Goal: Transaction & Acquisition: Purchase product/service

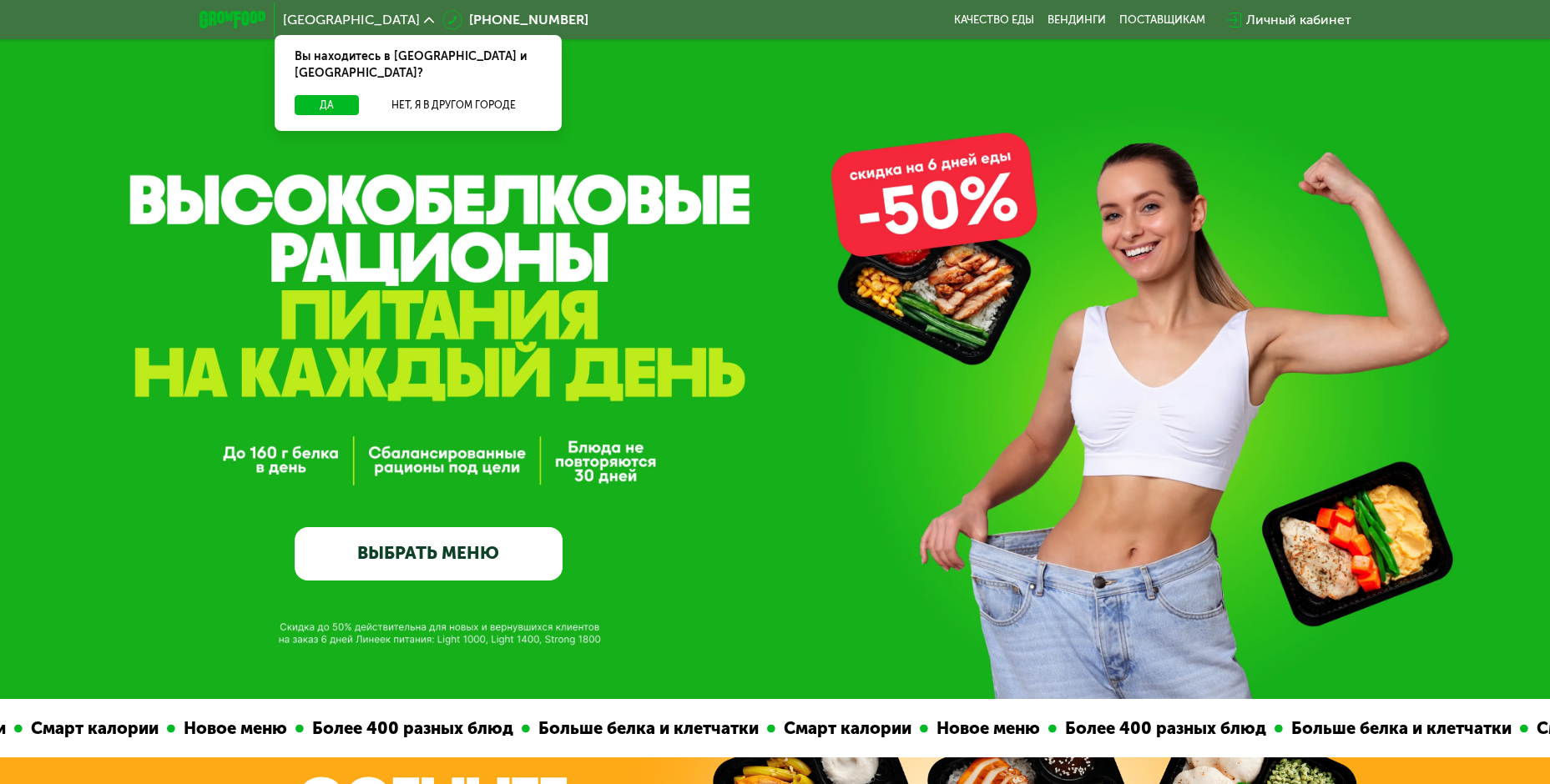
click at [443, 566] on link "ВЫБРАТЬ МЕНЮ" at bounding box center [429, 554] width 268 height 54
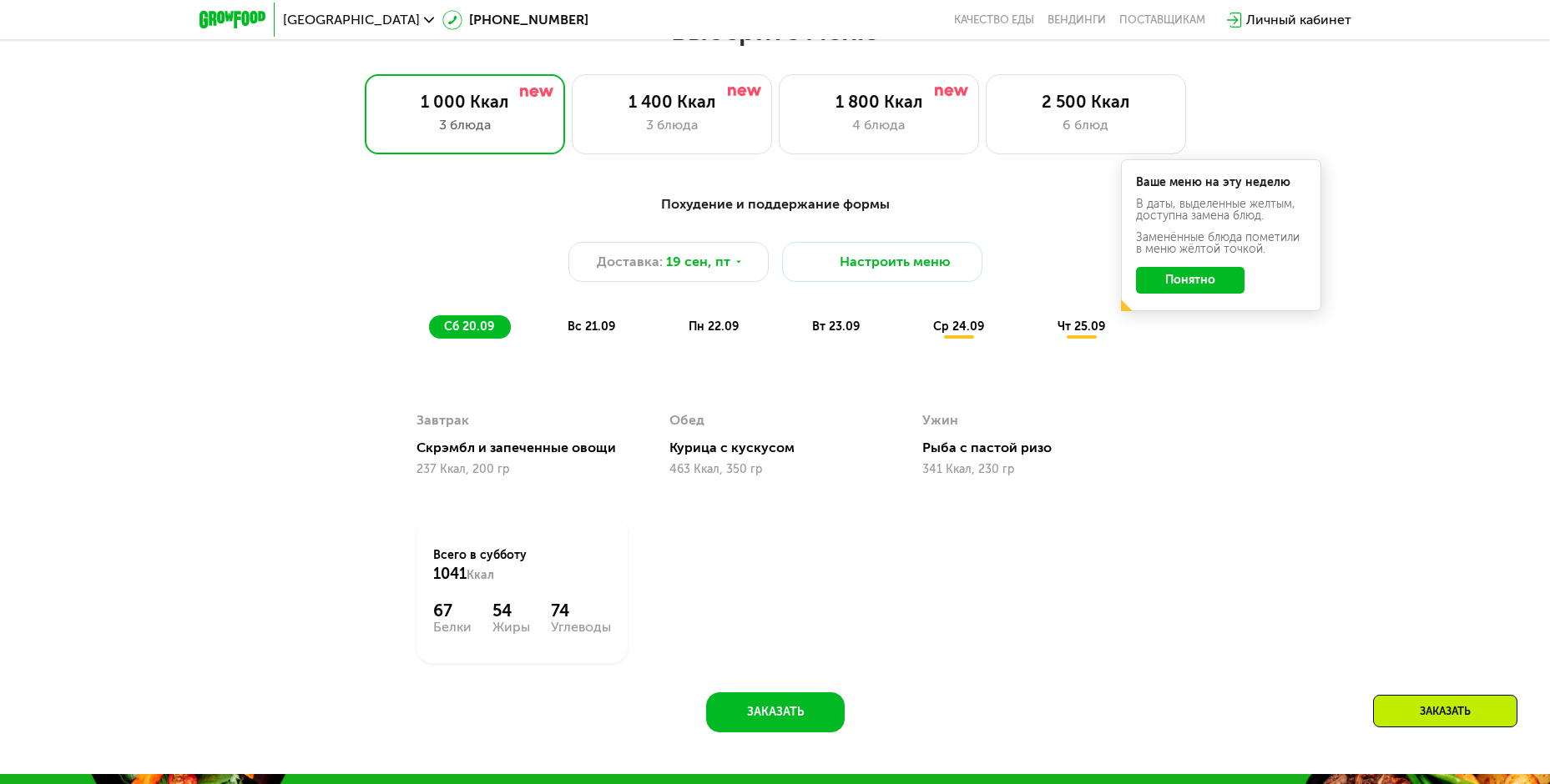
scroll to position [1350, 0]
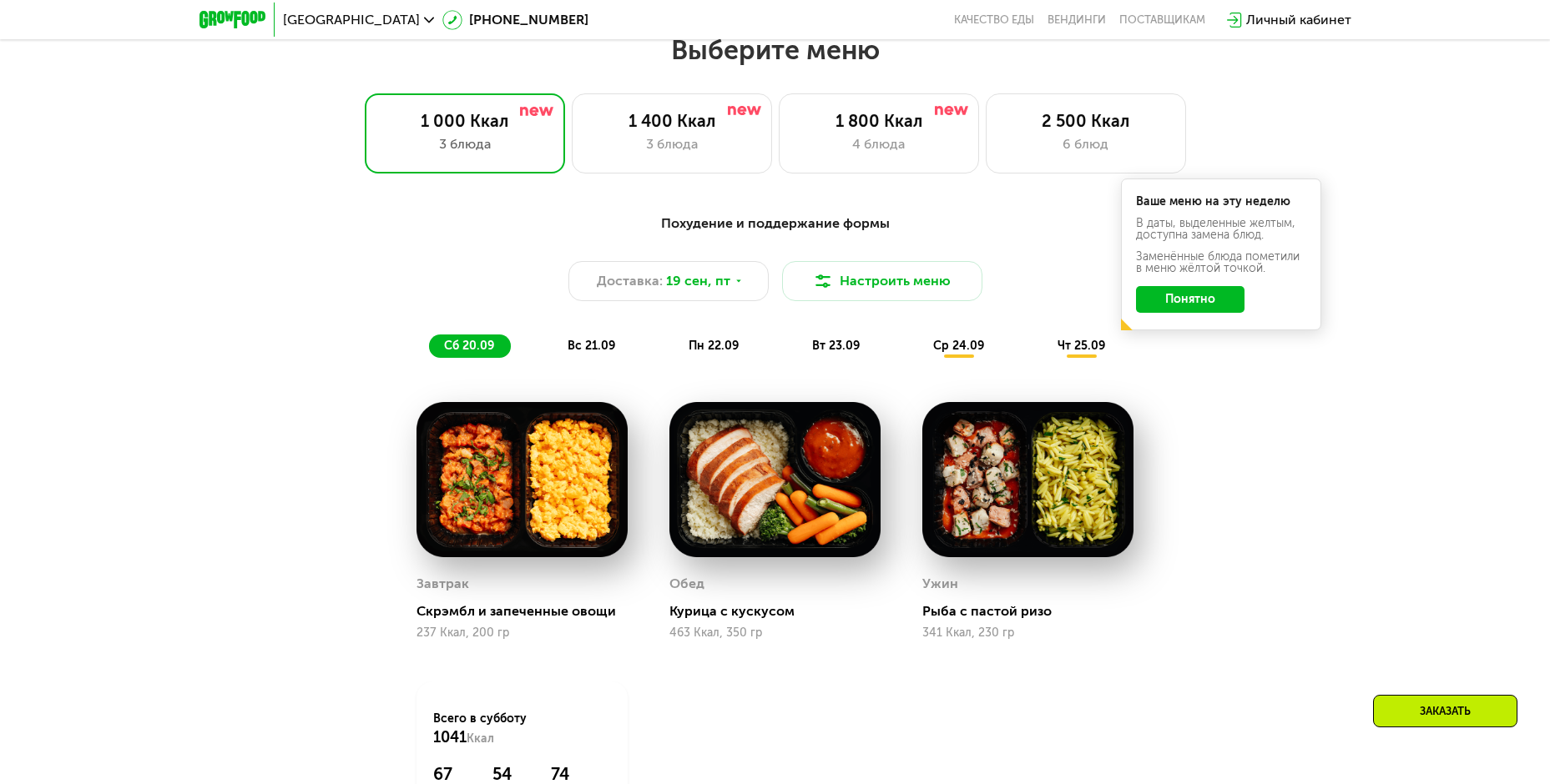
click at [1200, 307] on button "Понятно" at bounding box center [1190, 299] width 108 height 27
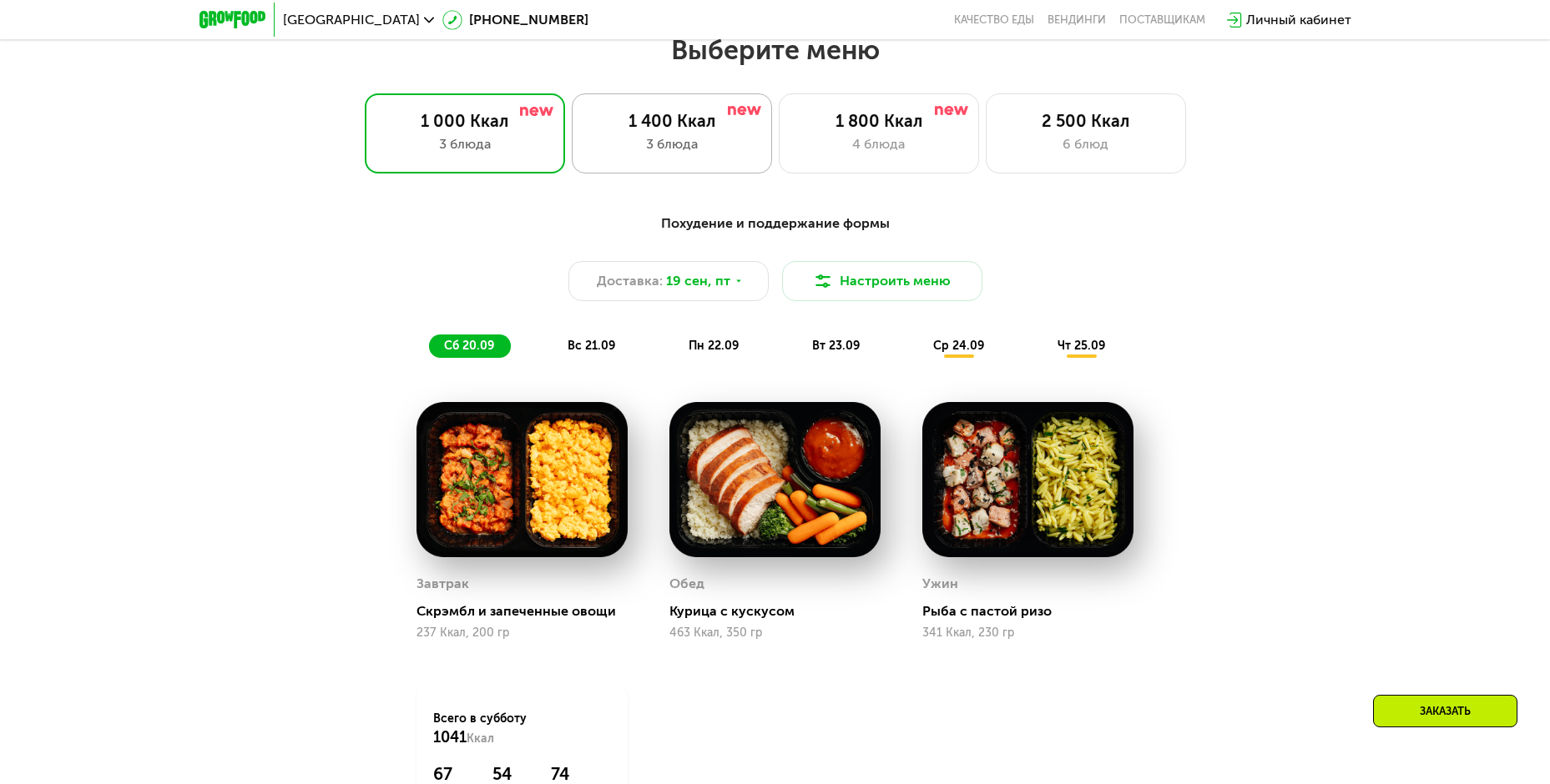
click at [698, 127] on div "1 400 Ккал" at bounding box center [672, 121] width 165 height 20
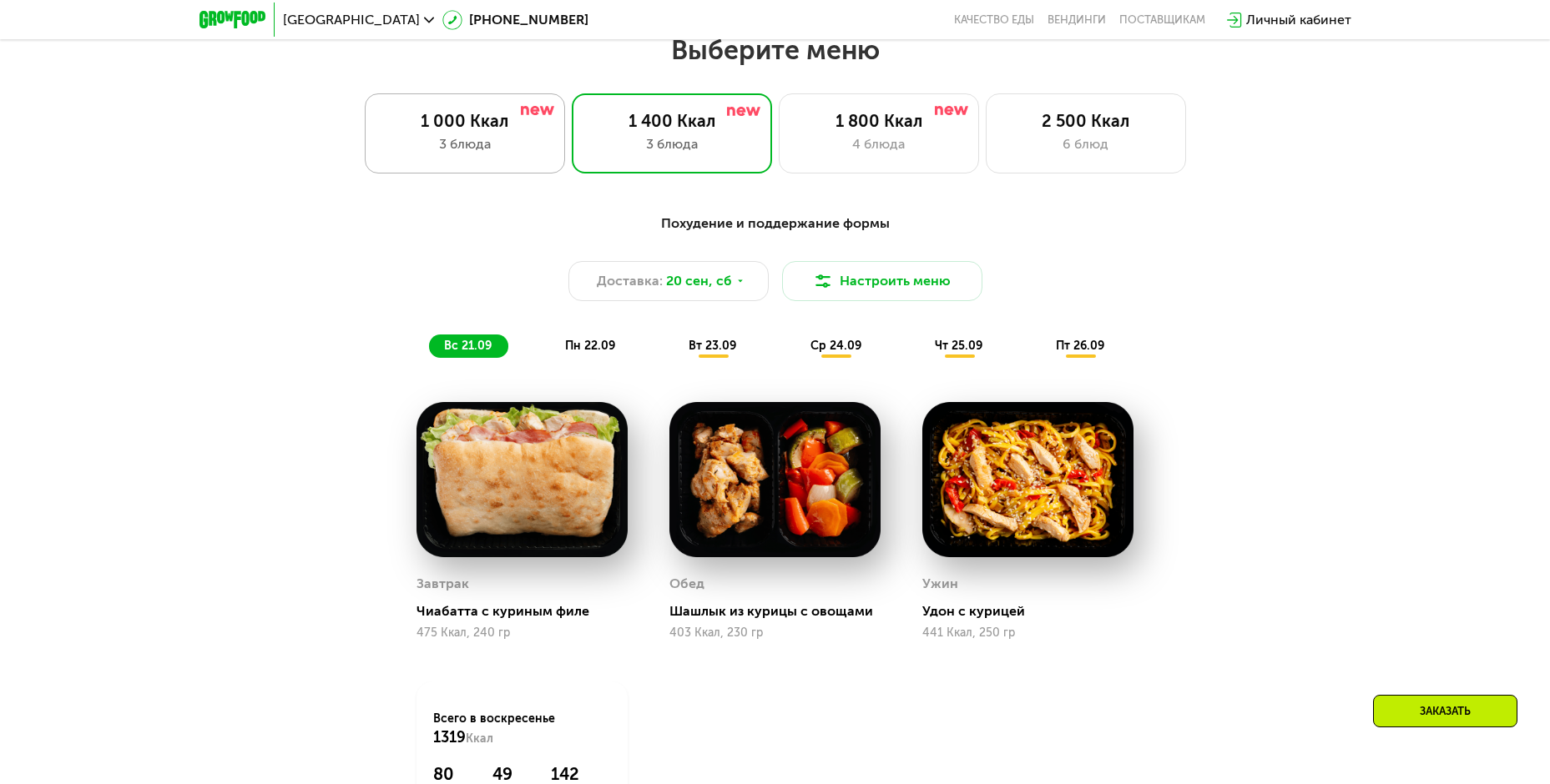
click at [429, 152] on div "3 блюда" at bounding box center [465, 144] width 165 height 20
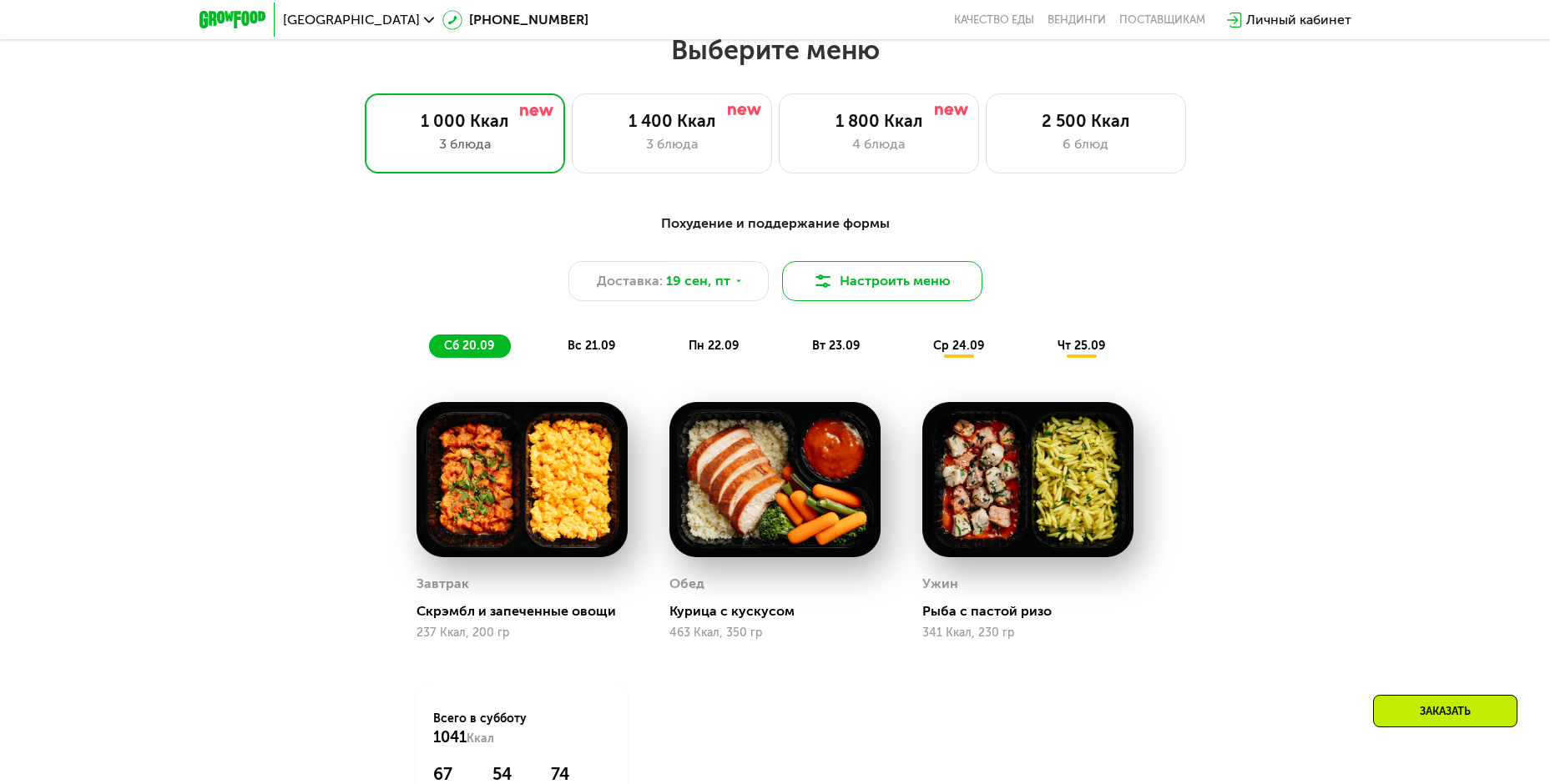
click at [827, 280] on img at bounding box center [823, 281] width 20 height 20
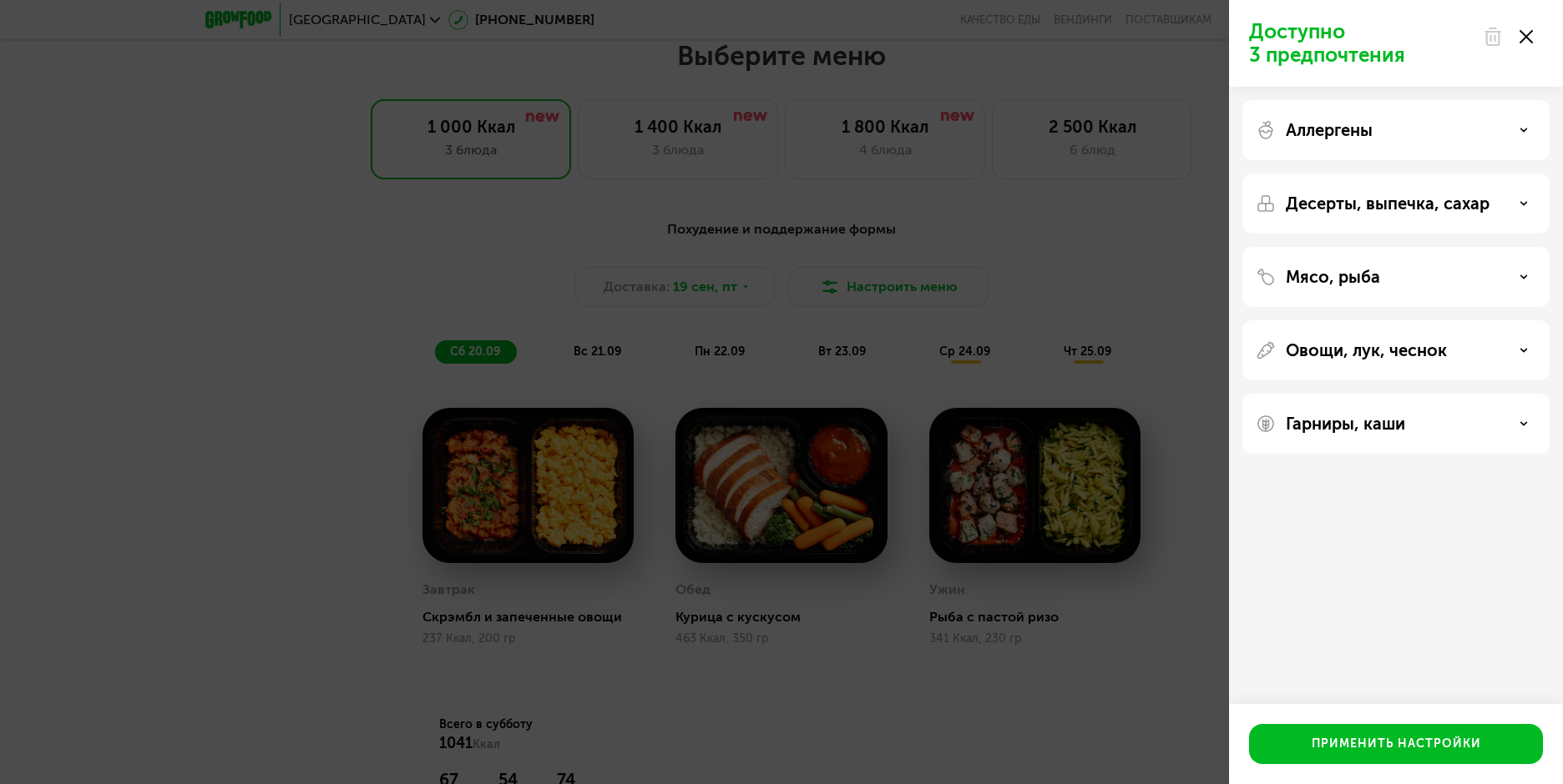
click at [1521, 195] on div "Десерты, выпечка, сахар" at bounding box center [1396, 204] width 280 height 20
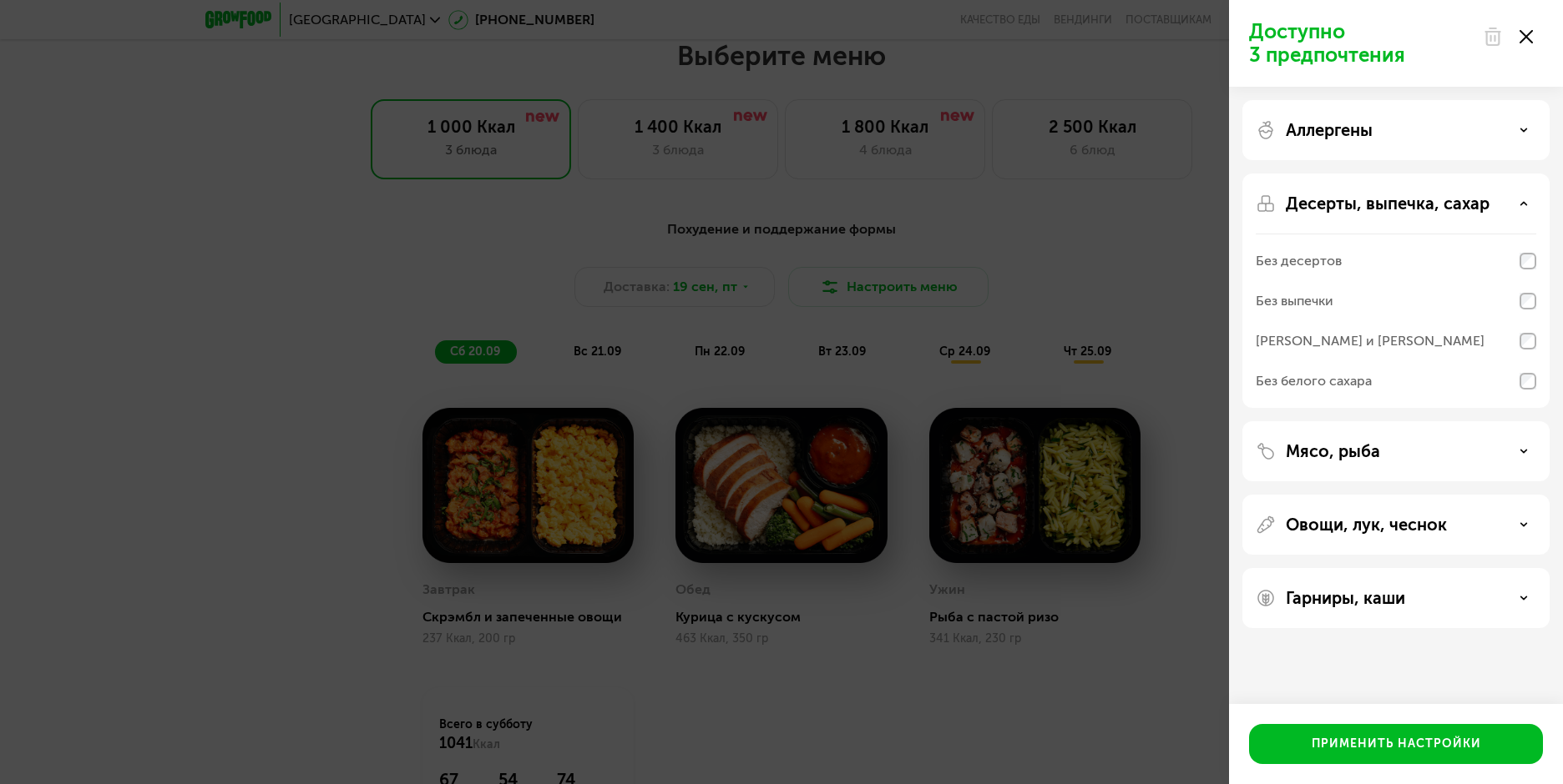
click at [1520, 195] on div "Десерты, выпечка, сахар" at bounding box center [1396, 204] width 280 height 20
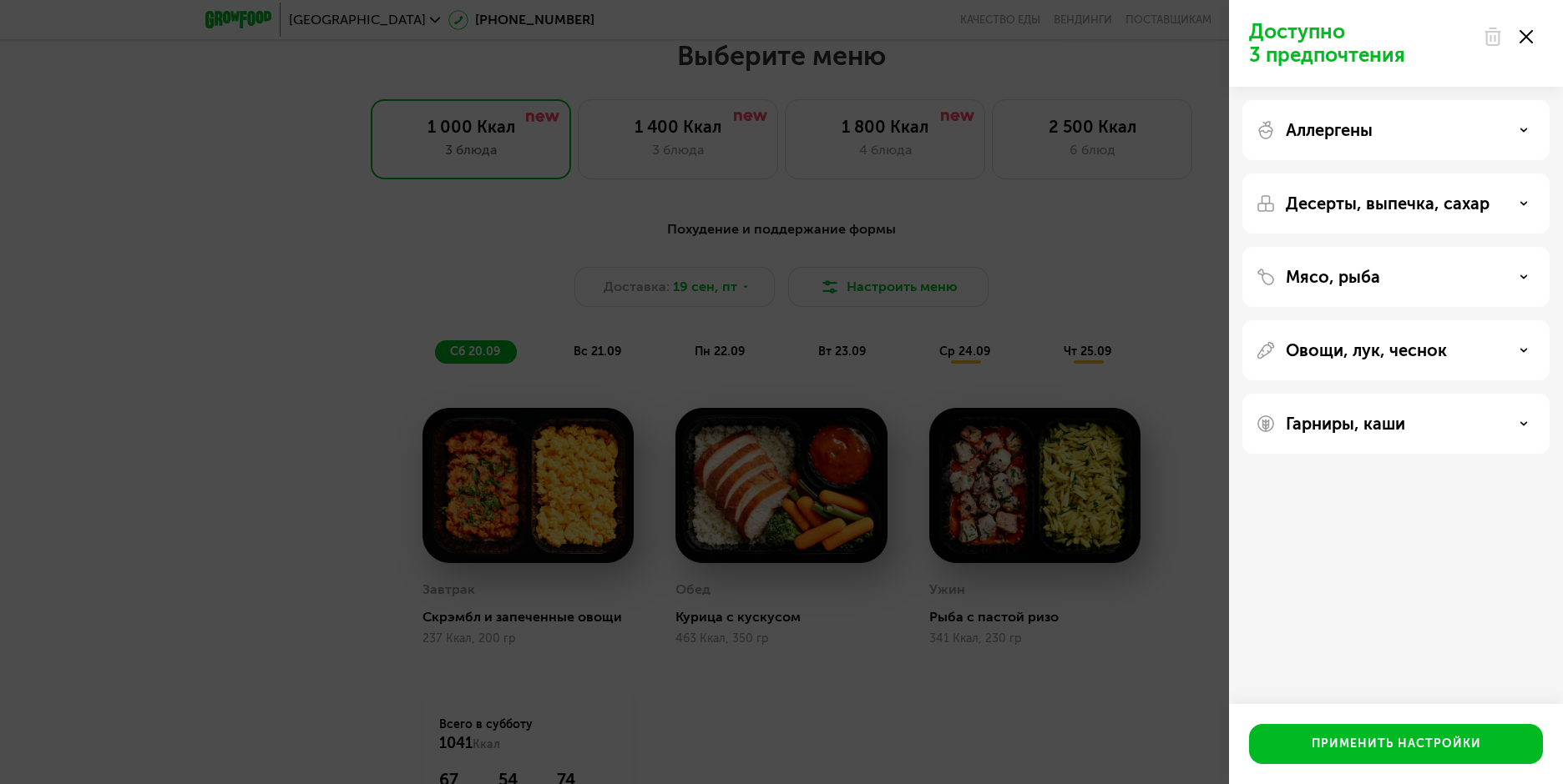
click at [1525, 30] on icon at bounding box center [1525, 36] width 13 height 13
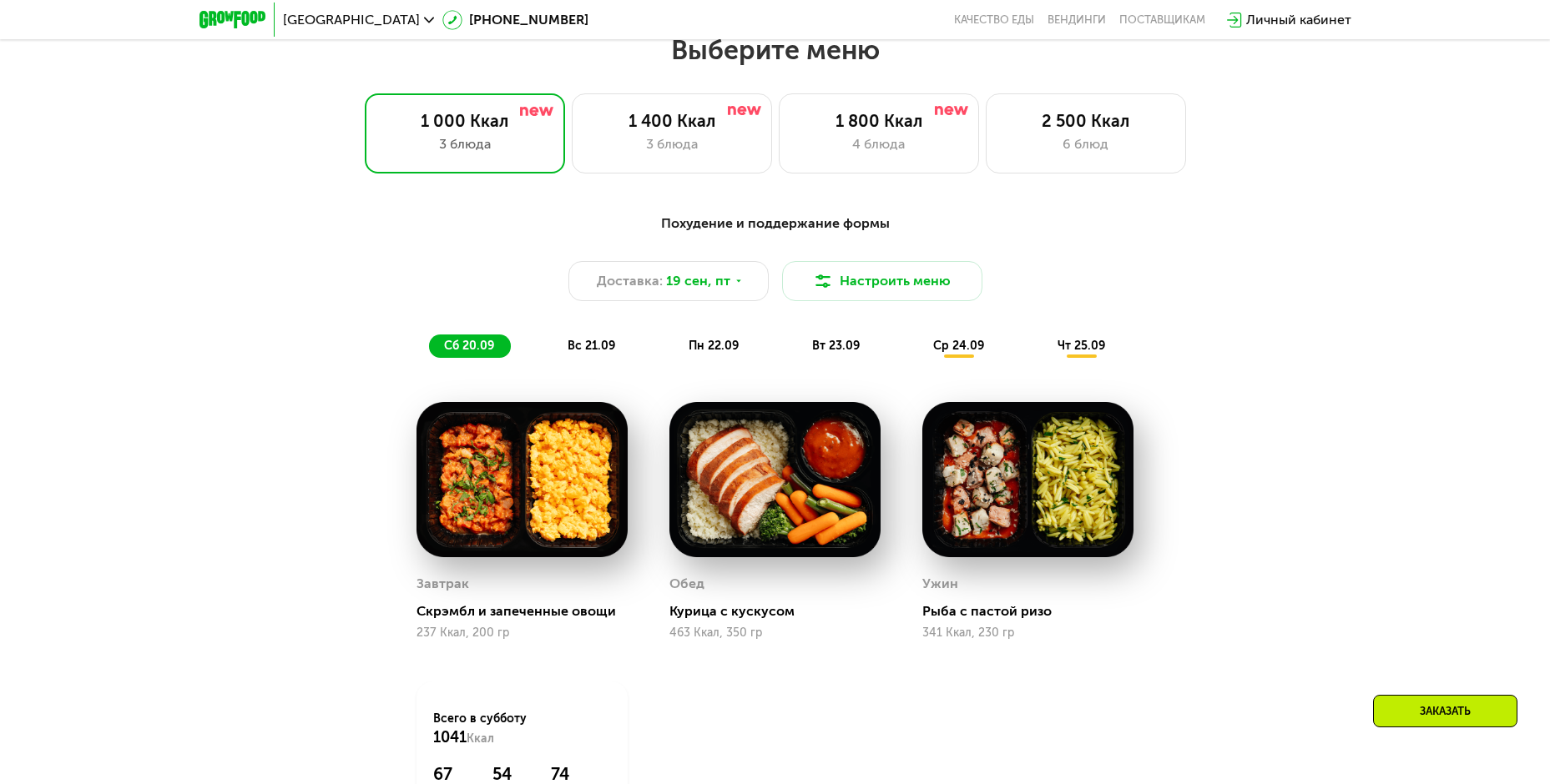
click at [574, 349] on span "вс 21.09" at bounding box center [592, 346] width 48 height 14
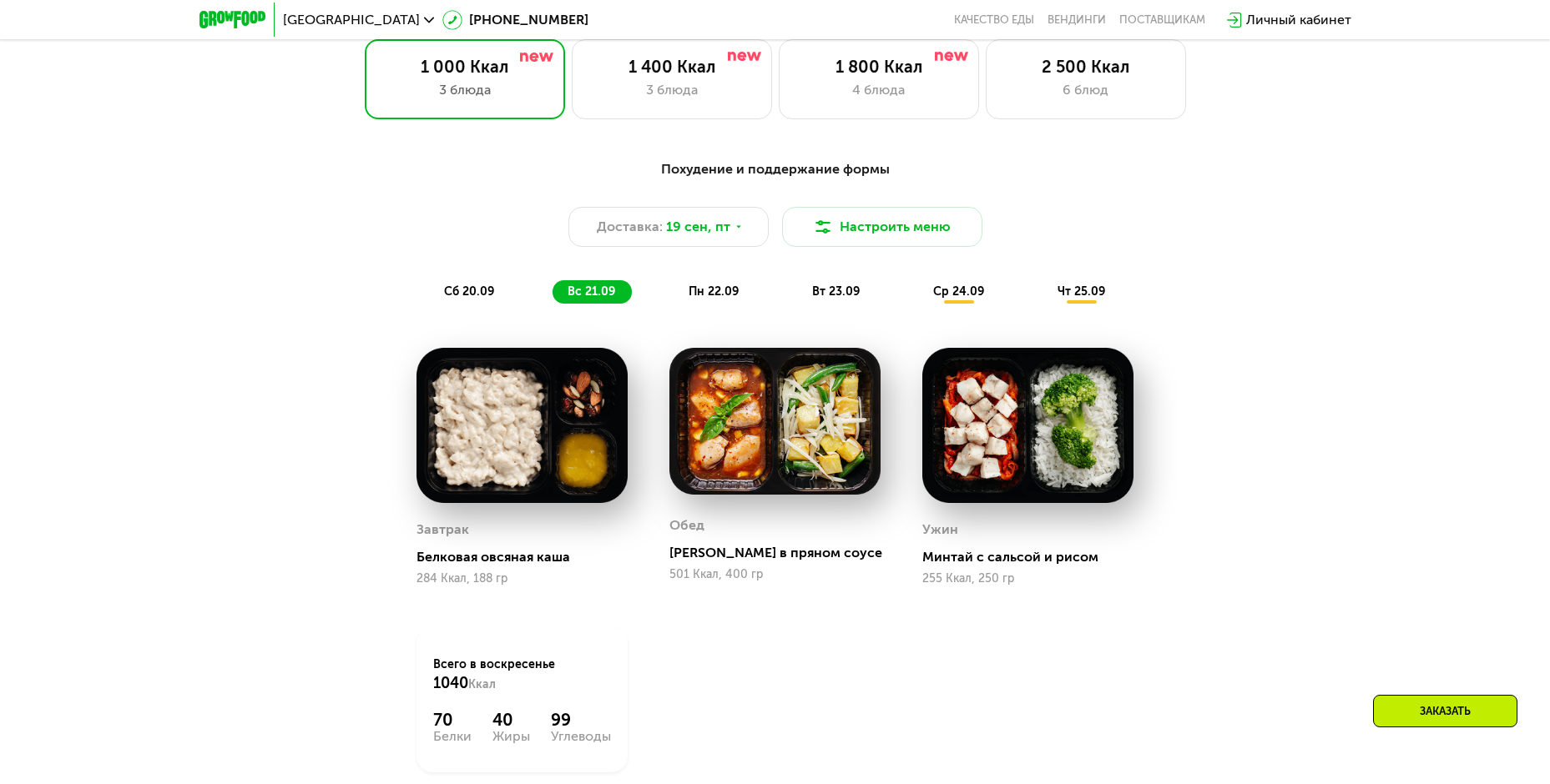
scroll to position [1434, 0]
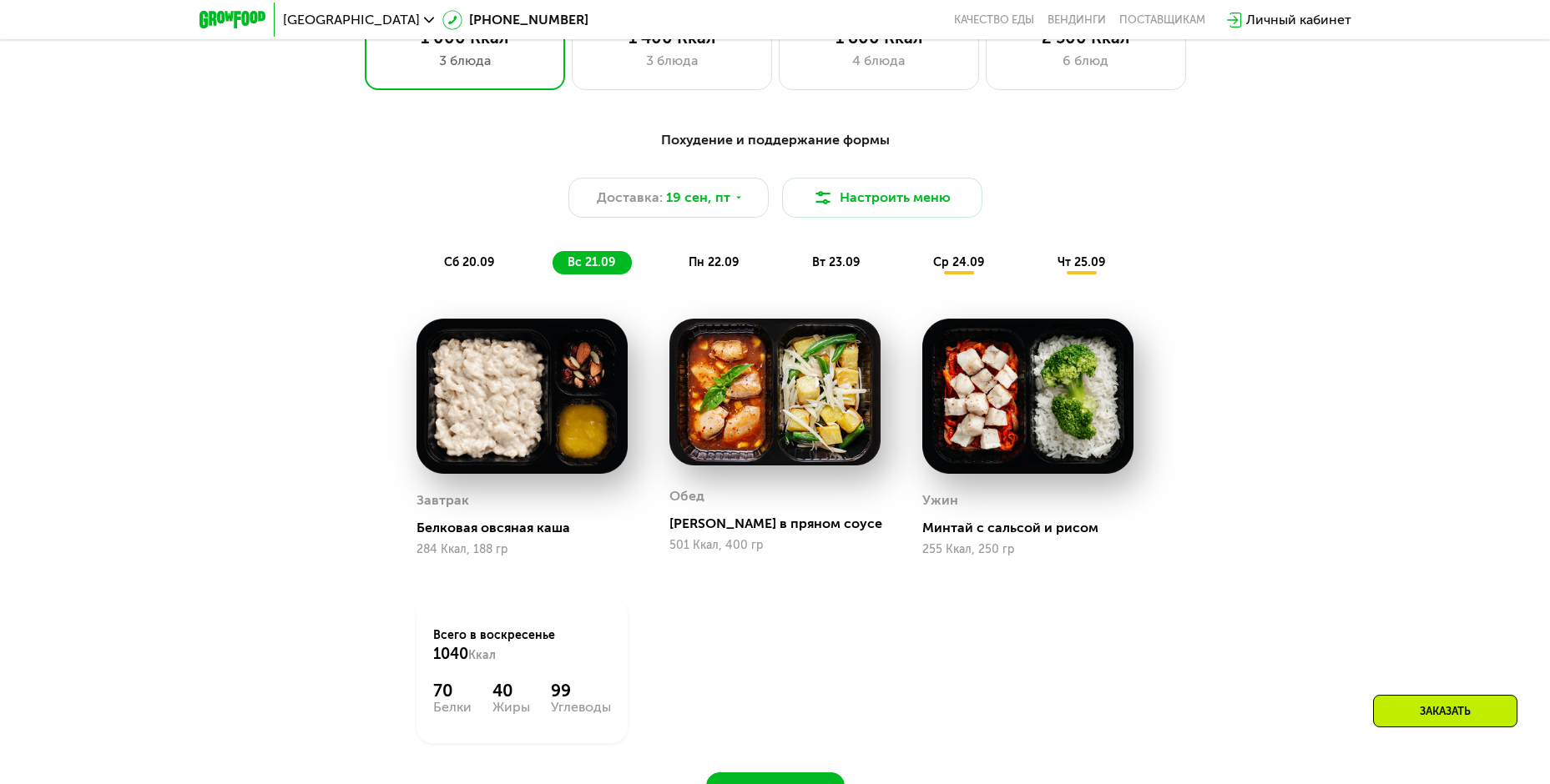
click at [724, 258] on div "пн 22.09" at bounding box center [715, 263] width 82 height 24
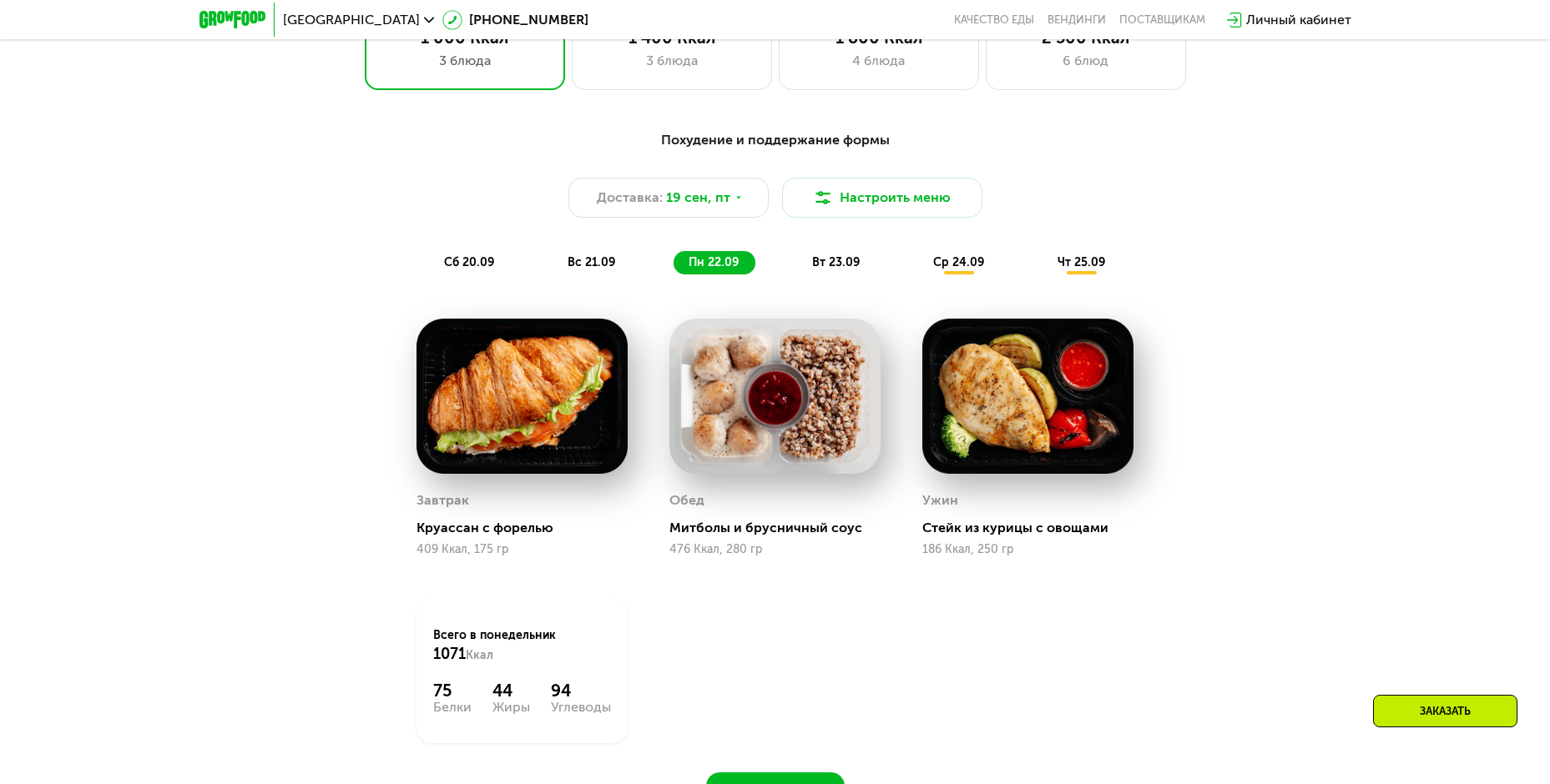
click at [829, 259] on div "вт 23.09" at bounding box center [837, 263] width 80 height 24
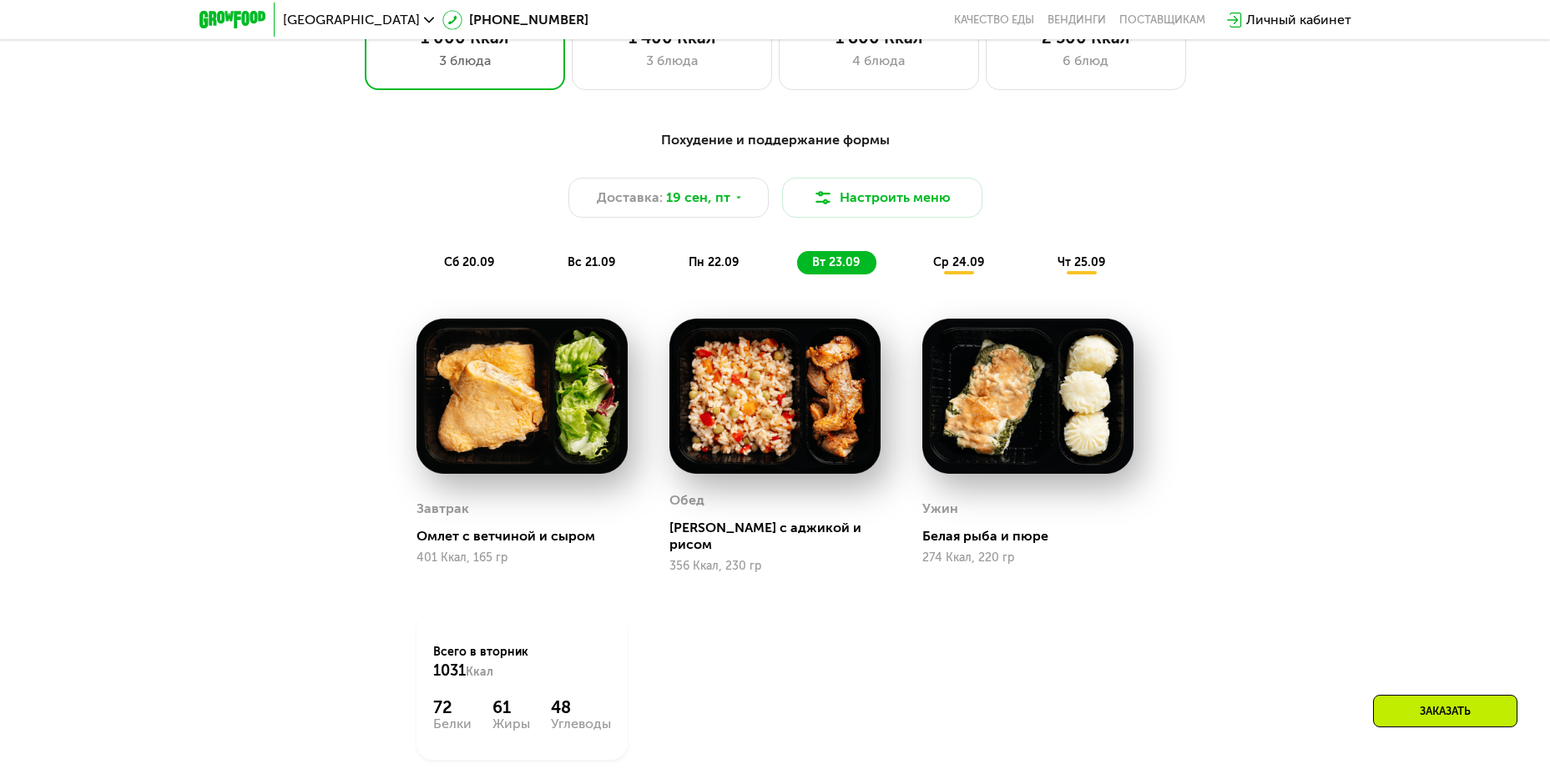
click at [957, 262] on span "ср 24.09" at bounding box center [958, 262] width 51 height 14
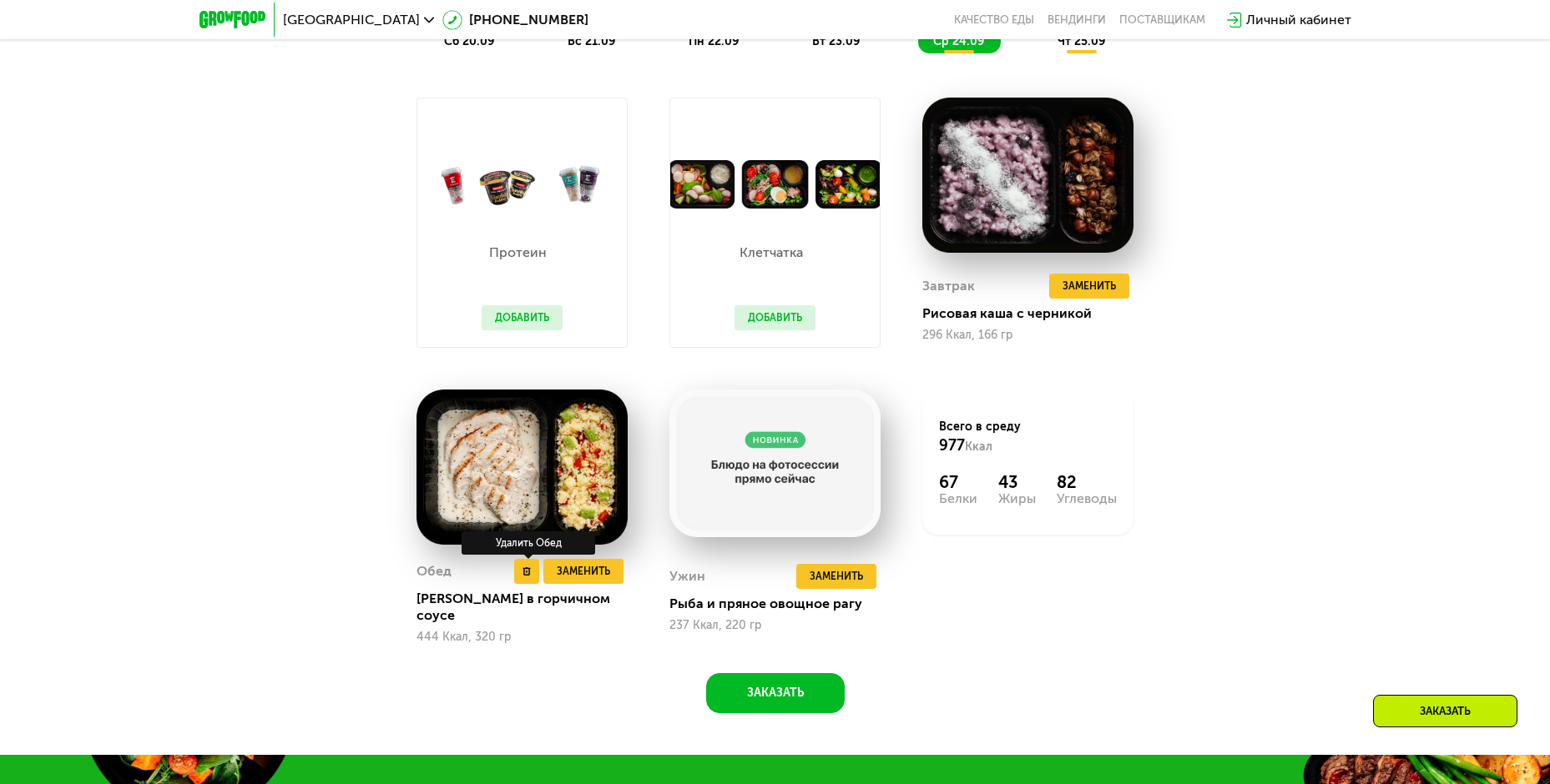
scroll to position [1684, 0]
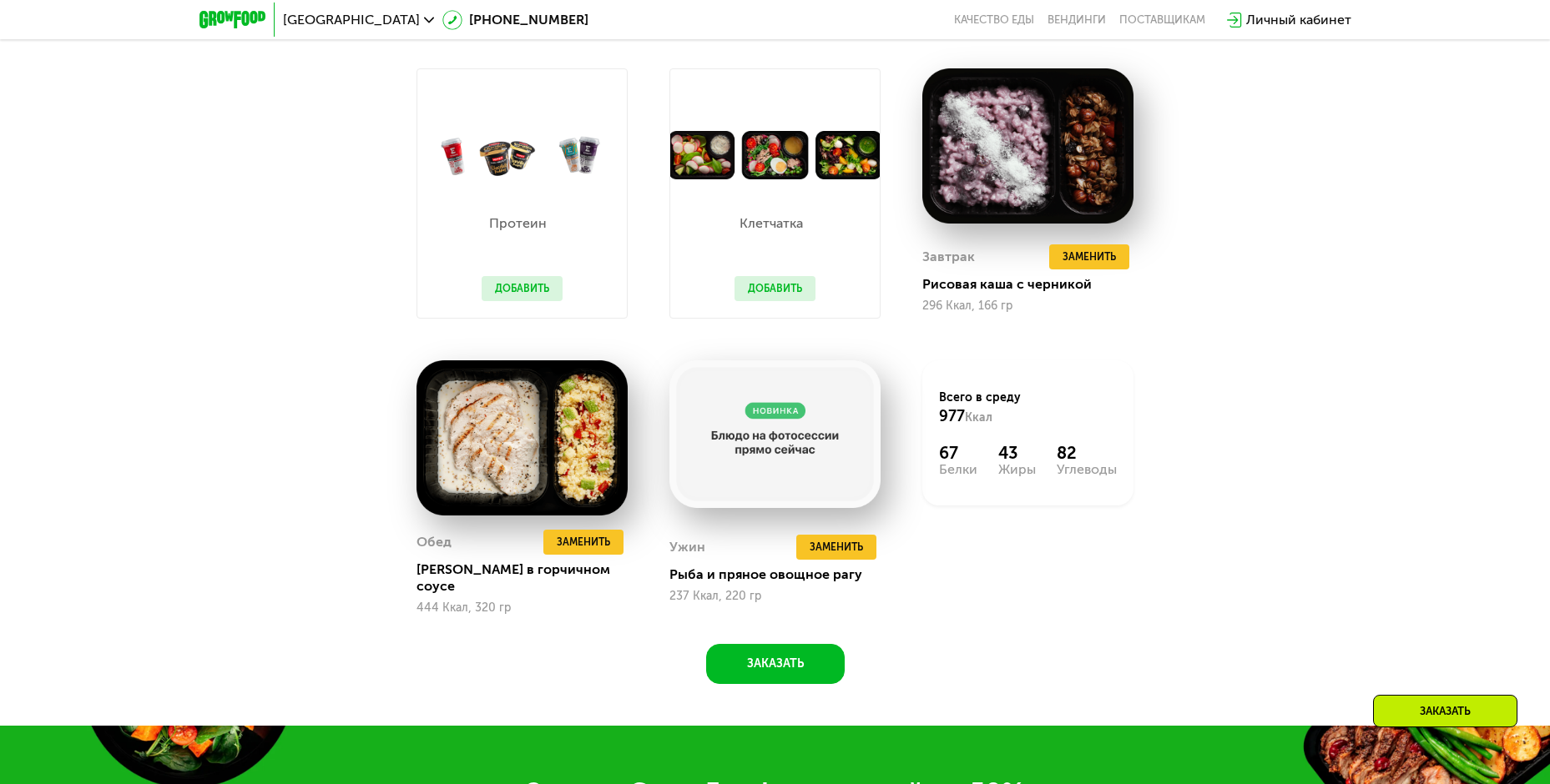
click at [521, 295] on button "Добавить" at bounding box center [522, 288] width 81 height 25
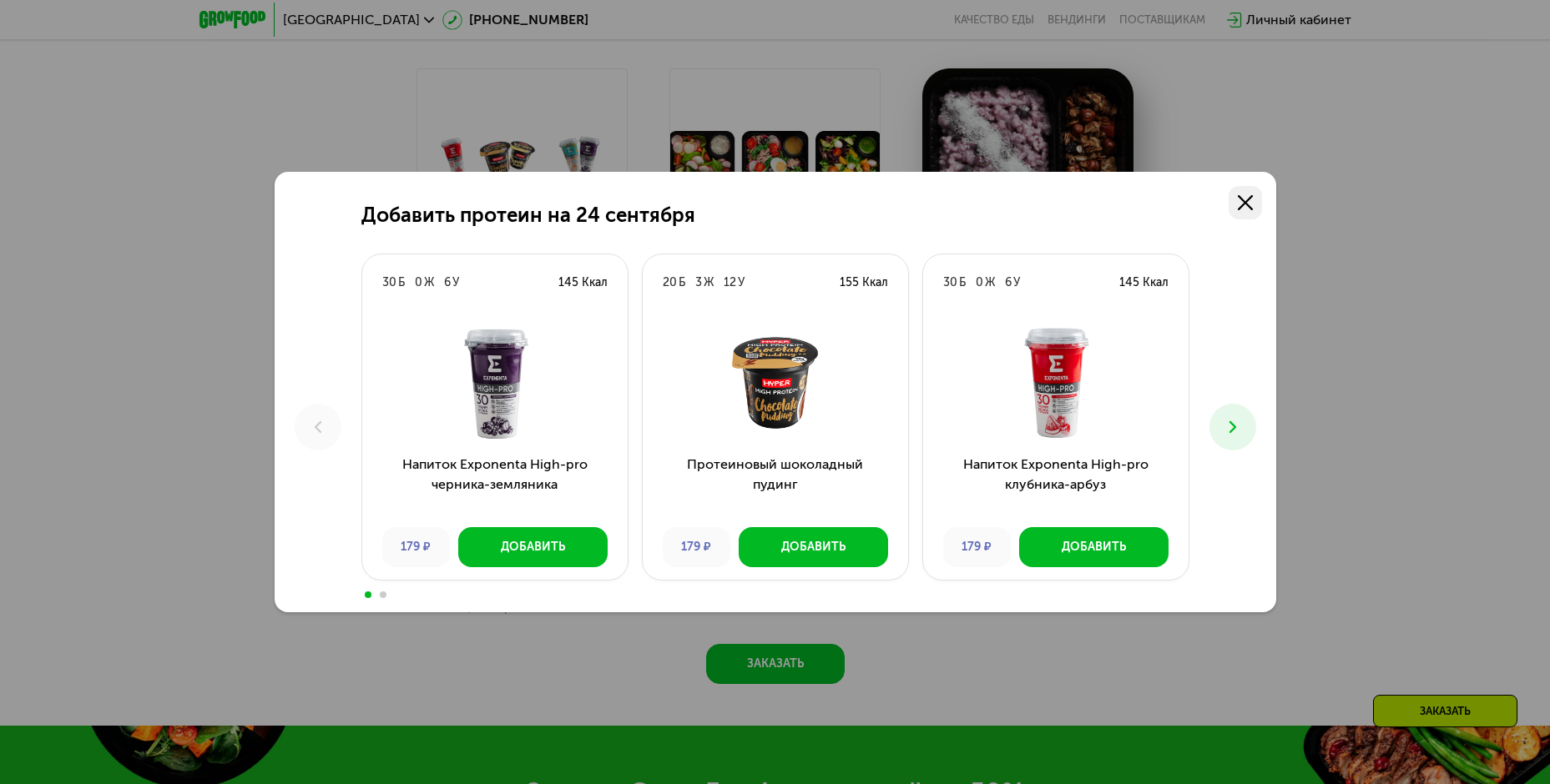
click at [1243, 205] on use at bounding box center [1245, 203] width 15 height 15
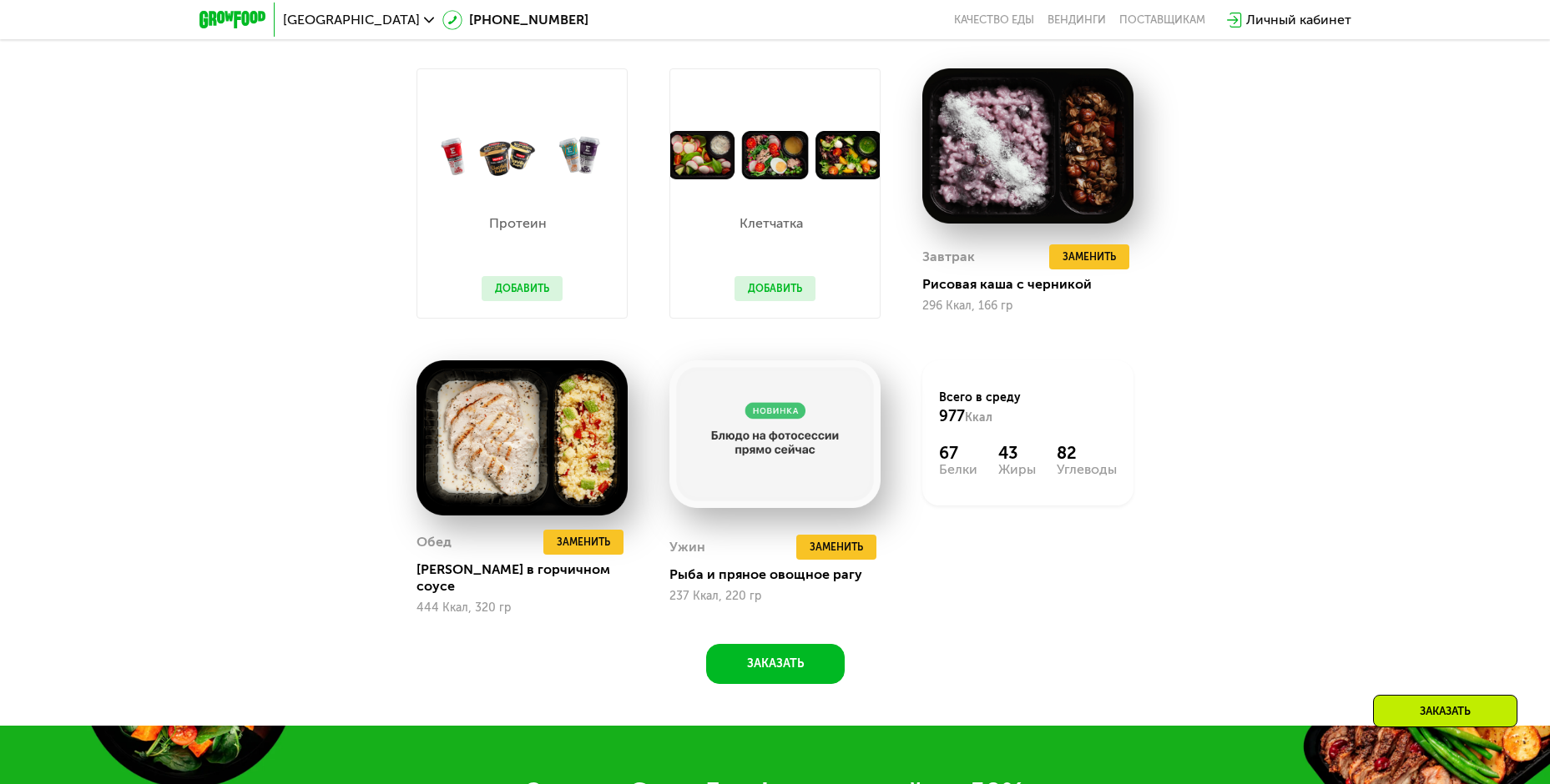
click at [768, 283] on button "Добавить" at bounding box center [775, 288] width 81 height 25
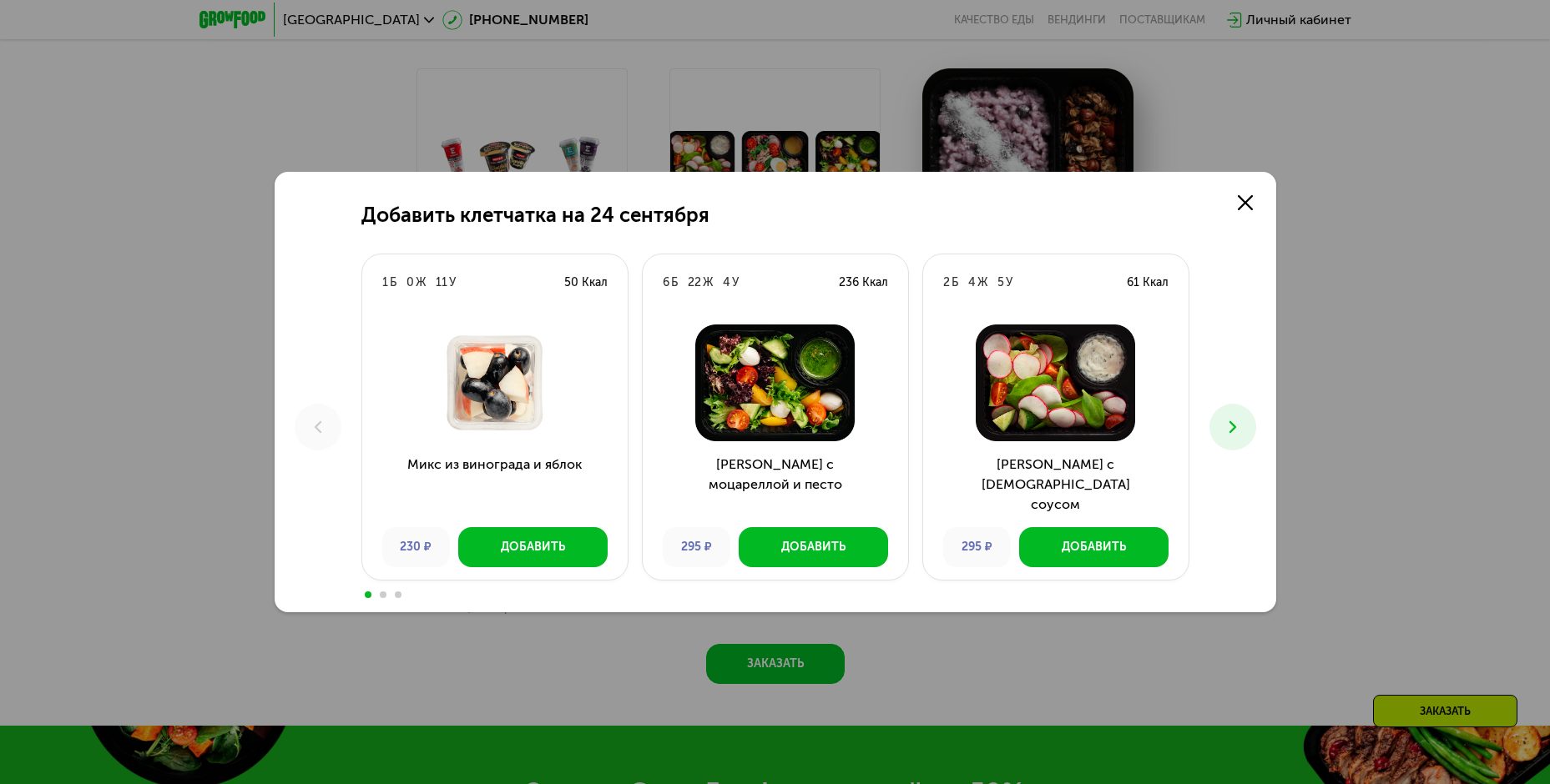
drag, startPoint x: 759, startPoint y: 294, endPoint x: 823, endPoint y: 280, distance: 65.5
click at [823, 280] on div "6 Б 22 Ж 4 У 236 Ккал" at bounding box center [775, 282] width 265 height 57
click at [1001, 487] on h3 "[PERSON_NAME] с [DEMOGRAPHIC_DATA] соусом" at bounding box center [1056, 485] width 265 height 60
click at [1220, 427] on button at bounding box center [1233, 426] width 47 height 47
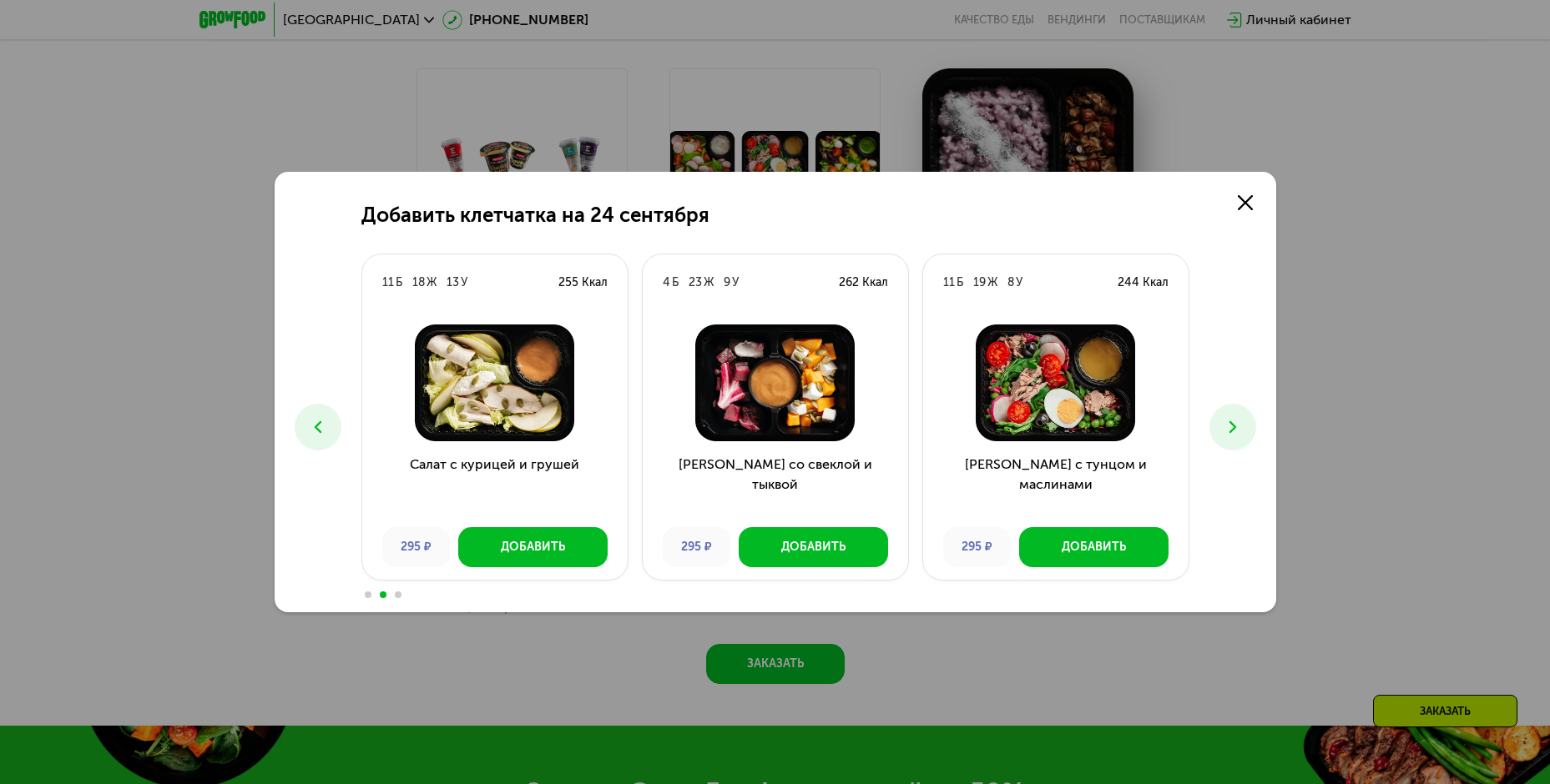
click at [1238, 418] on icon at bounding box center [1233, 427] width 20 height 20
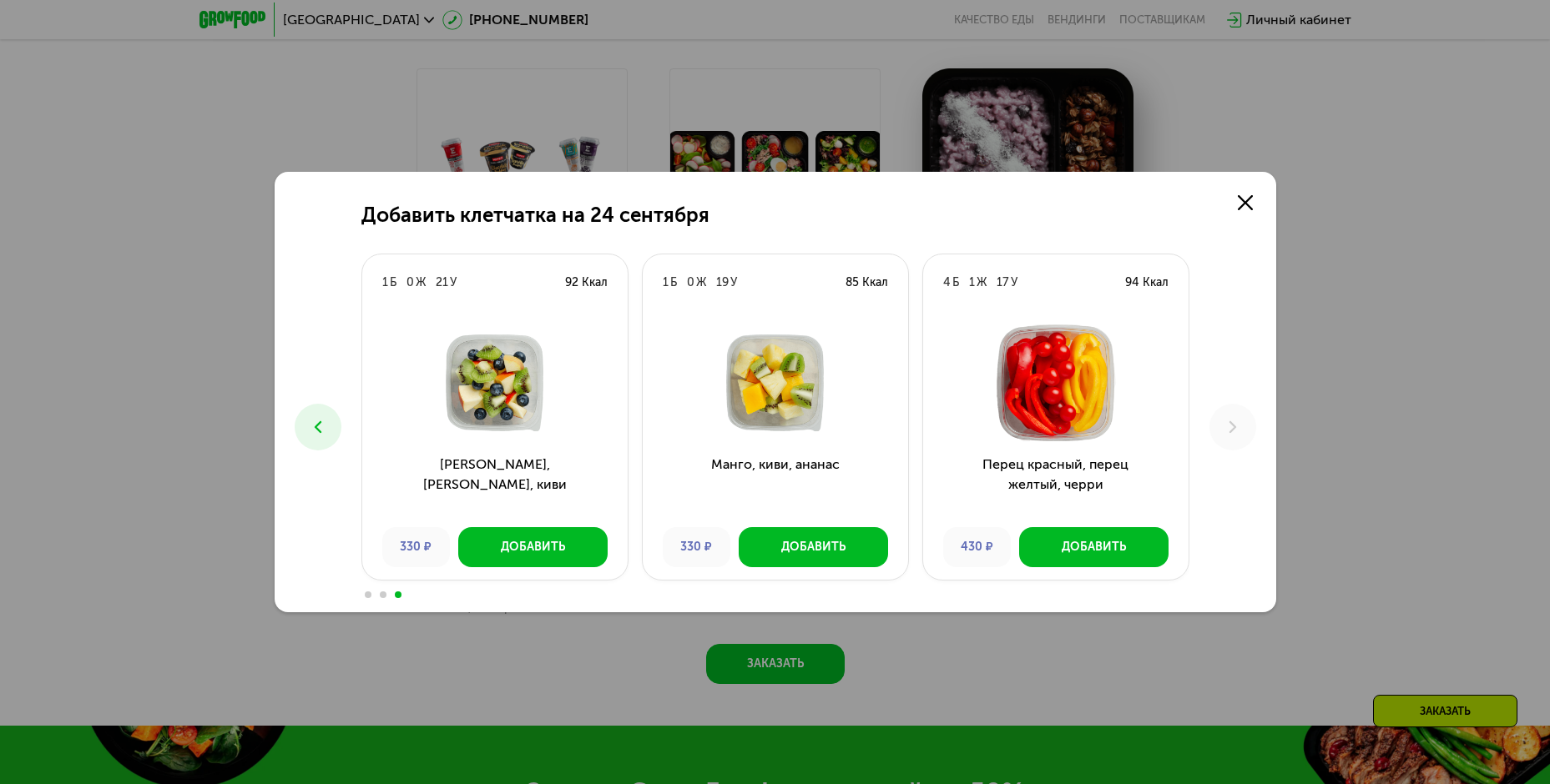
click at [313, 423] on icon at bounding box center [318, 427] width 20 height 20
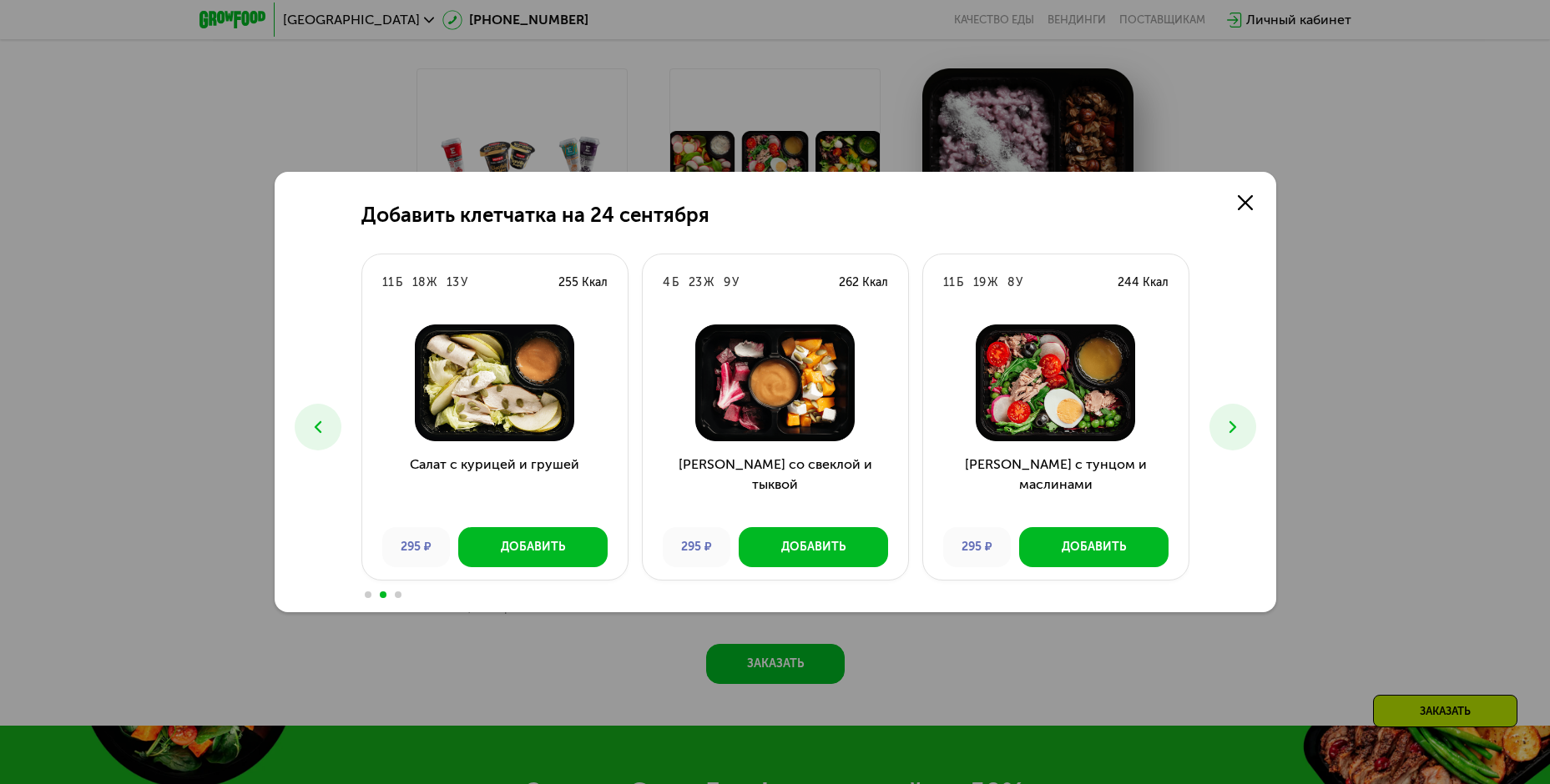
click at [313, 423] on icon at bounding box center [318, 427] width 20 height 20
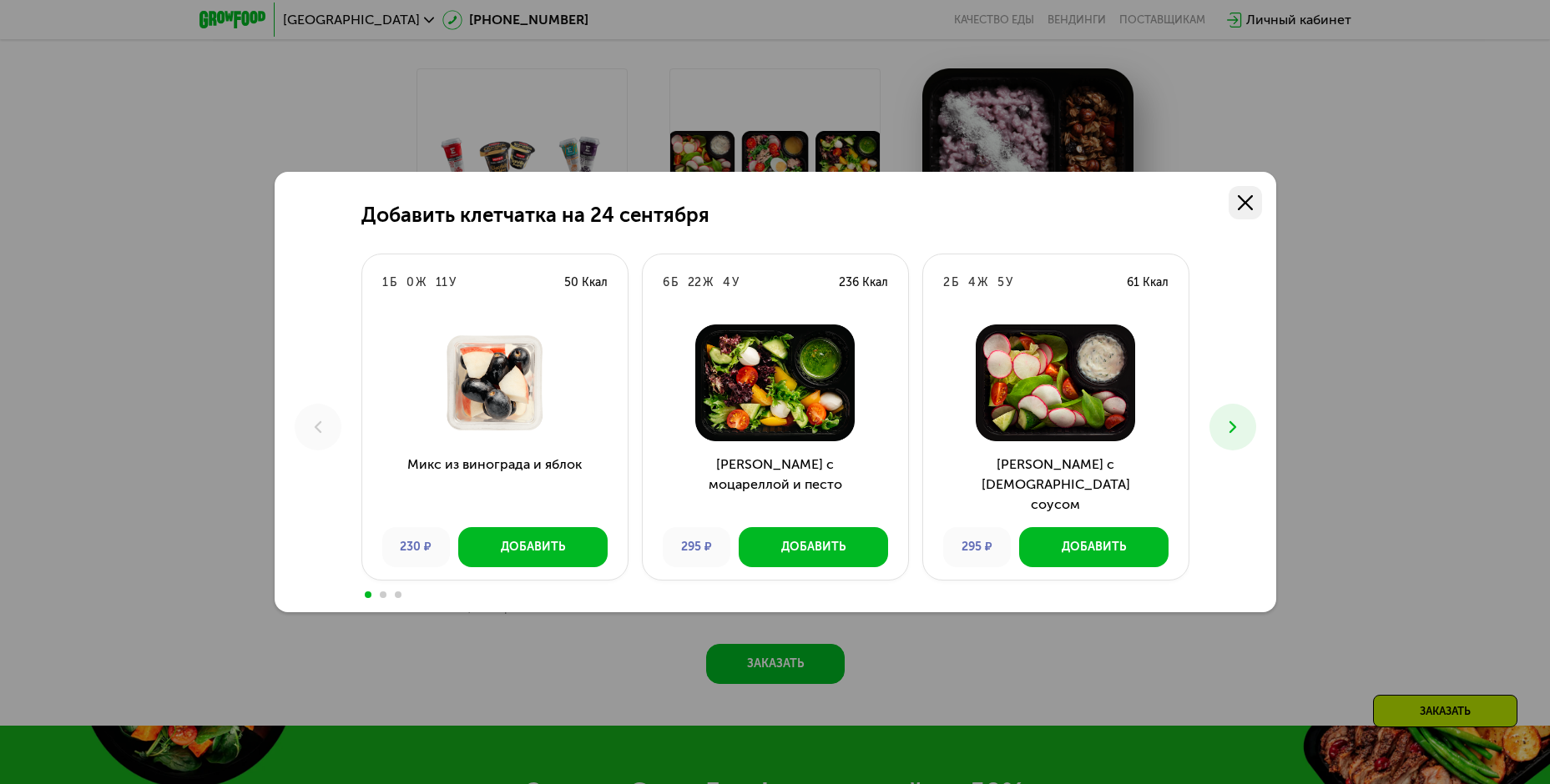
click at [1248, 202] on use at bounding box center [1245, 203] width 15 height 15
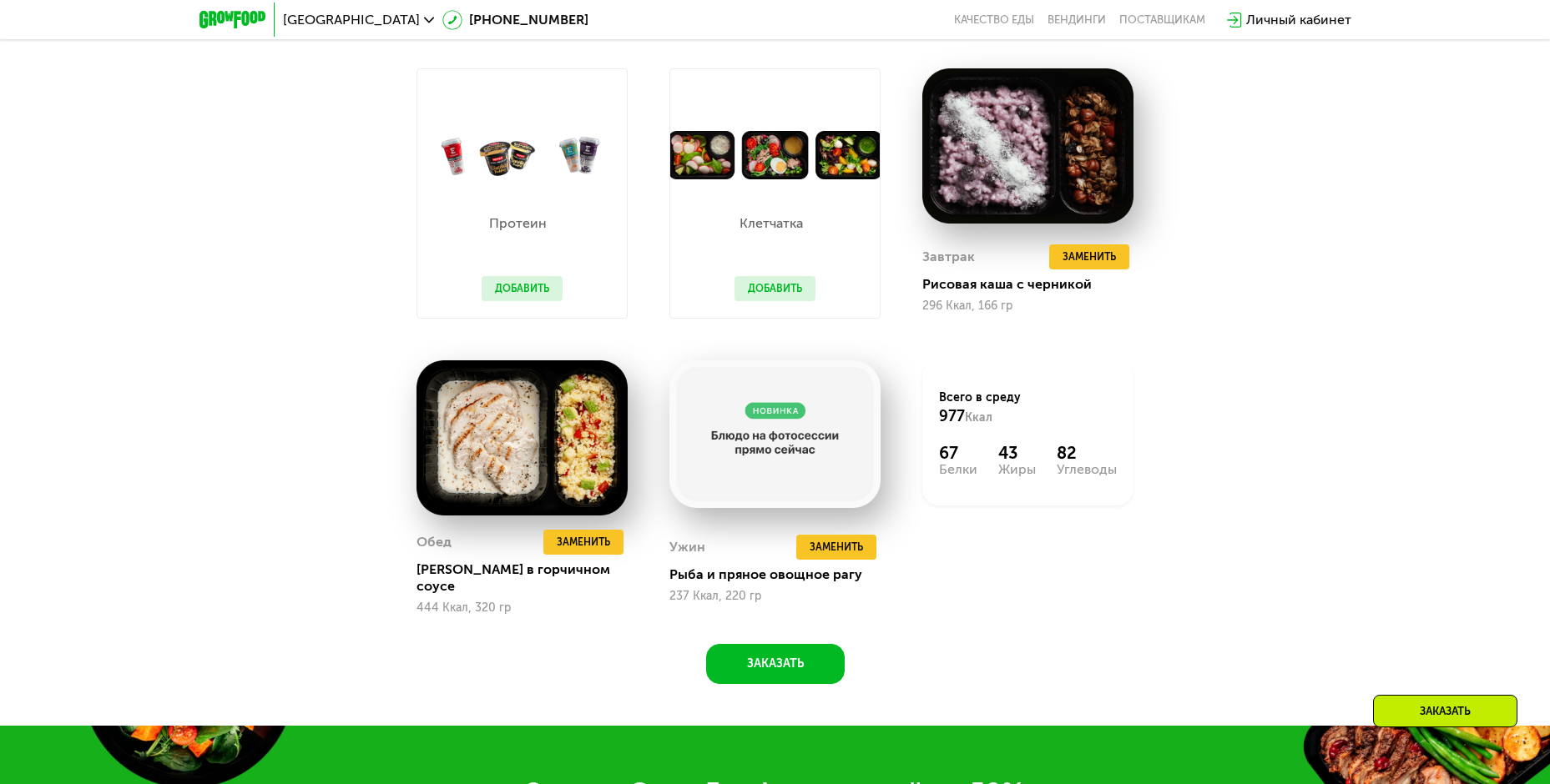
click at [500, 289] on button "Добавить" at bounding box center [522, 288] width 81 height 25
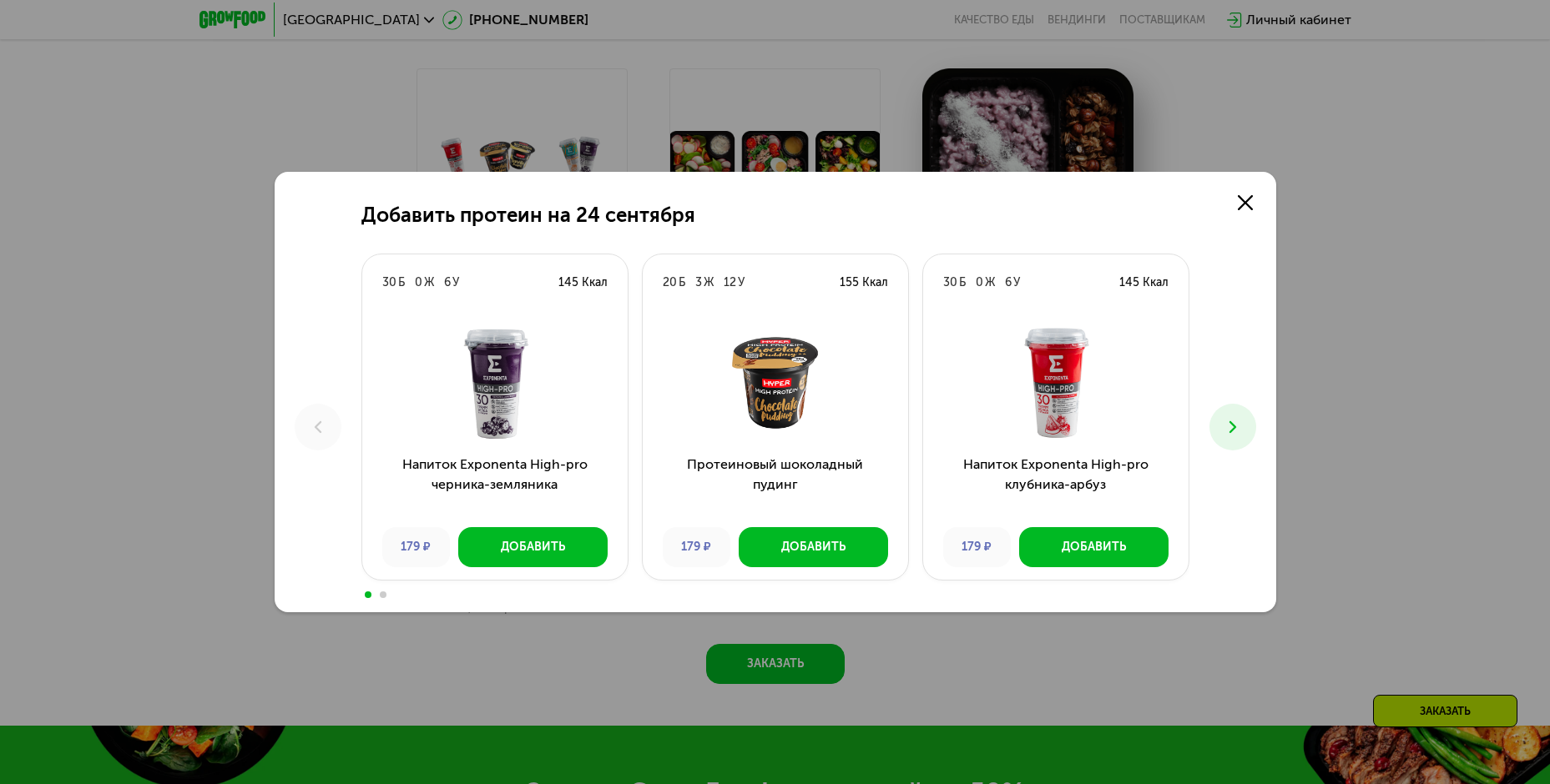
click at [1238, 418] on icon at bounding box center [1233, 427] width 20 height 20
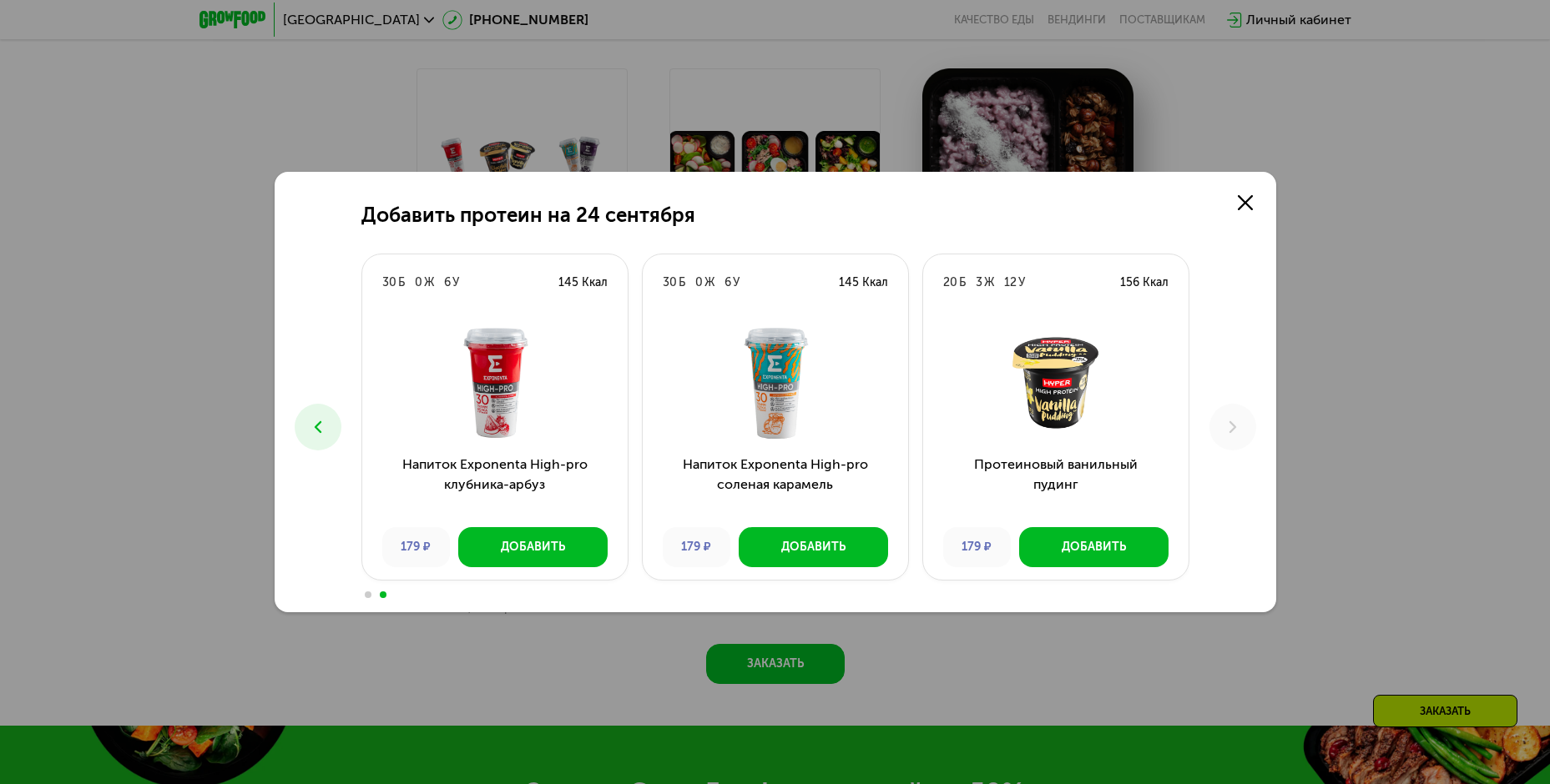
click at [320, 428] on icon at bounding box center [318, 427] width 20 height 20
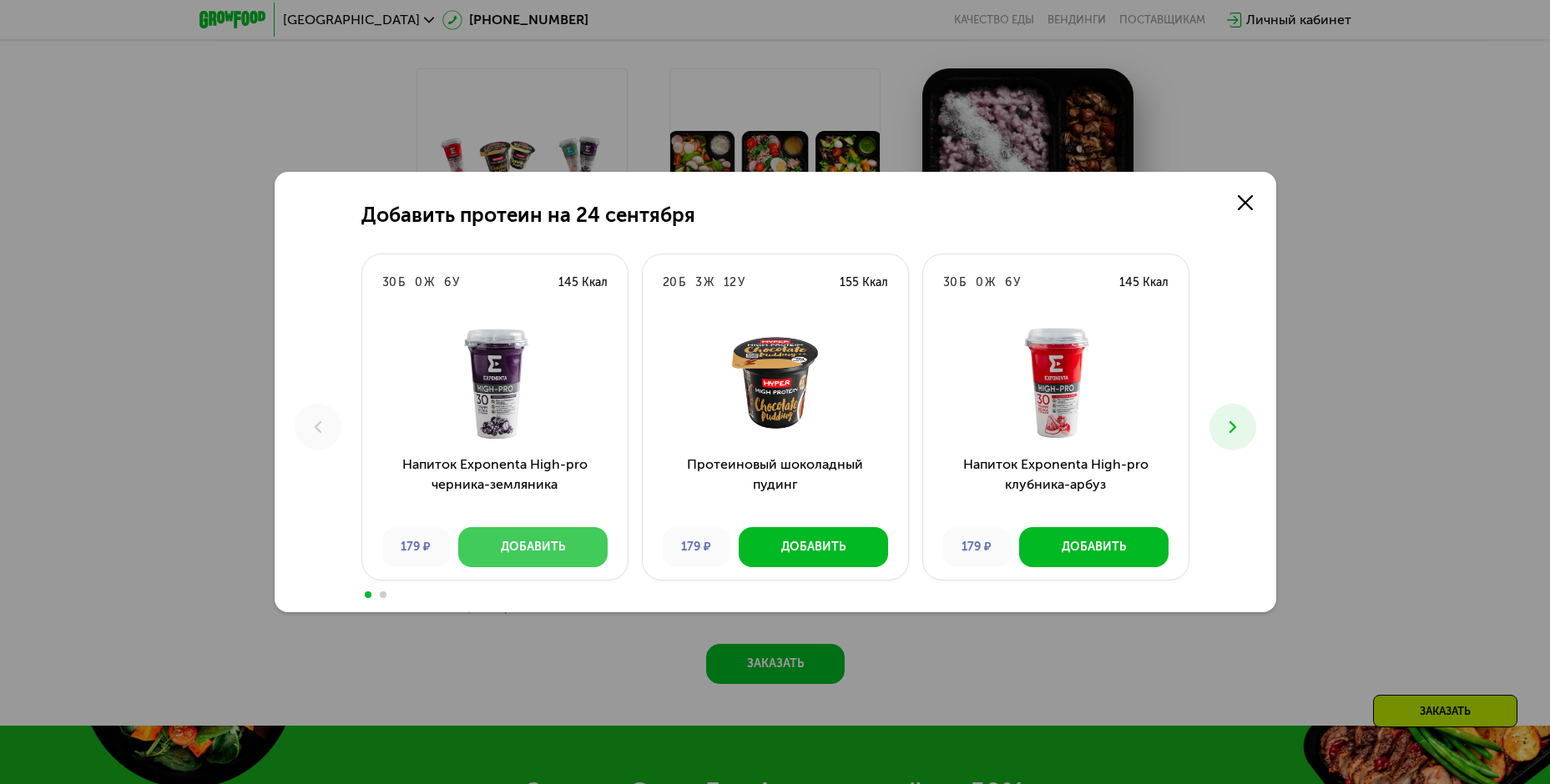
click at [499, 550] on button "Добавить" at bounding box center [533, 548] width 149 height 40
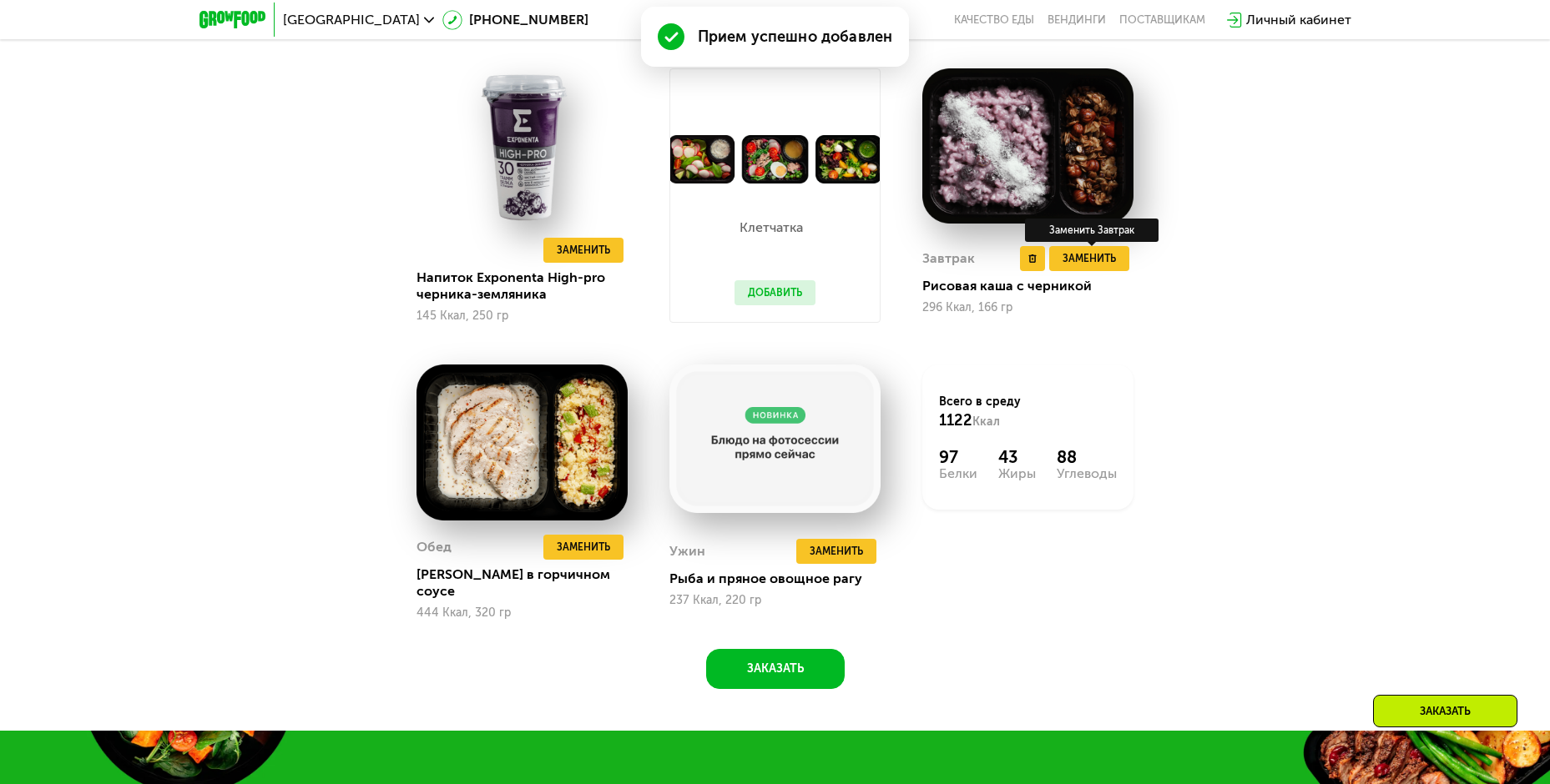
click at [1130, 254] on div "Заменить Заменить Завтрак" at bounding box center [1092, 258] width 85 height 25
click at [1109, 263] on span "Заменить" at bounding box center [1090, 258] width 54 height 17
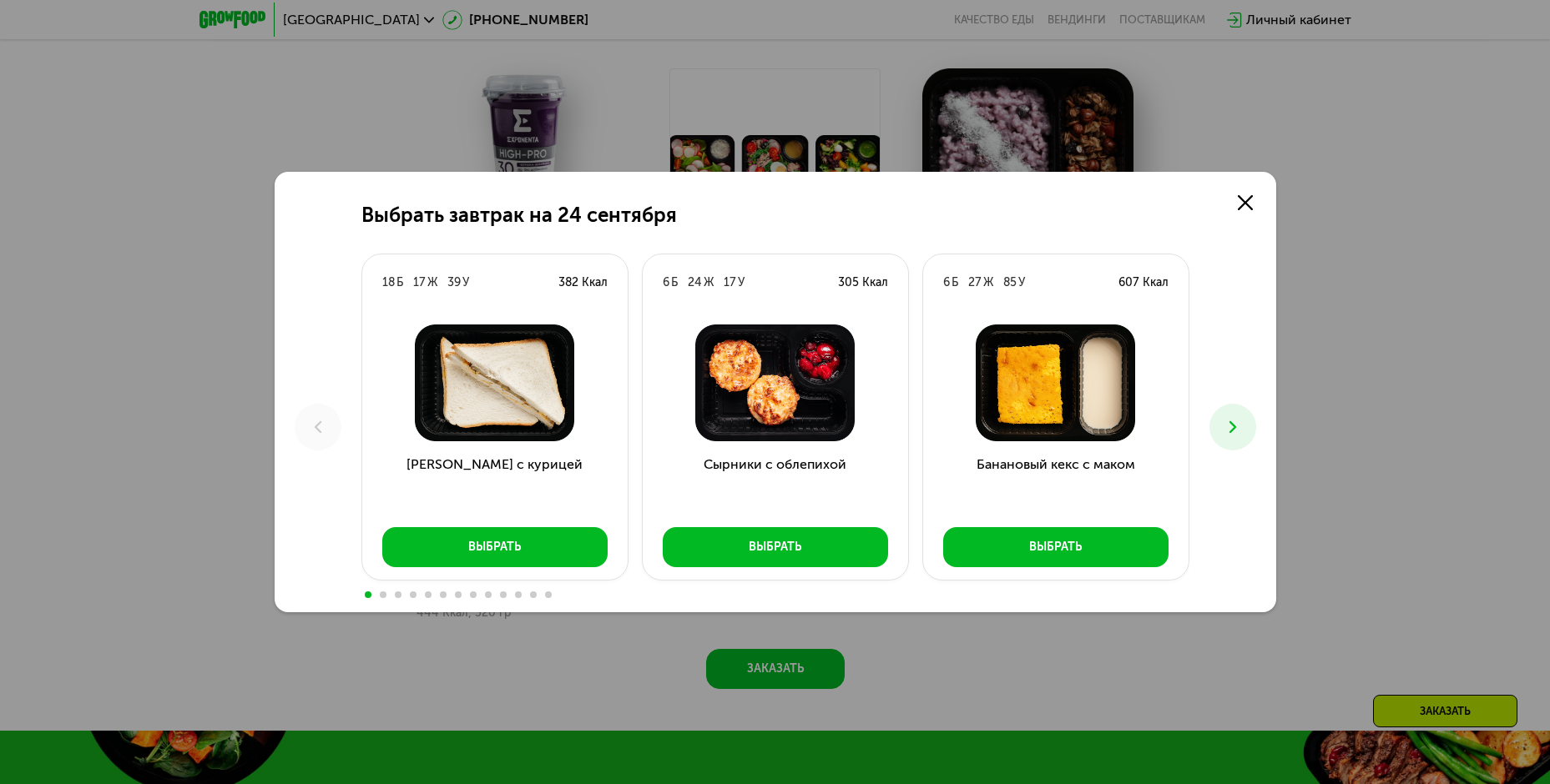
click at [1237, 414] on button at bounding box center [1233, 426] width 47 height 47
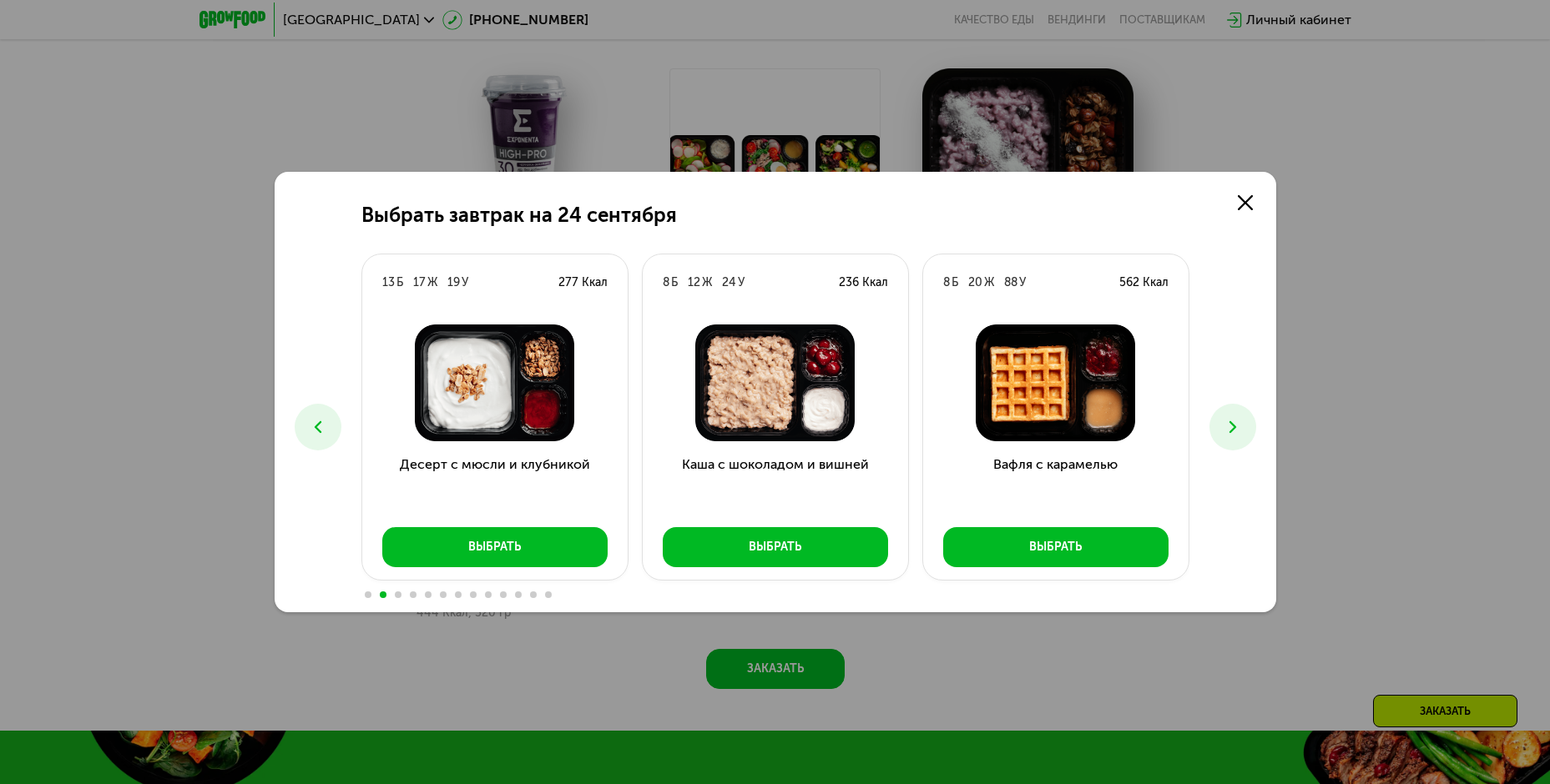
click at [1238, 413] on button at bounding box center [1233, 426] width 47 height 47
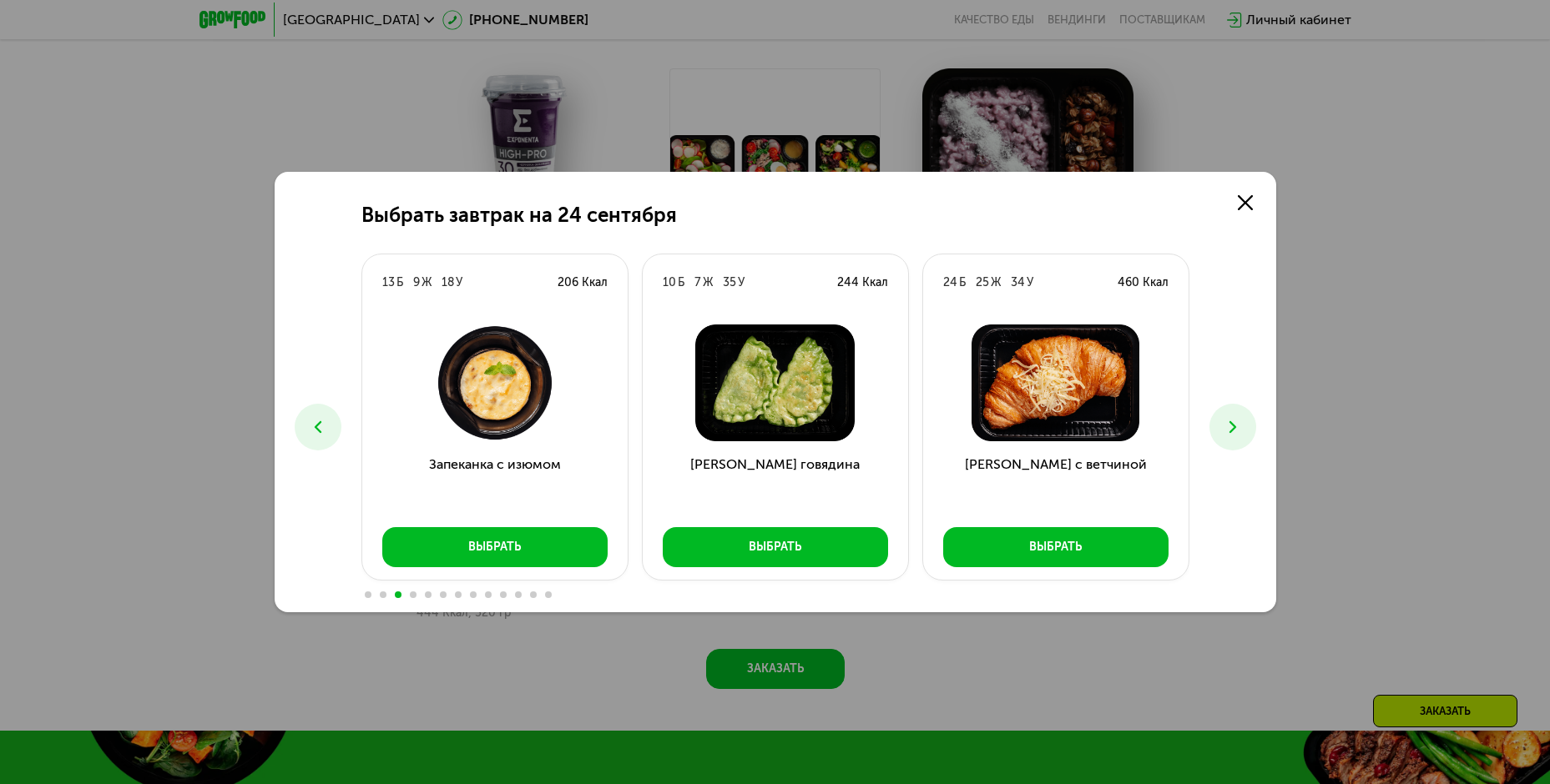
click at [1238, 413] on button at bounding box center [1233, 426] width 47 height 47
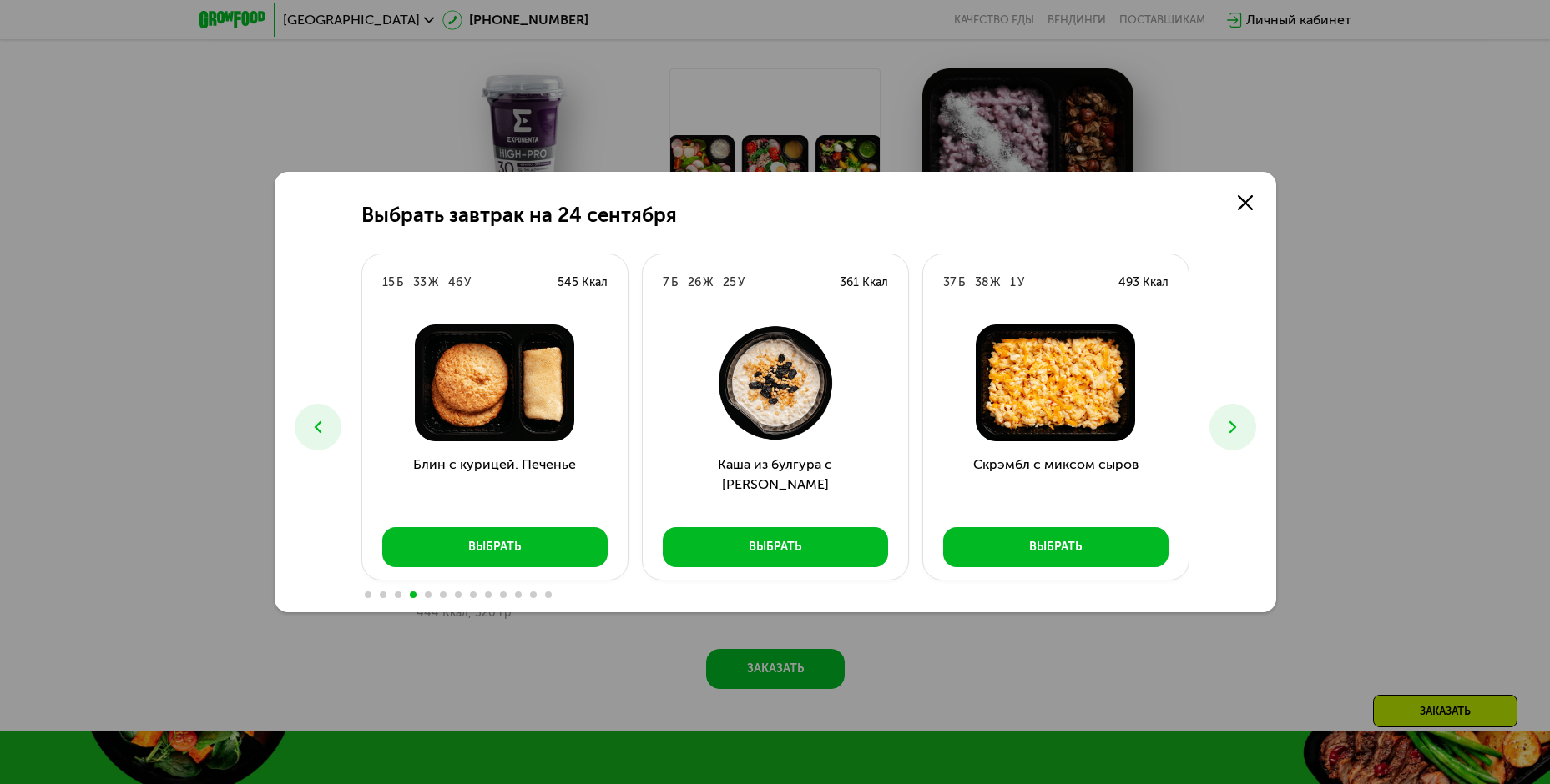
click at [1241, 415] on button at bounding box center [1233, 426] width 47 height 47
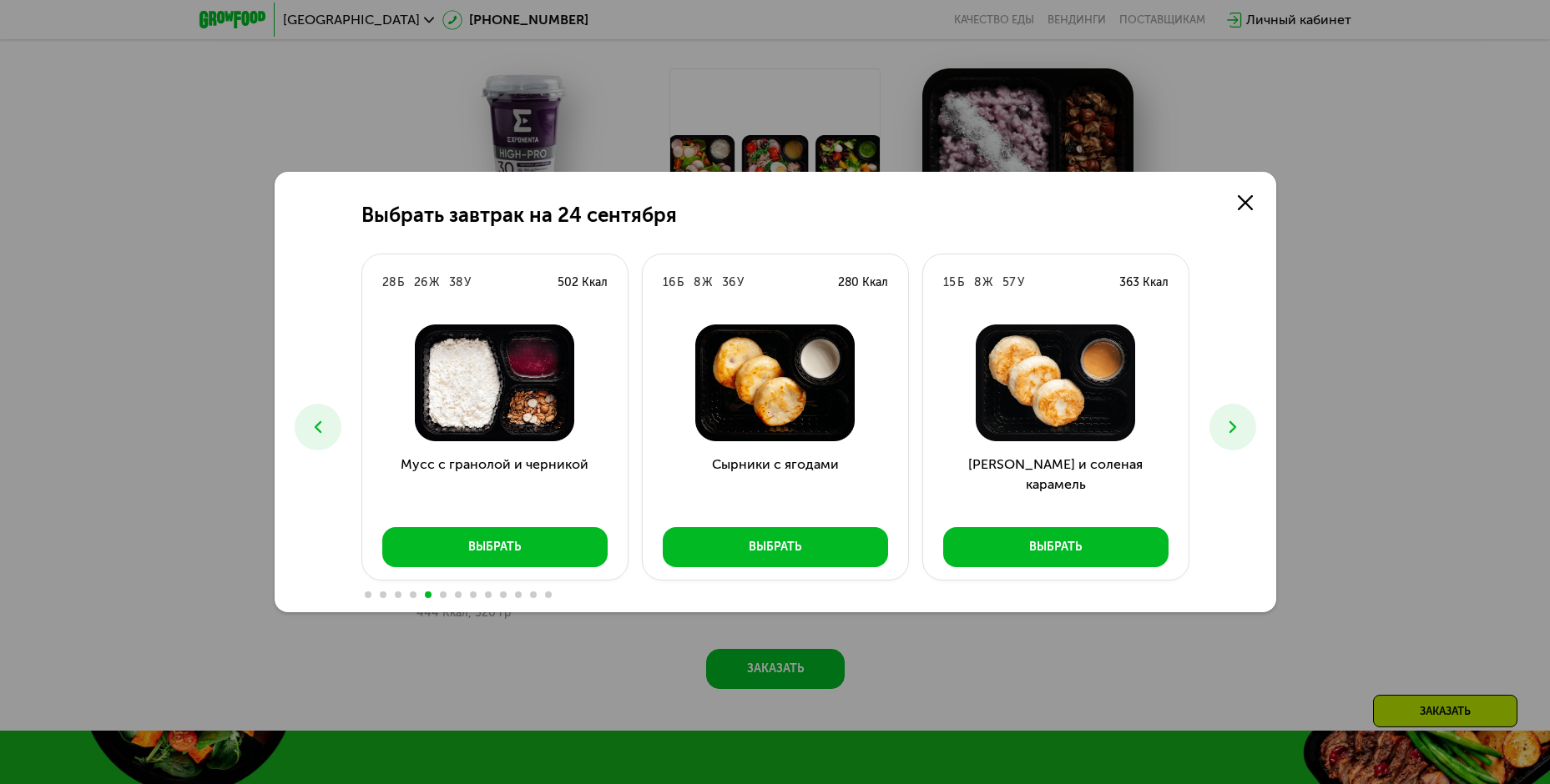
click at [1258, 415] on div "Выбрать завтрак на [DATE] Б 17 Ж 39 У 382 Ккал [PERSON_NAME] с курицей Выбрать …" at bounding box center [775, 392] width 1002 height 440
click at [1223, 428] on icon at bounding box center [1233, 427] width 20 height 20
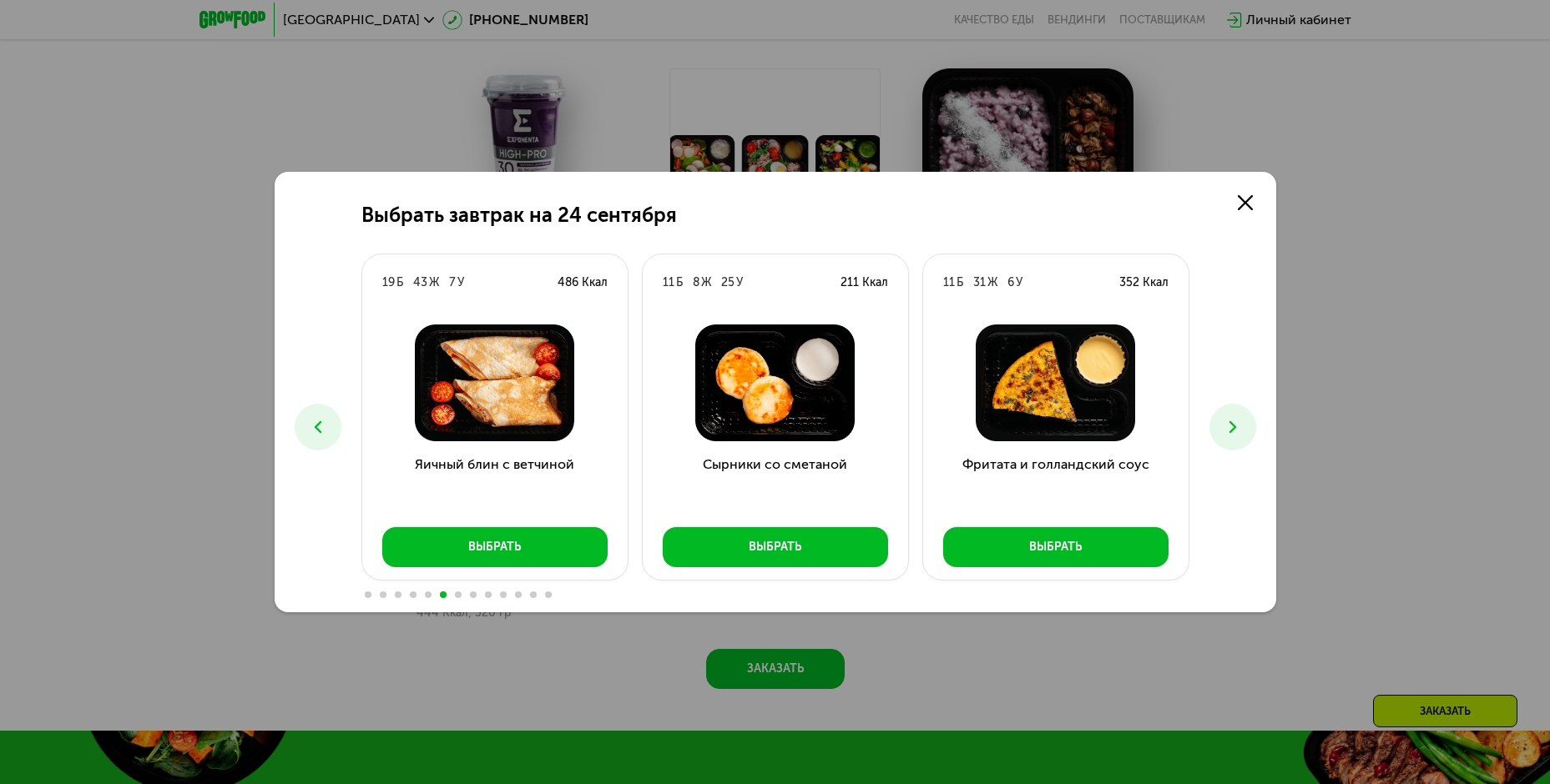
click at [1222, 428] on button at bounding box center [1233, 426] width 47 height 47
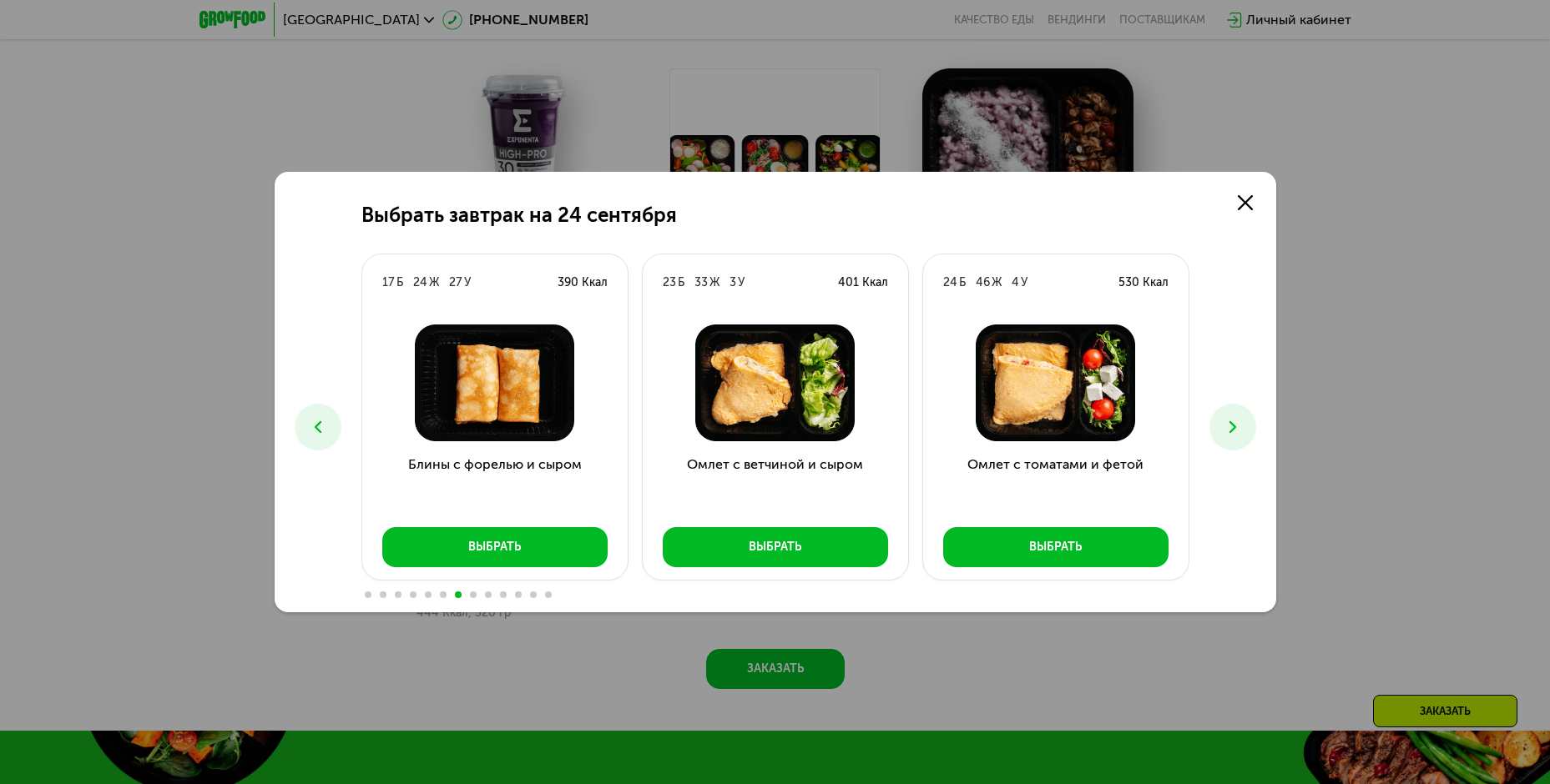
click at [1228, 424] on icon at bounding box center [1233, 427] width 20 height 20
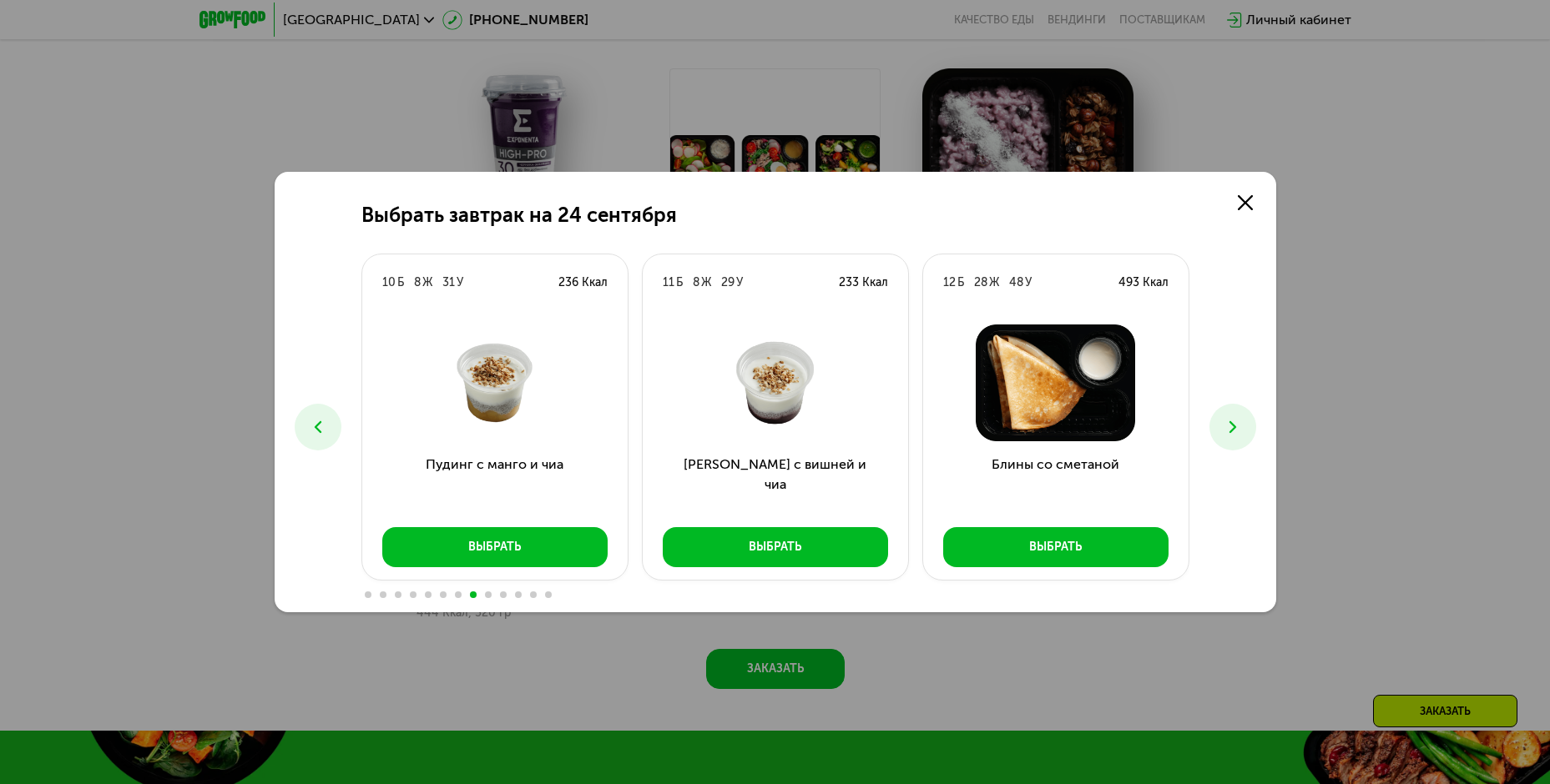
click at [1223, 428] on icon at bounding box center [1233, 427] width 20 height 20
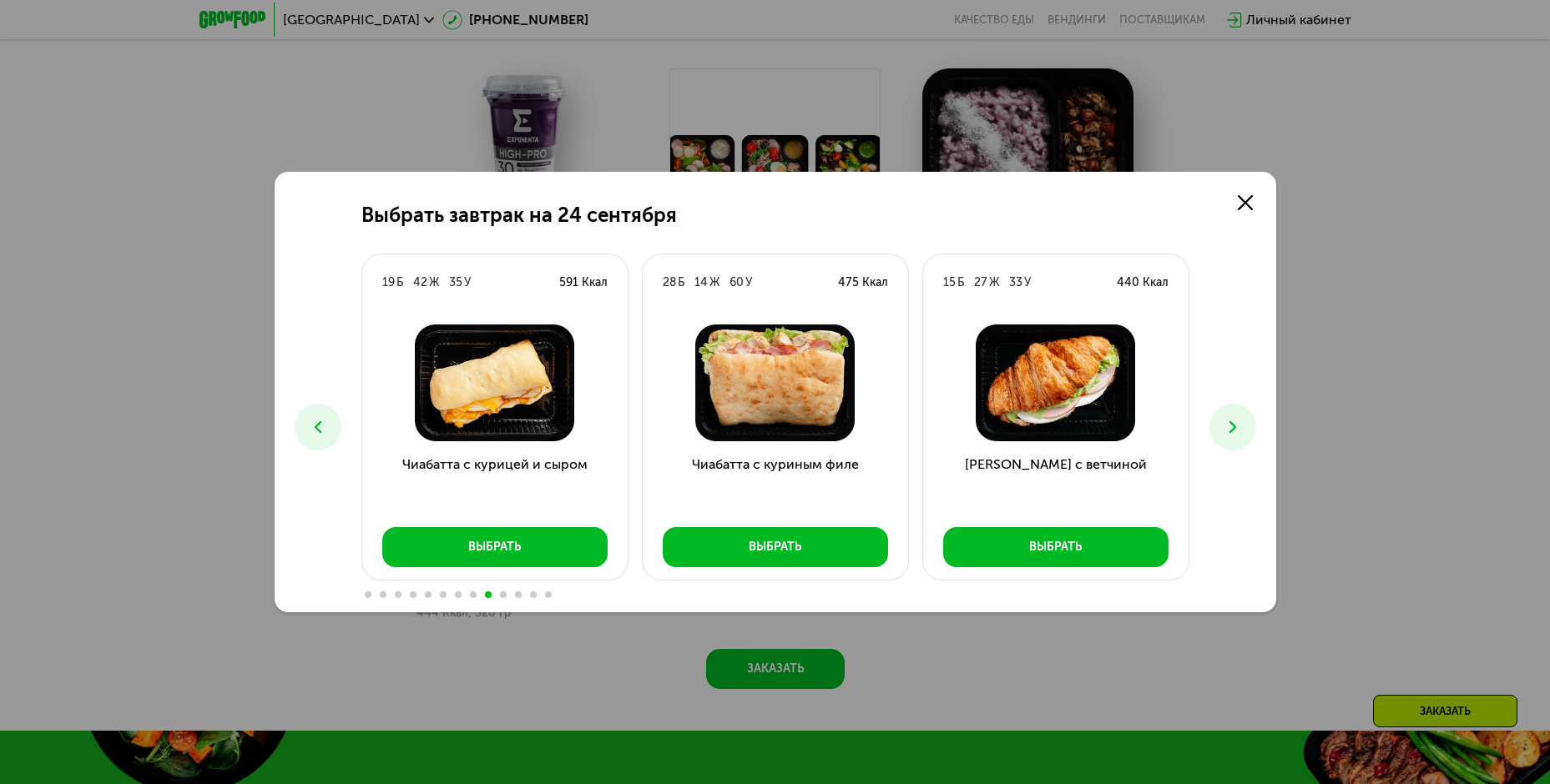
click at [1239, 435] on icon at bounding box center [1233, 427] width 20 height 20
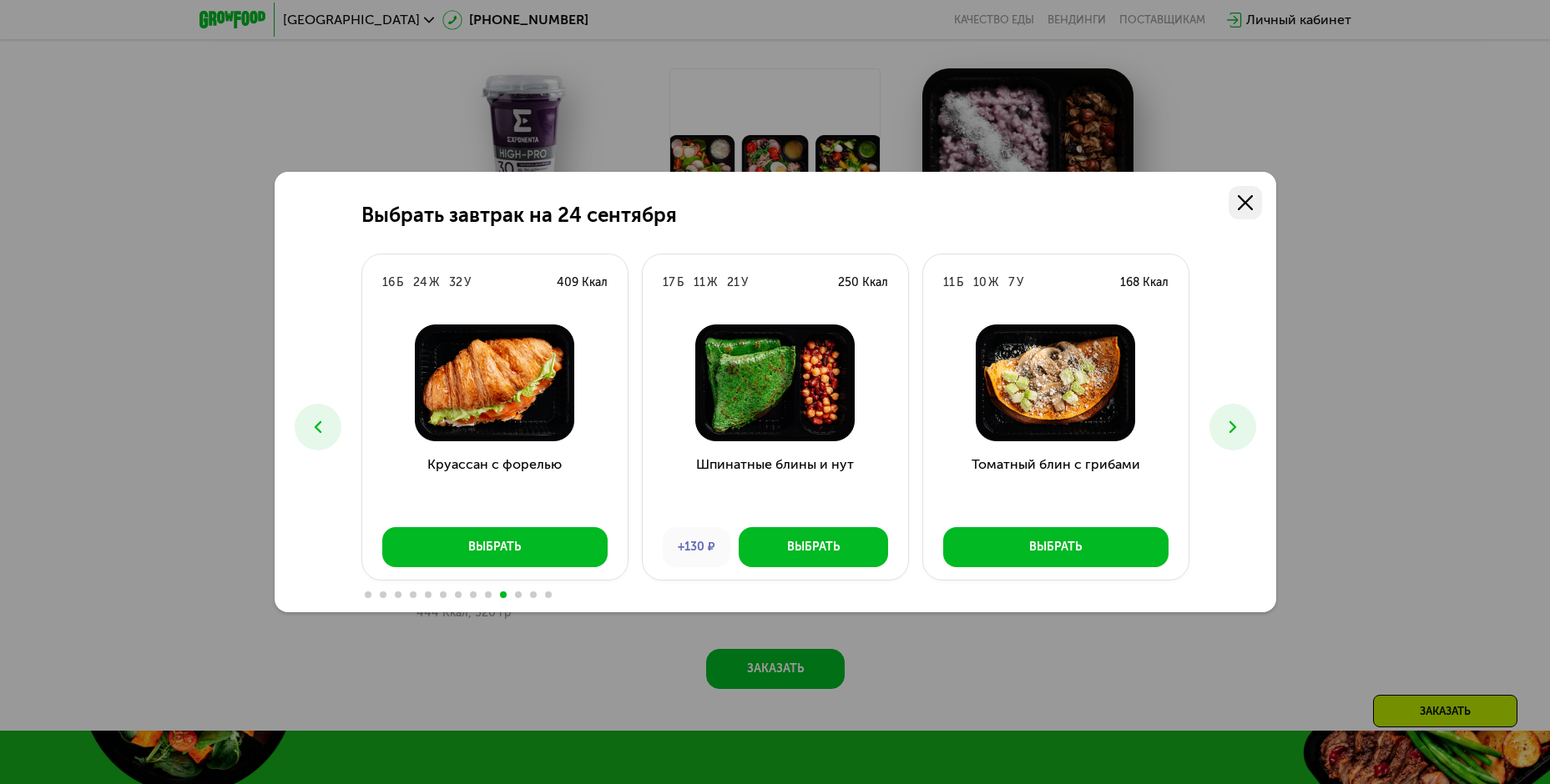
drag, startPoint x: 1245, startPoint y: 199, endPoint x: 1246, endPoint y: 216, distance: 17.0
click at [1245, 200] on icon at bounding box center [1245, 203] width 15 height 15
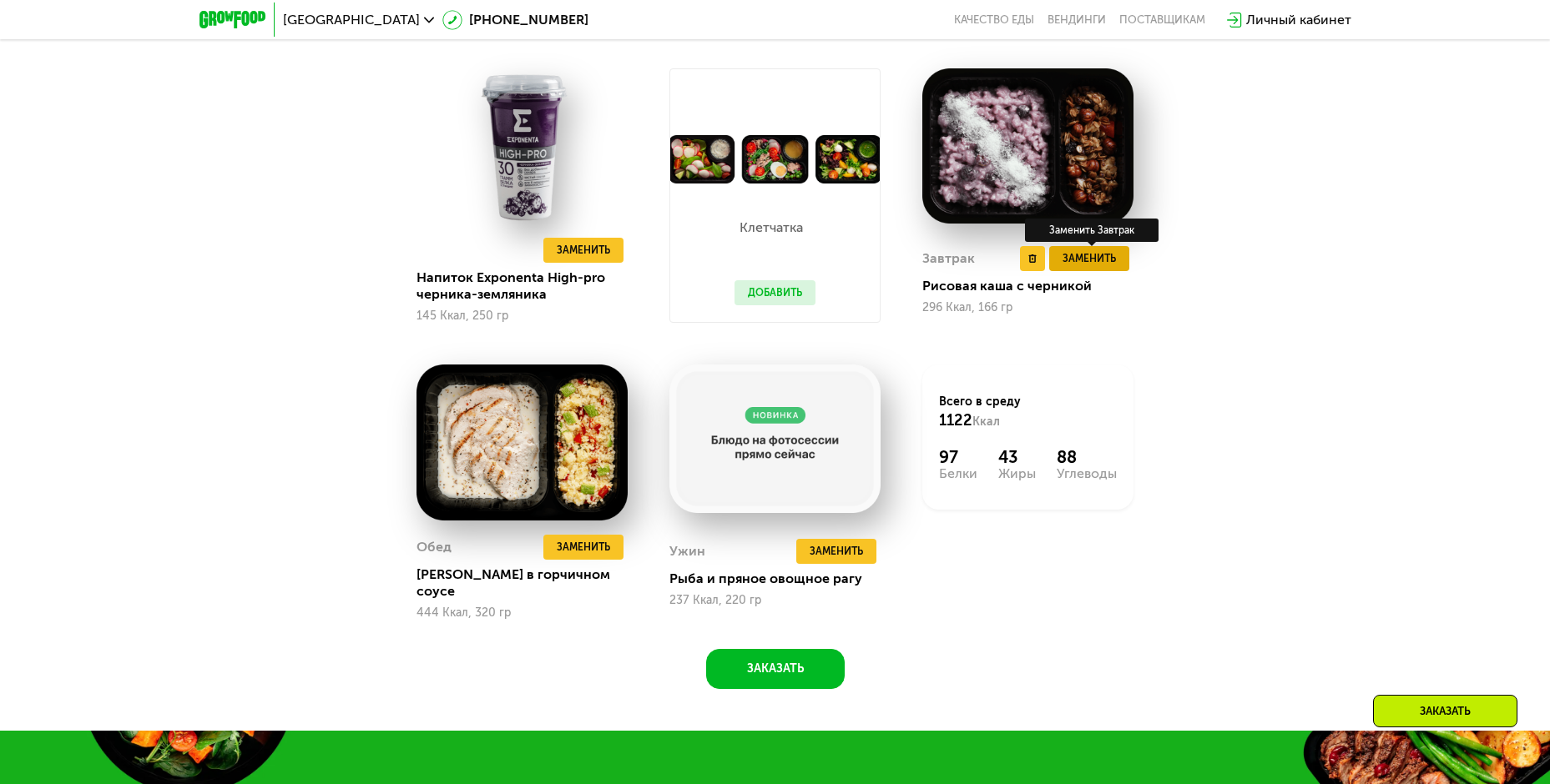
click at [1097, 267] on span "Заменить" at bounding box center [1090, 258] width 54 height 17
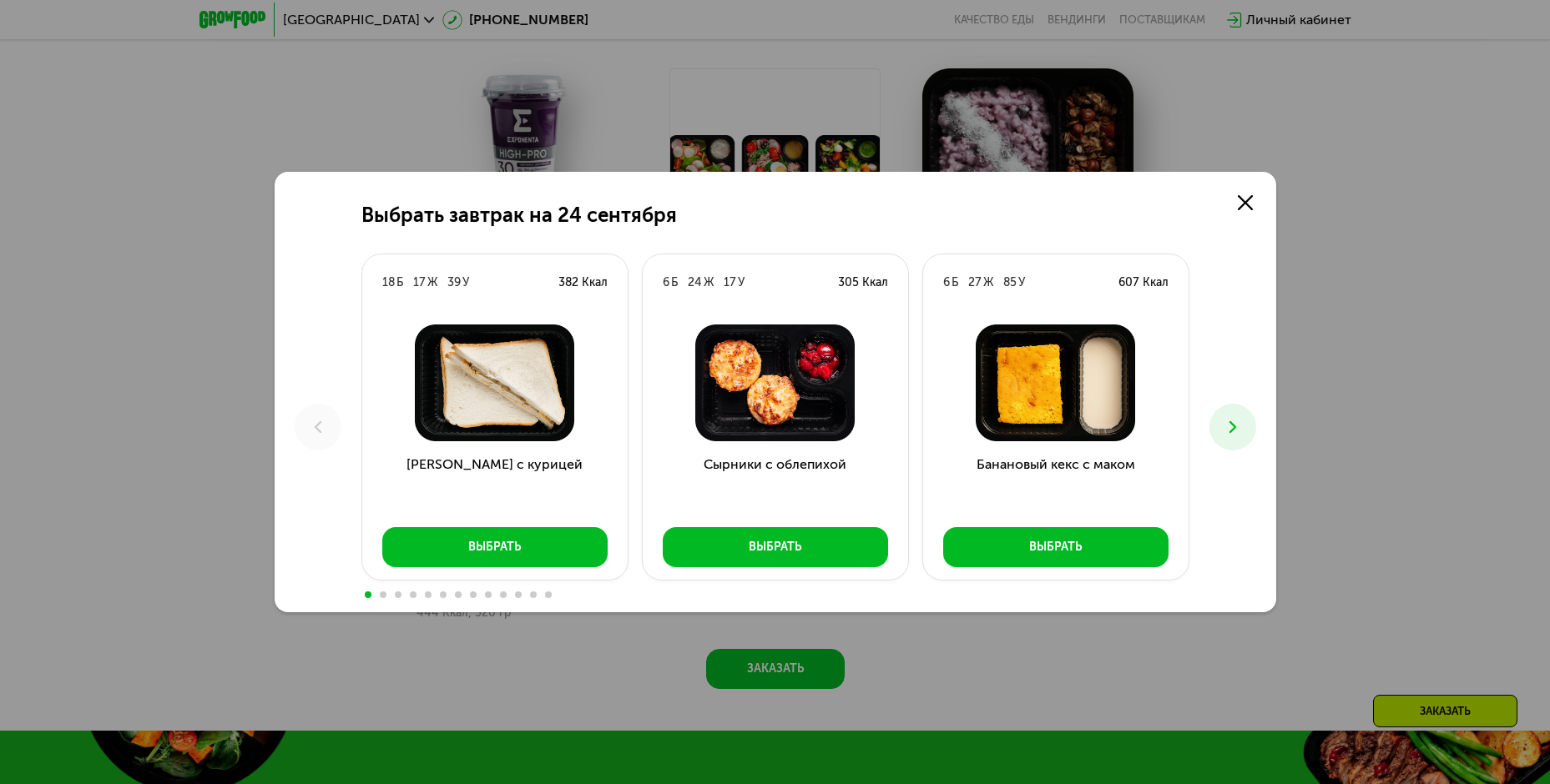
click at [1235, 422] on icon at bounding box center [1233, 427] width 20 height 20
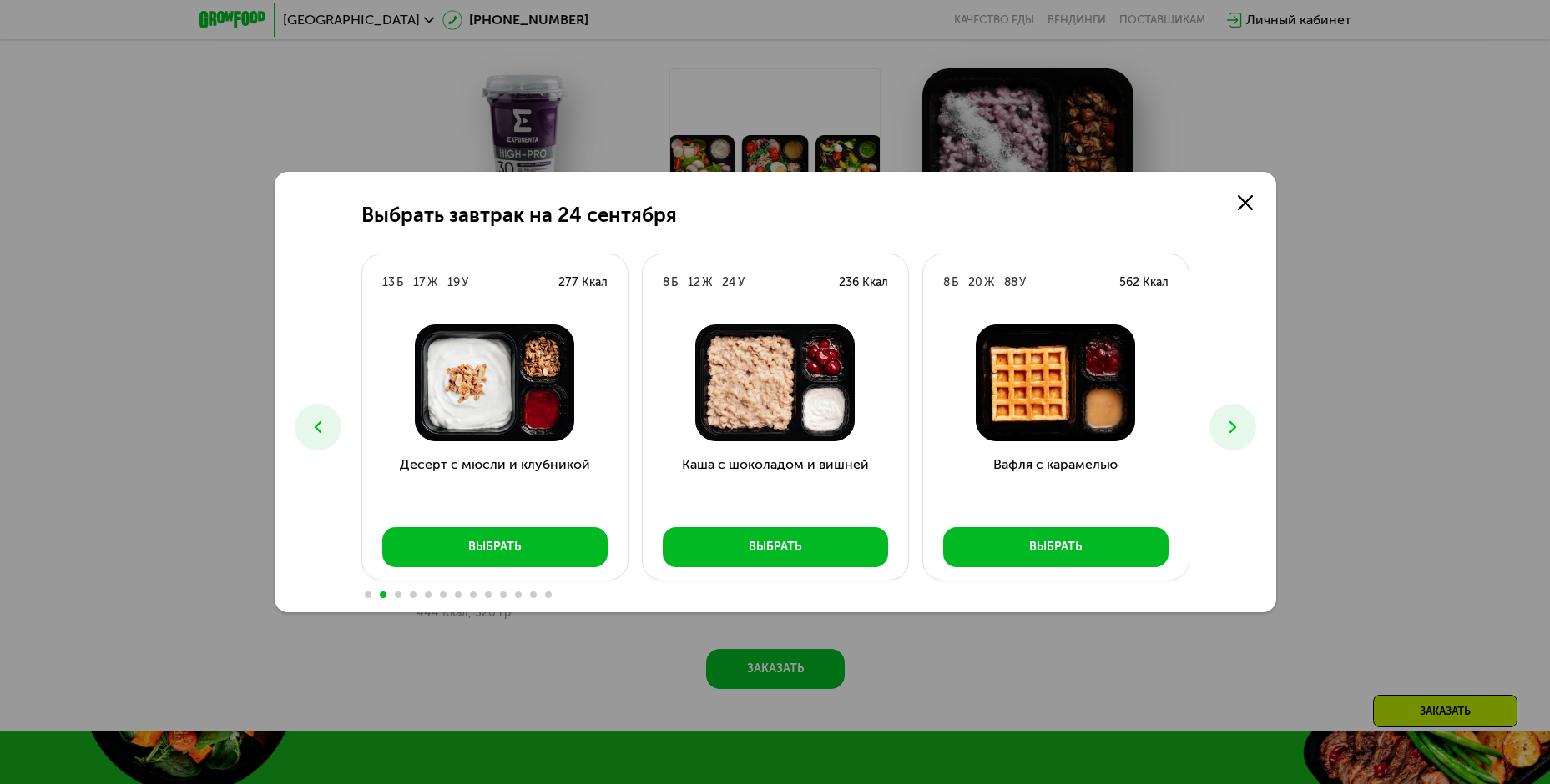
click at [1234, 419] on icon at bounding box center [1233, 427] width 20 height 20
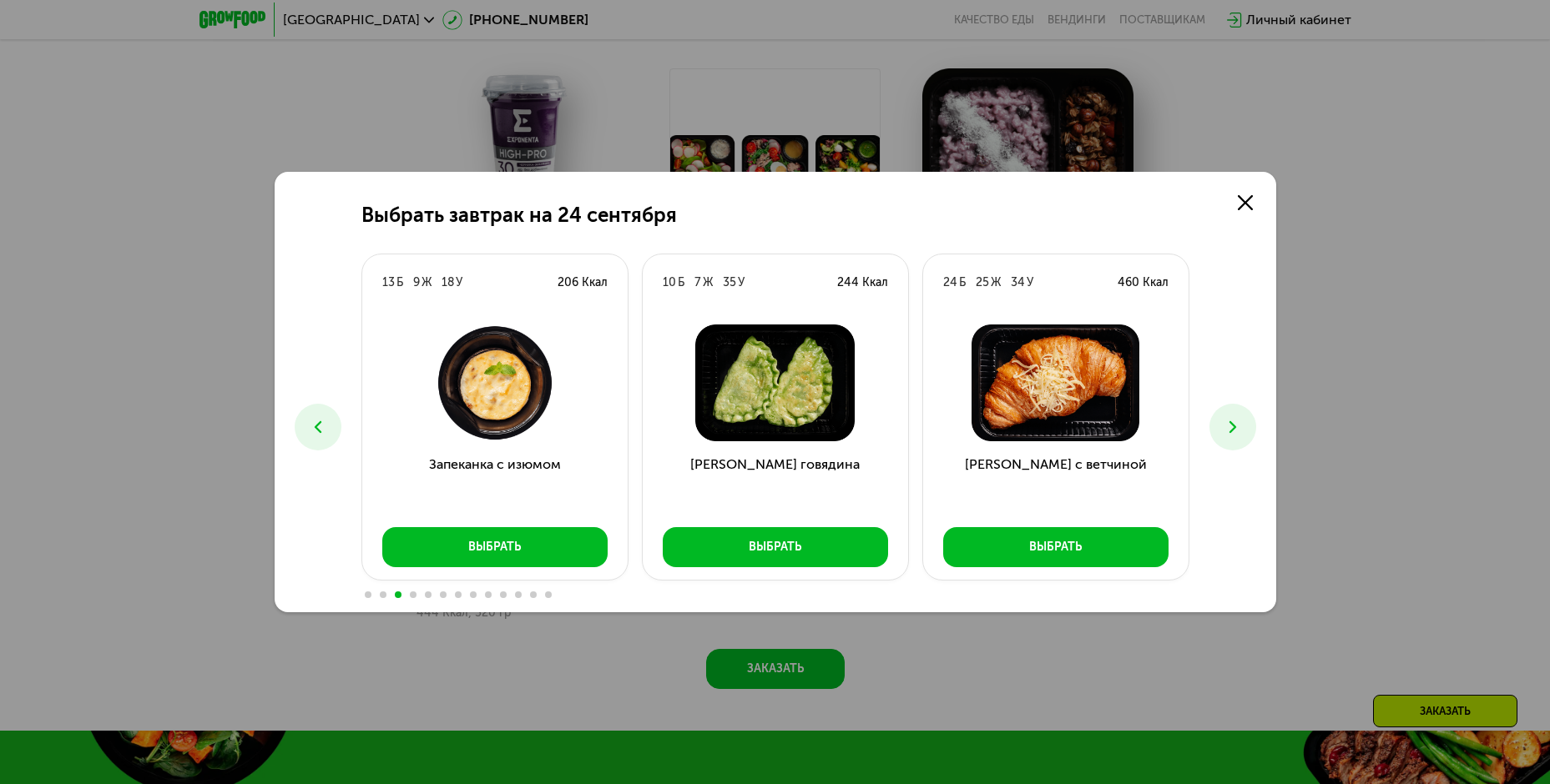
click at [1233, 419] on icon at bounding box center [1233, 427] width 20 height 20
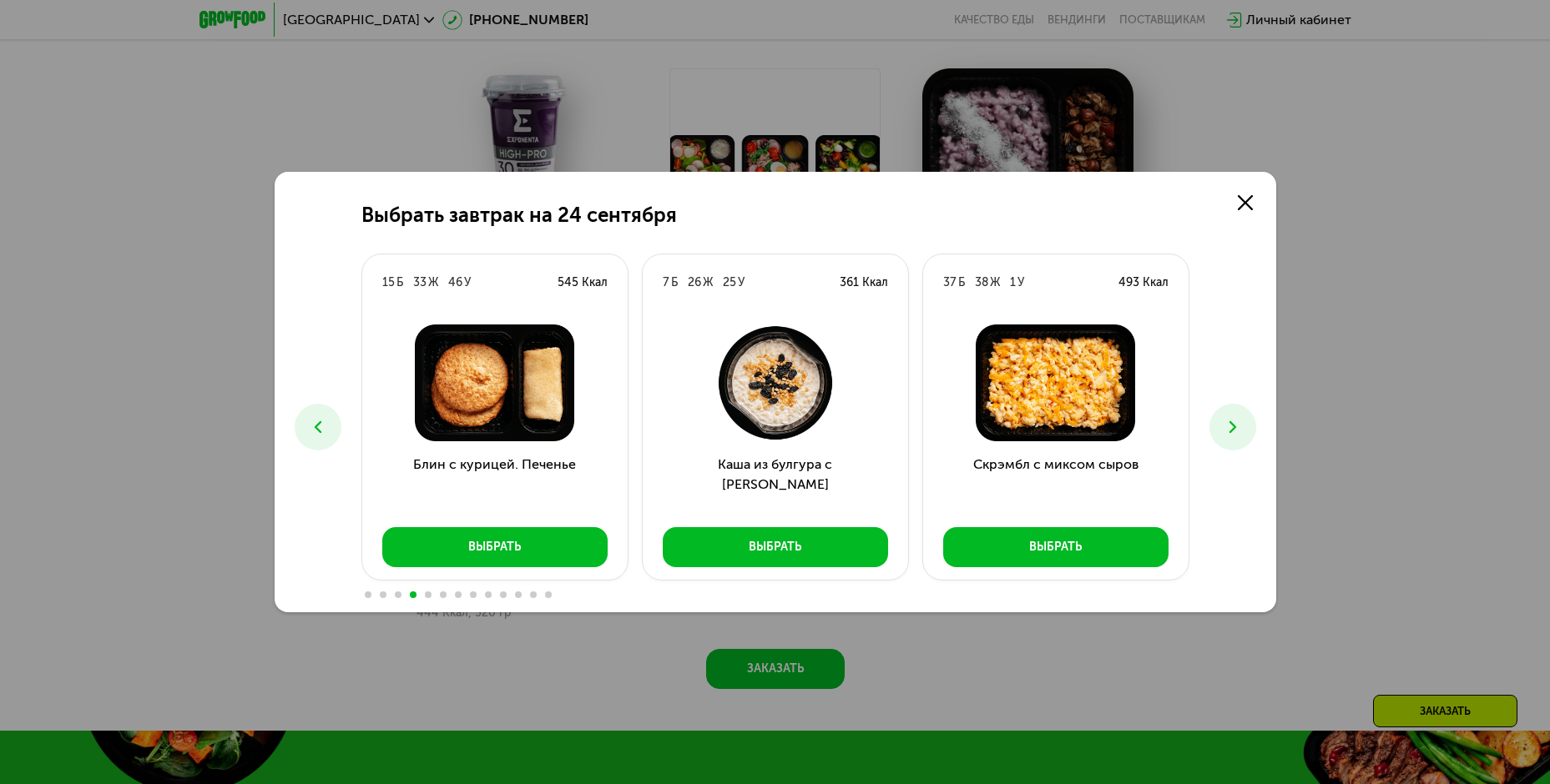
click at [1233, 416] on button at bounding box center [1233, 426] width 47 height 47
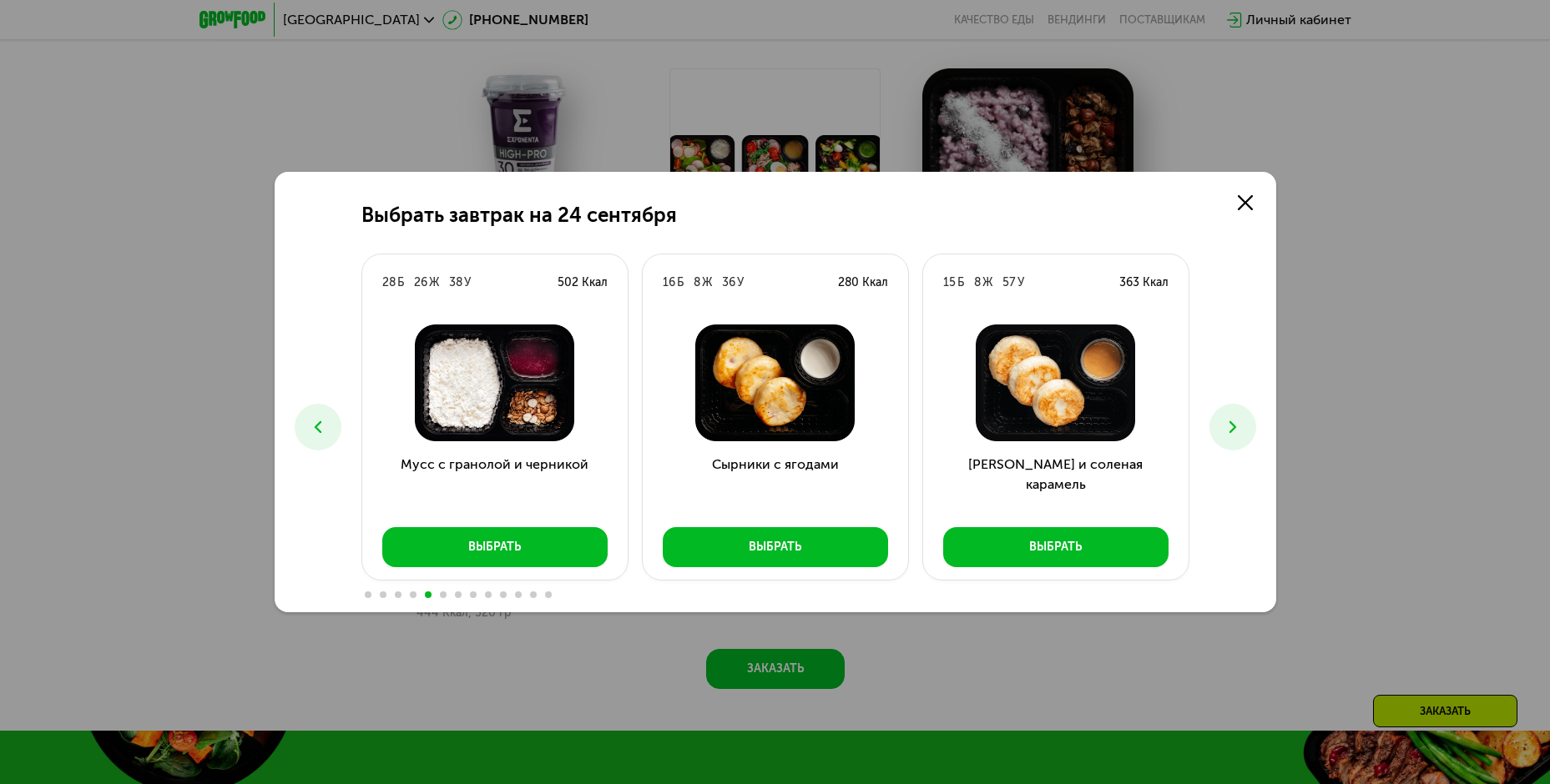
click at [1233, 416] on button at bounding box center [1233, 426] width 47 height 47
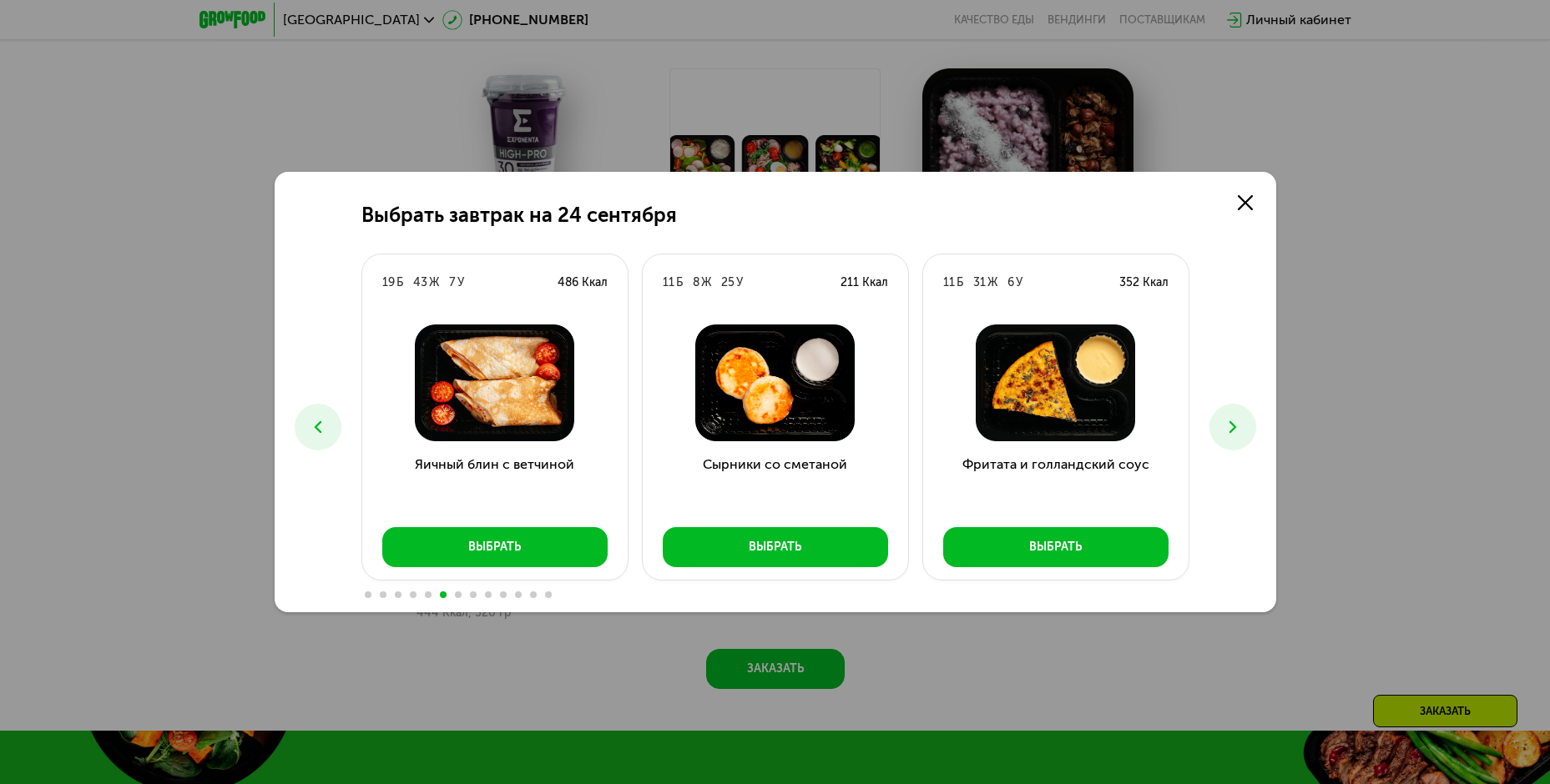
click at [1226, 426] on icon at bounding box center [1233, 427] width 20 height 20
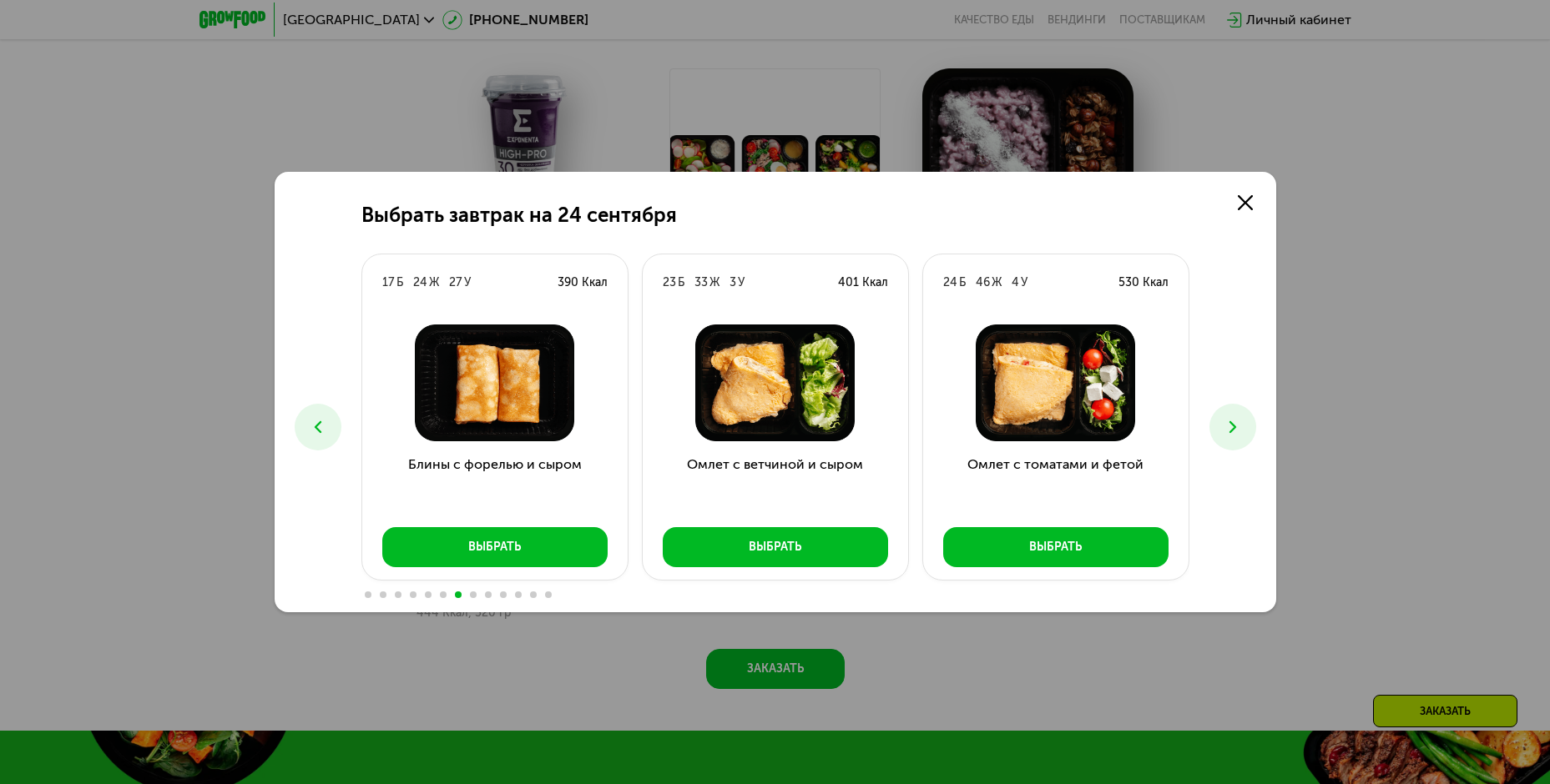
click at [1222, 424] on button at bounding box center [1233, 426] width 47 height 47
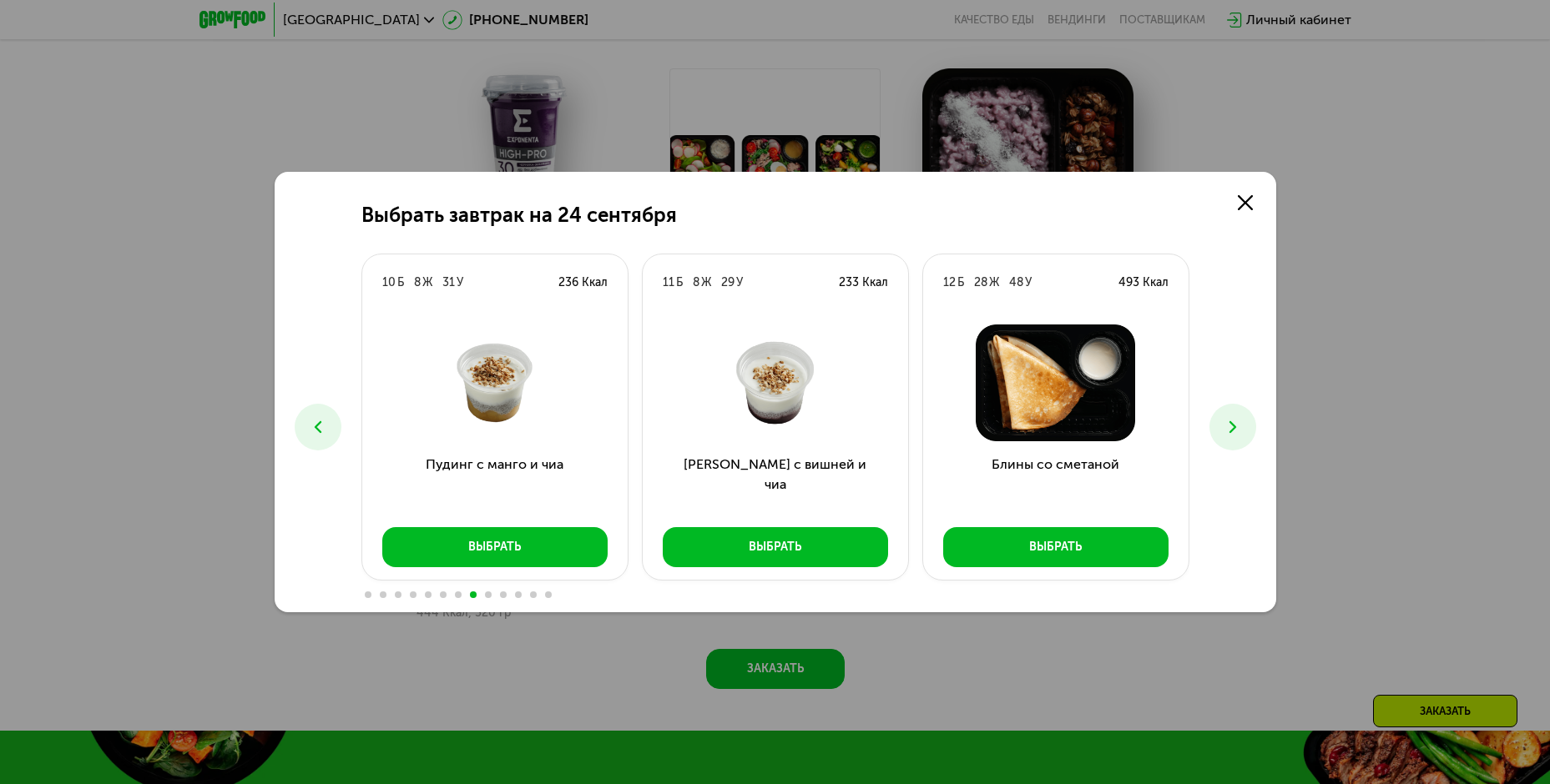
click at [318, 428] on icon at bounding box center [318, 427] width 20 height 20
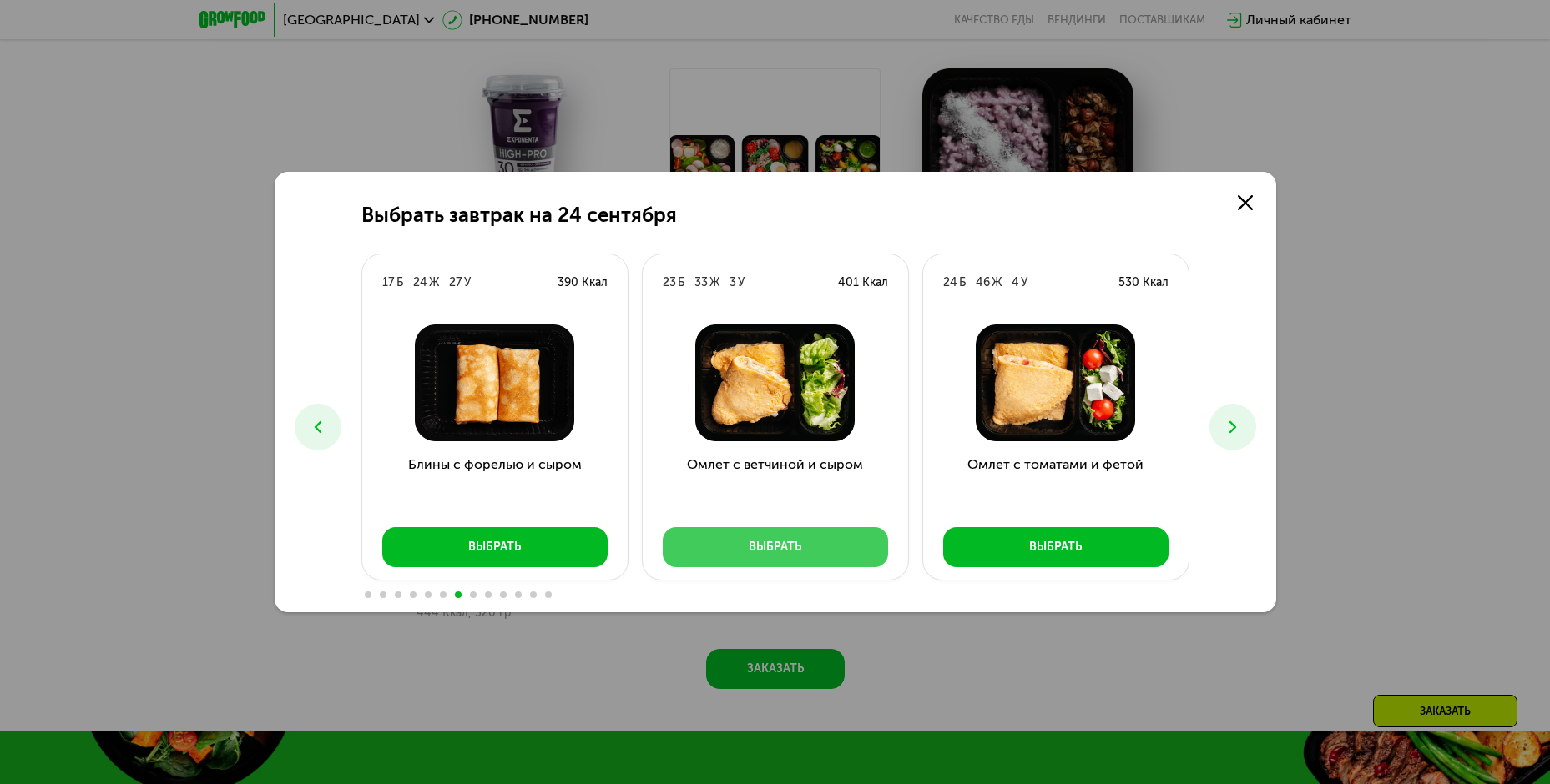
click at [795, 544] on div "Выбрать" at bounding box center [775, 547] width 53 height 17
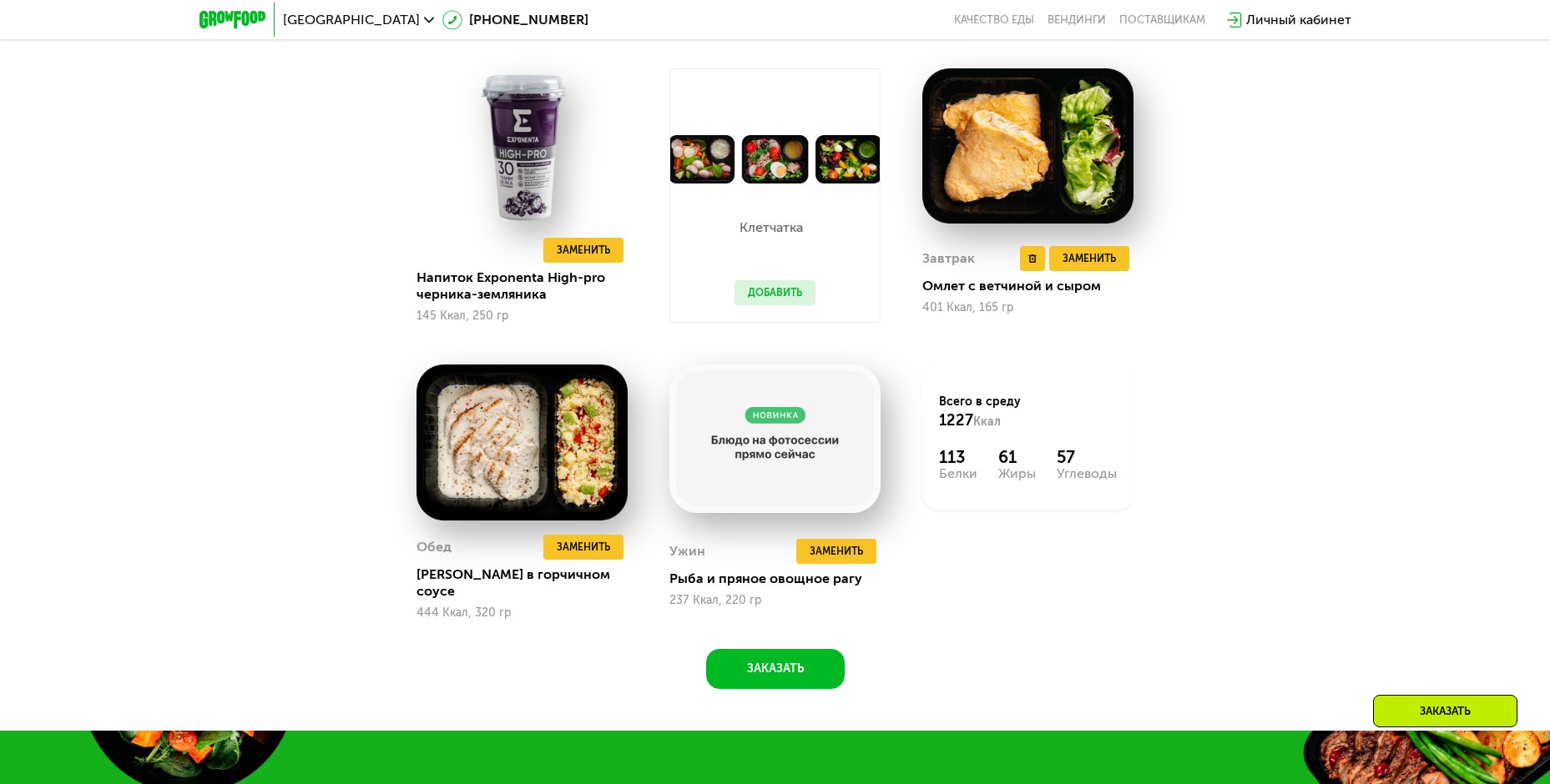
click at [1080, 210] on img at bounding box center [1028, 146] width 211 height 155
click at [1113, 267] on span "Заменить" at bounding box center [1090, 258] width 54 height 17
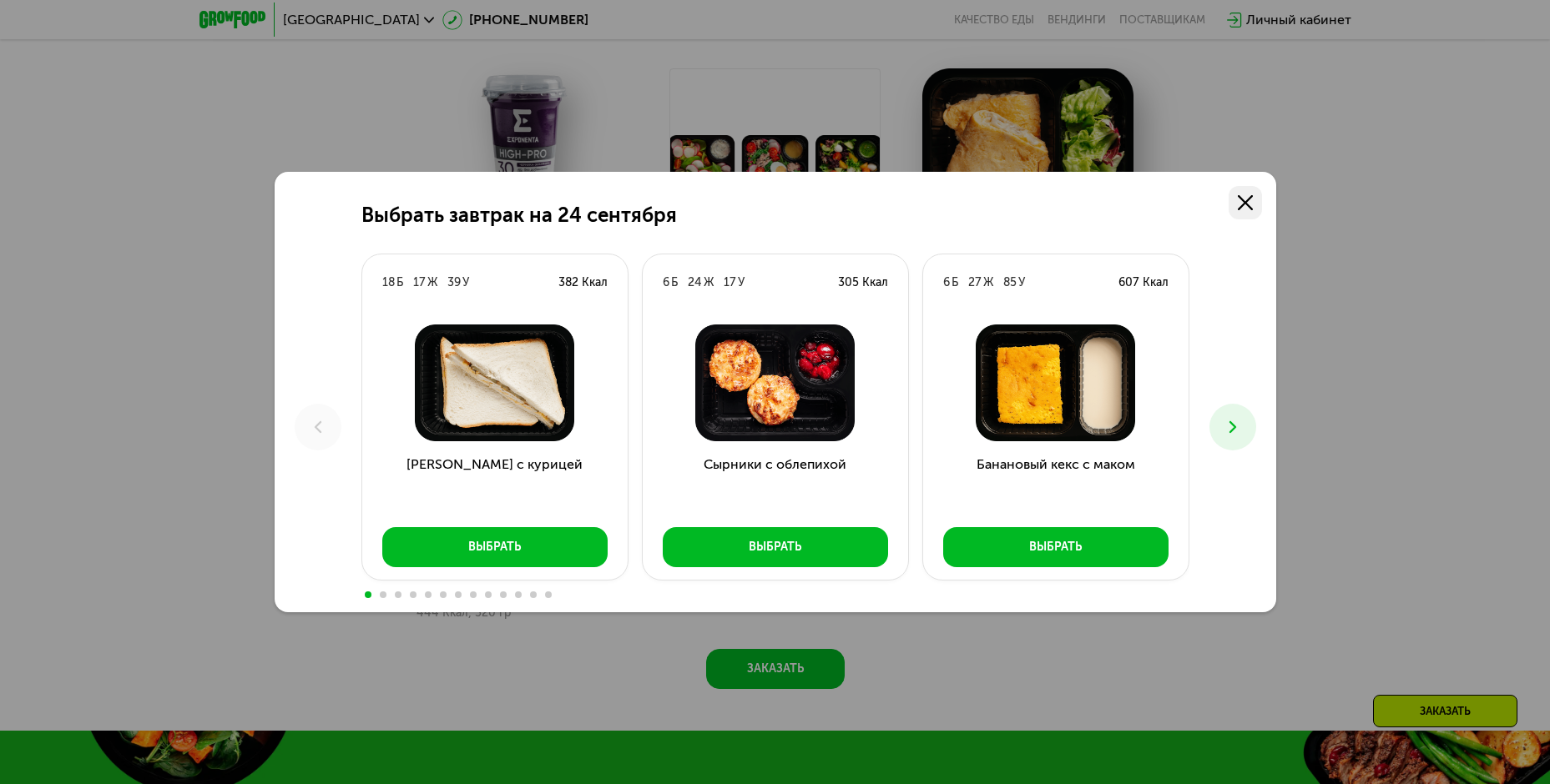
click at [1253, 204] on icon at bounding box center [1245, 203] width 15 height 15
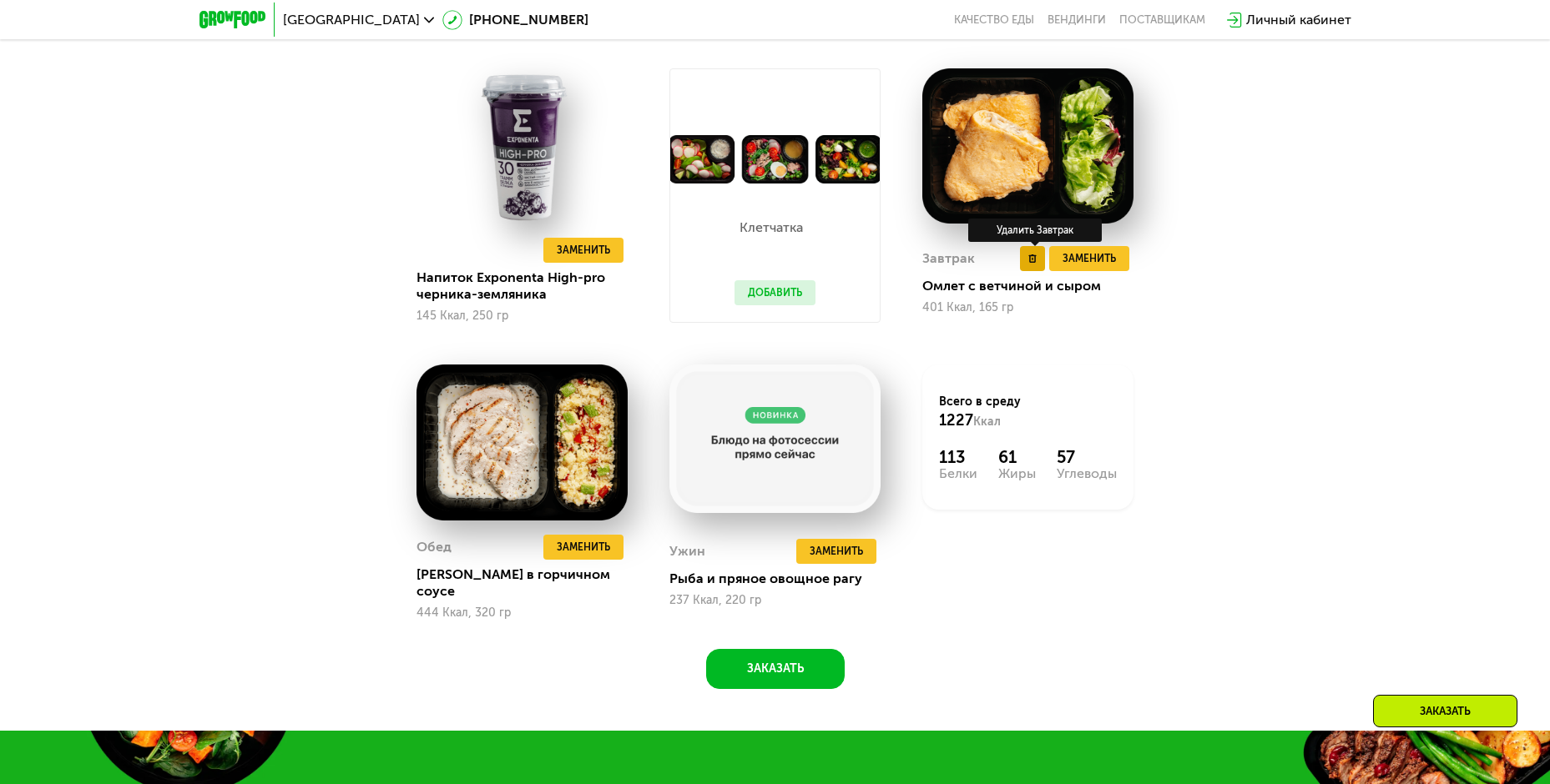
click at [1034, 271] on button at bounding box center [1032, 258] width 25 height 25
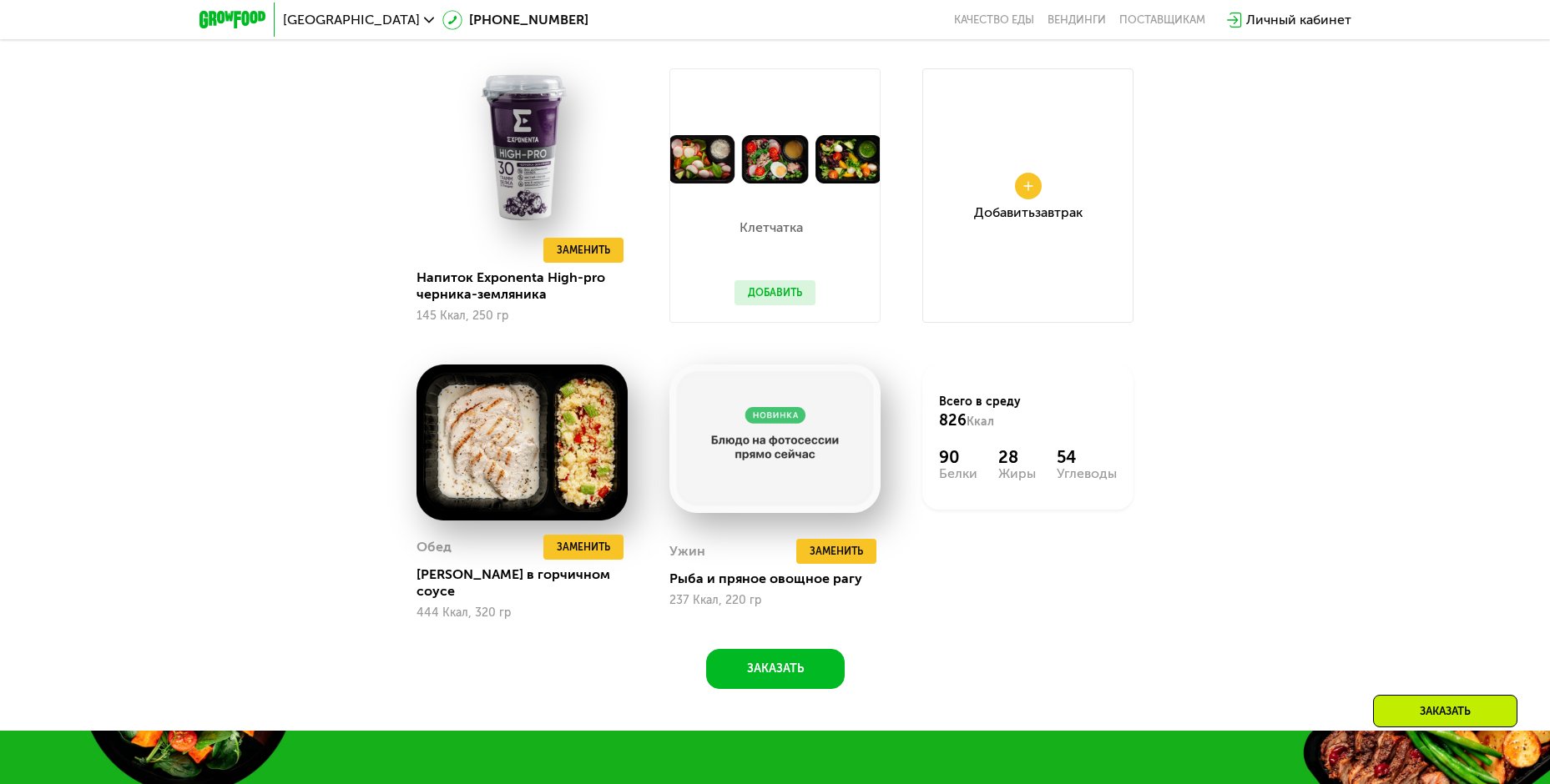
click at [1037, 194] on button at bounding box center [1028, 186] width 27 height 27
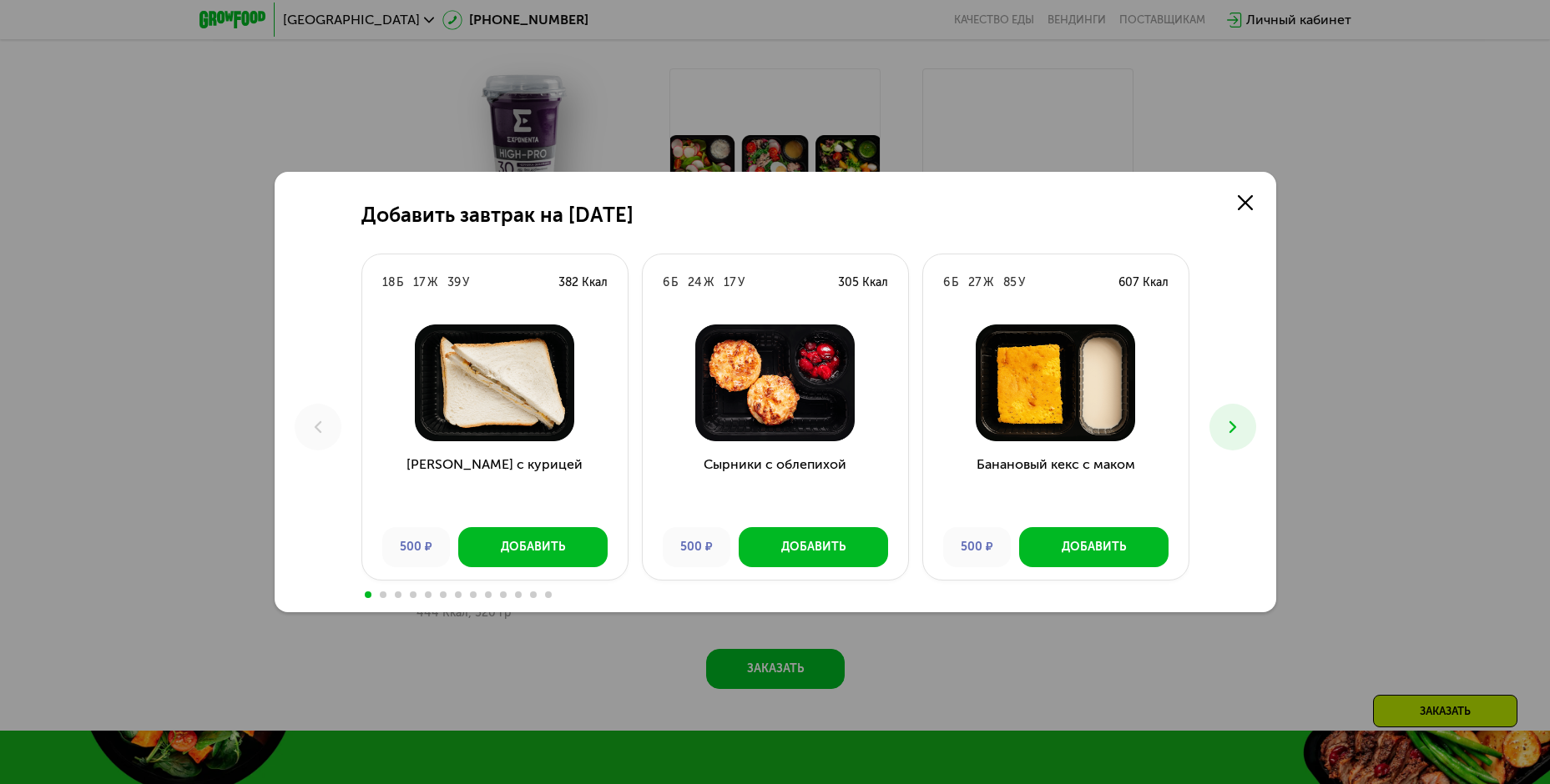
click at [1238, 421] on icon at bounding box center [1233, 427] width 20 height 20
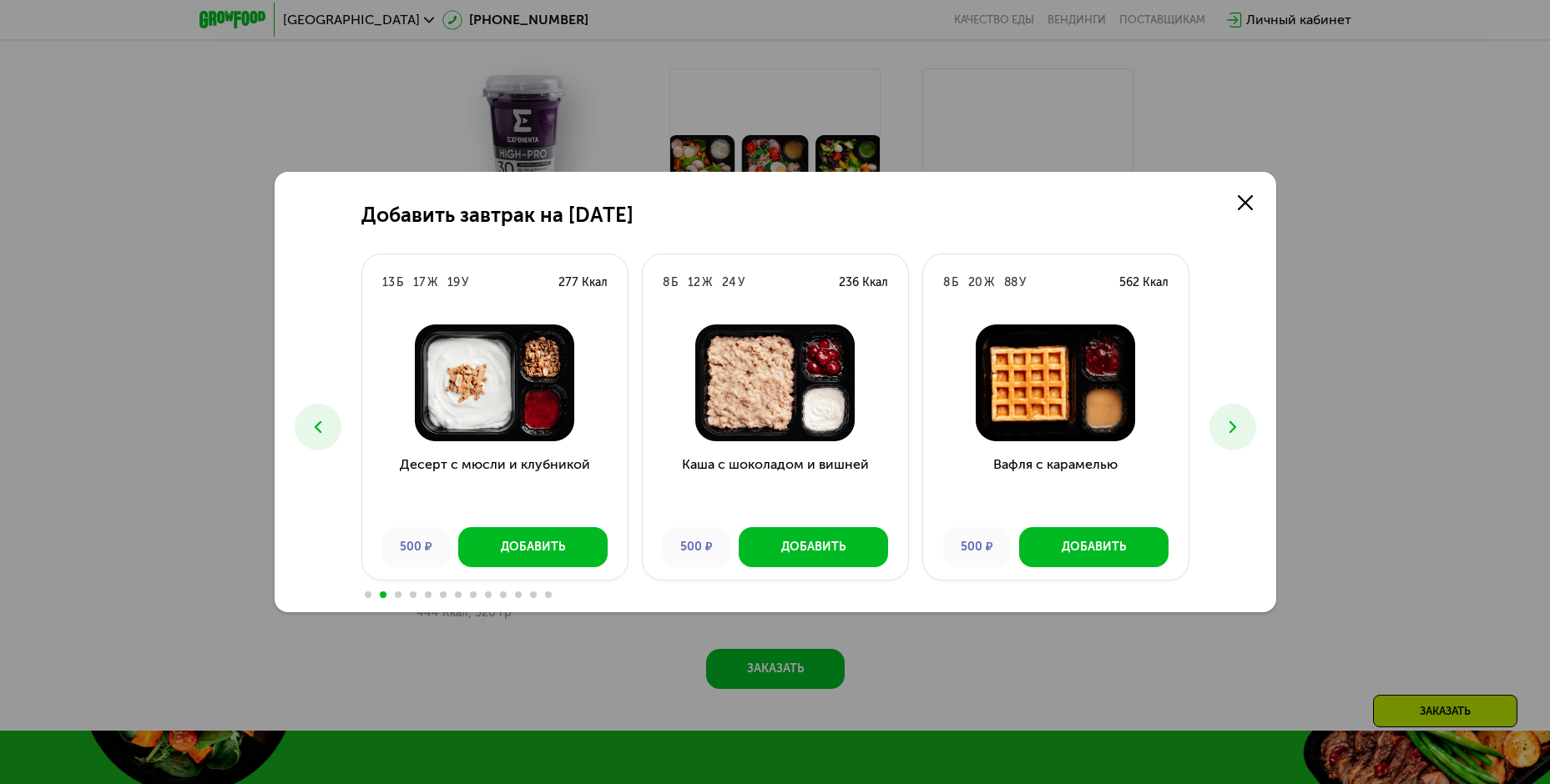
click at [1236, 420] on icon at bounding box center [1233, 427] width 20 height 20
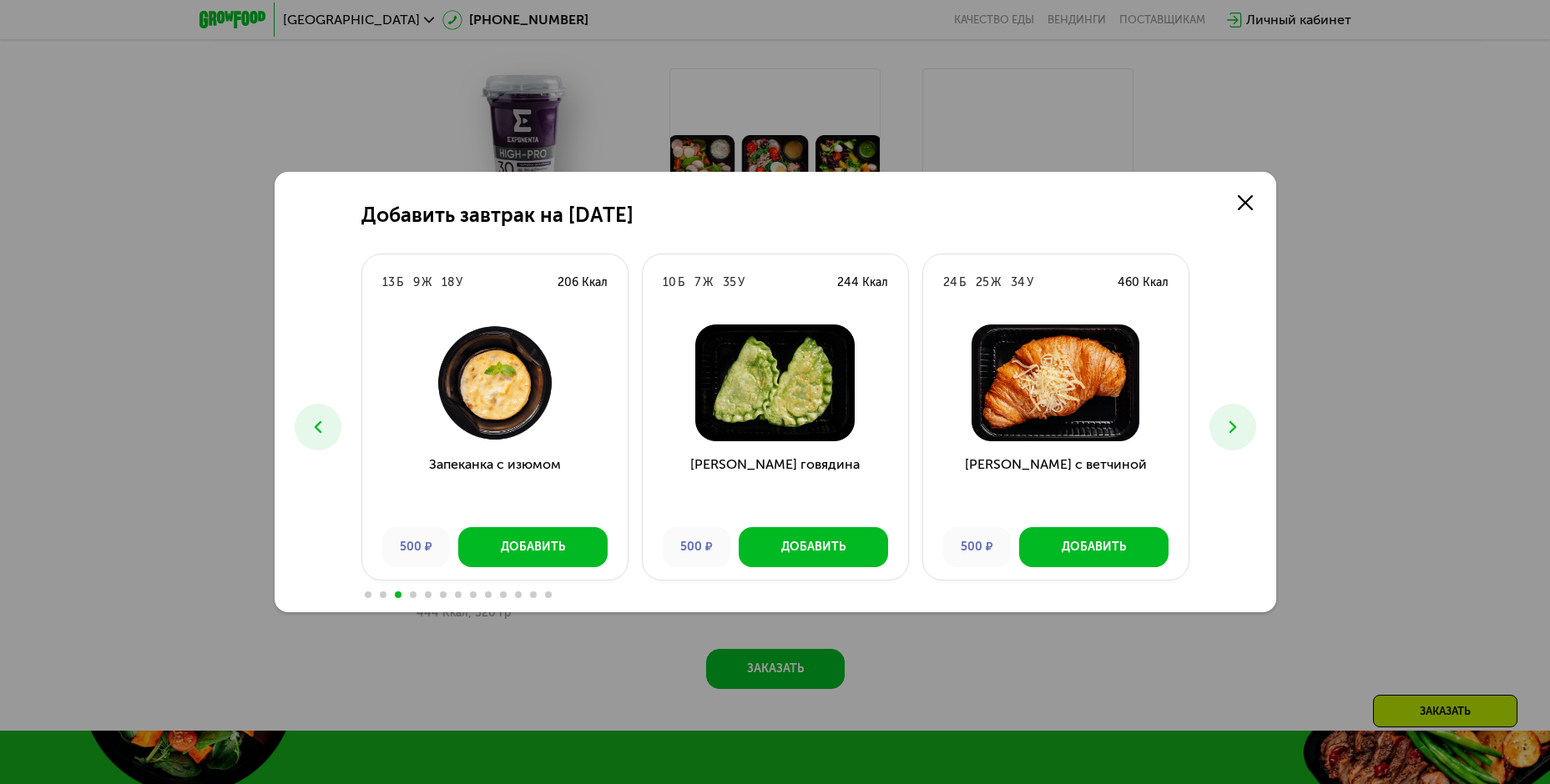
click at [1236, 420] on icon at bounding box center [1233, 427] width 20 height 20
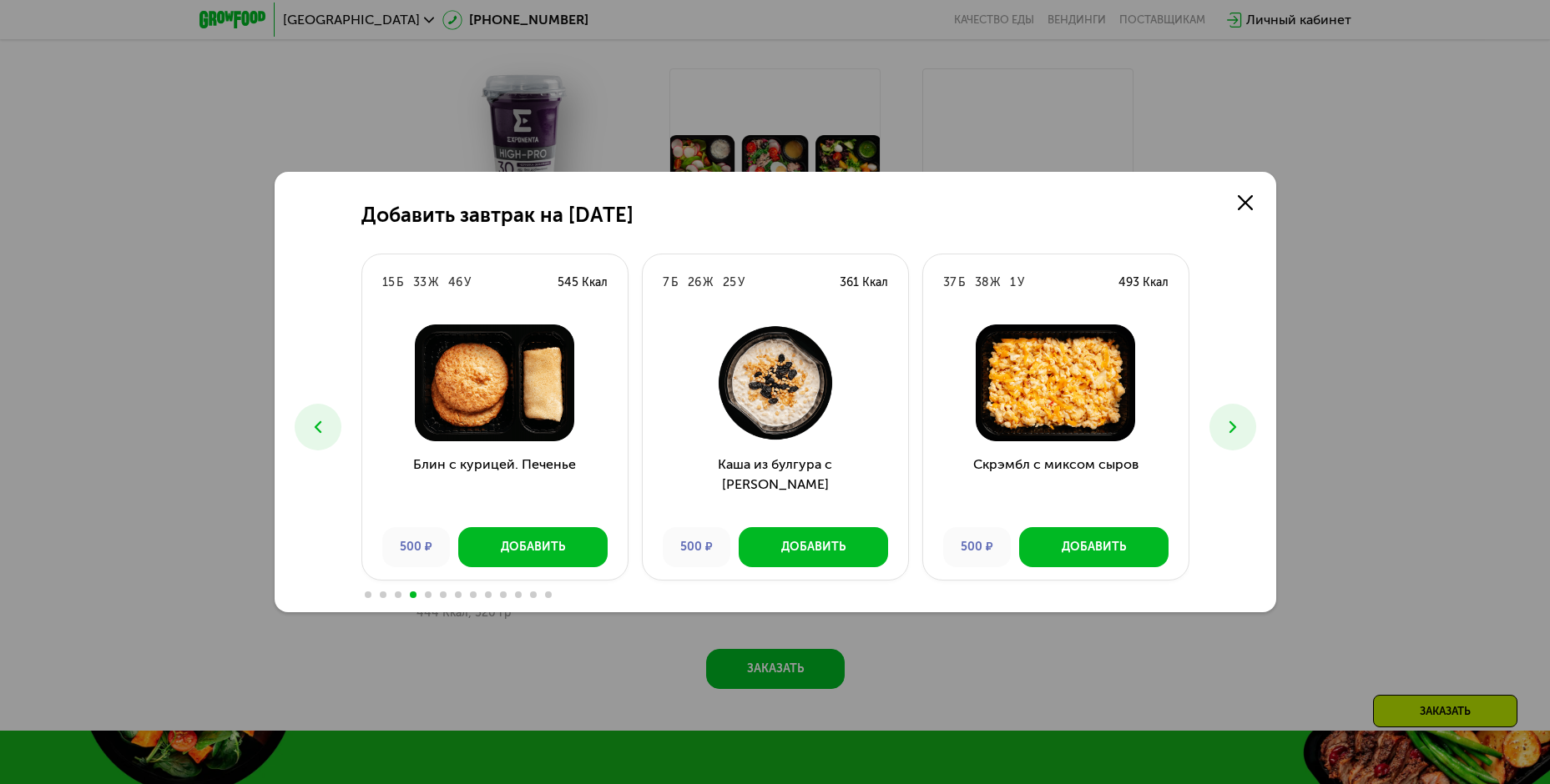
click at [1236, 420] on icon at bounding box center [1233, 427] width 20 height 20
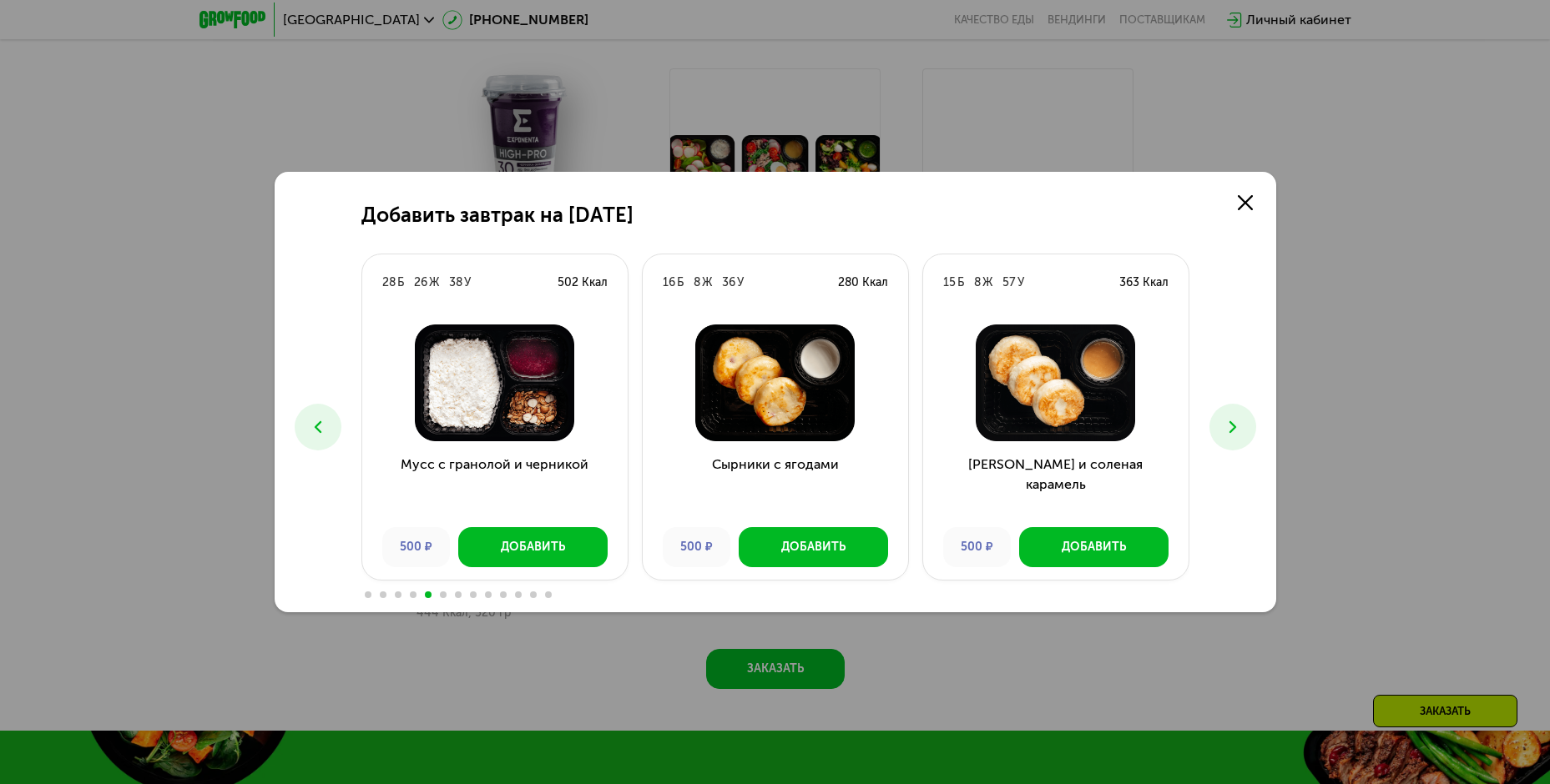
click at [1236, 420] on icon at bounding box center [1233, 427] width 20 height 20
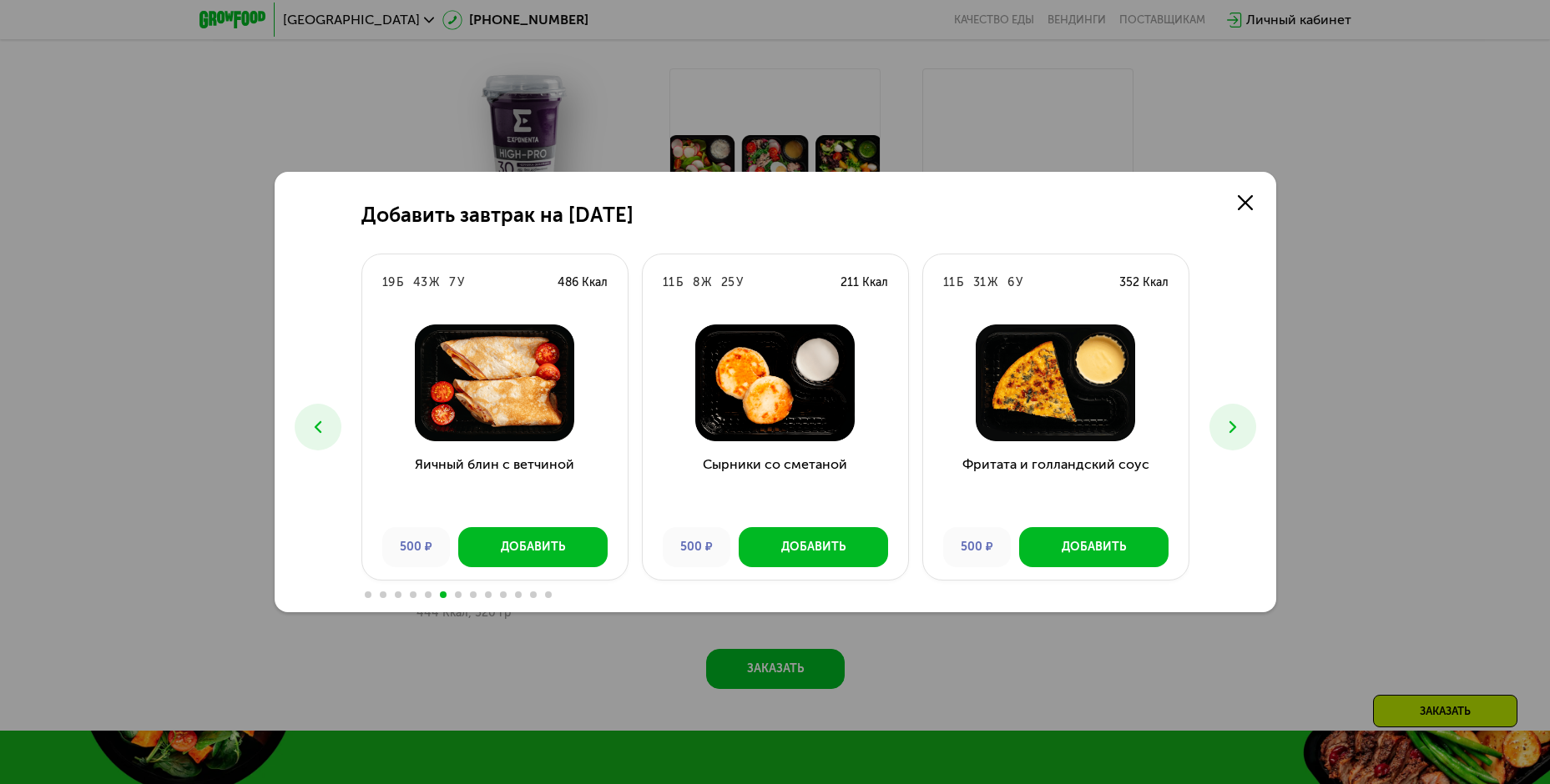
click at [1236, 420] on icon at bounding box center [1233, 427] width 20 height 20
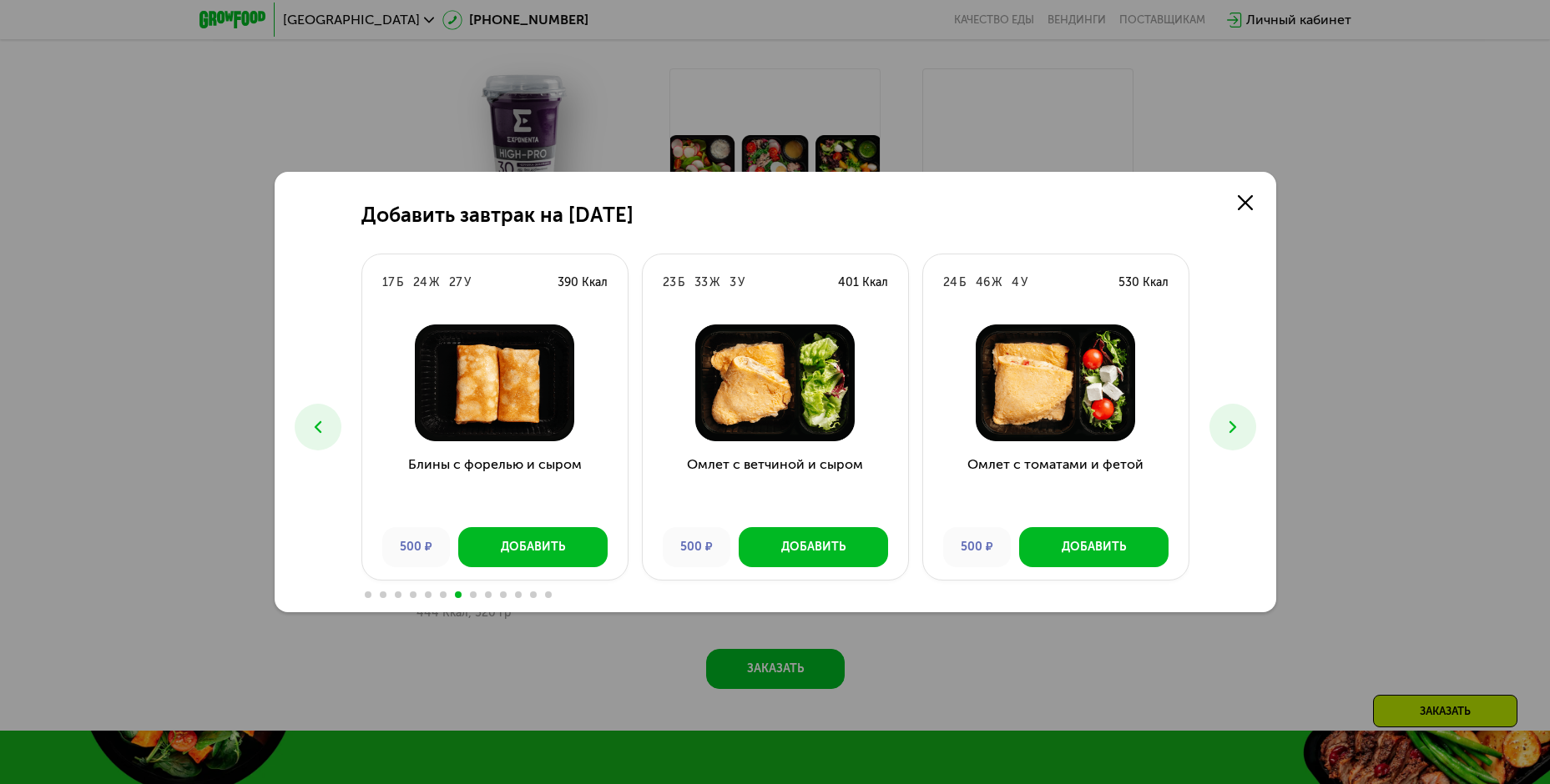
click at [1236, 420] on icon at bounding box center [1233, 427] width 20 height 20
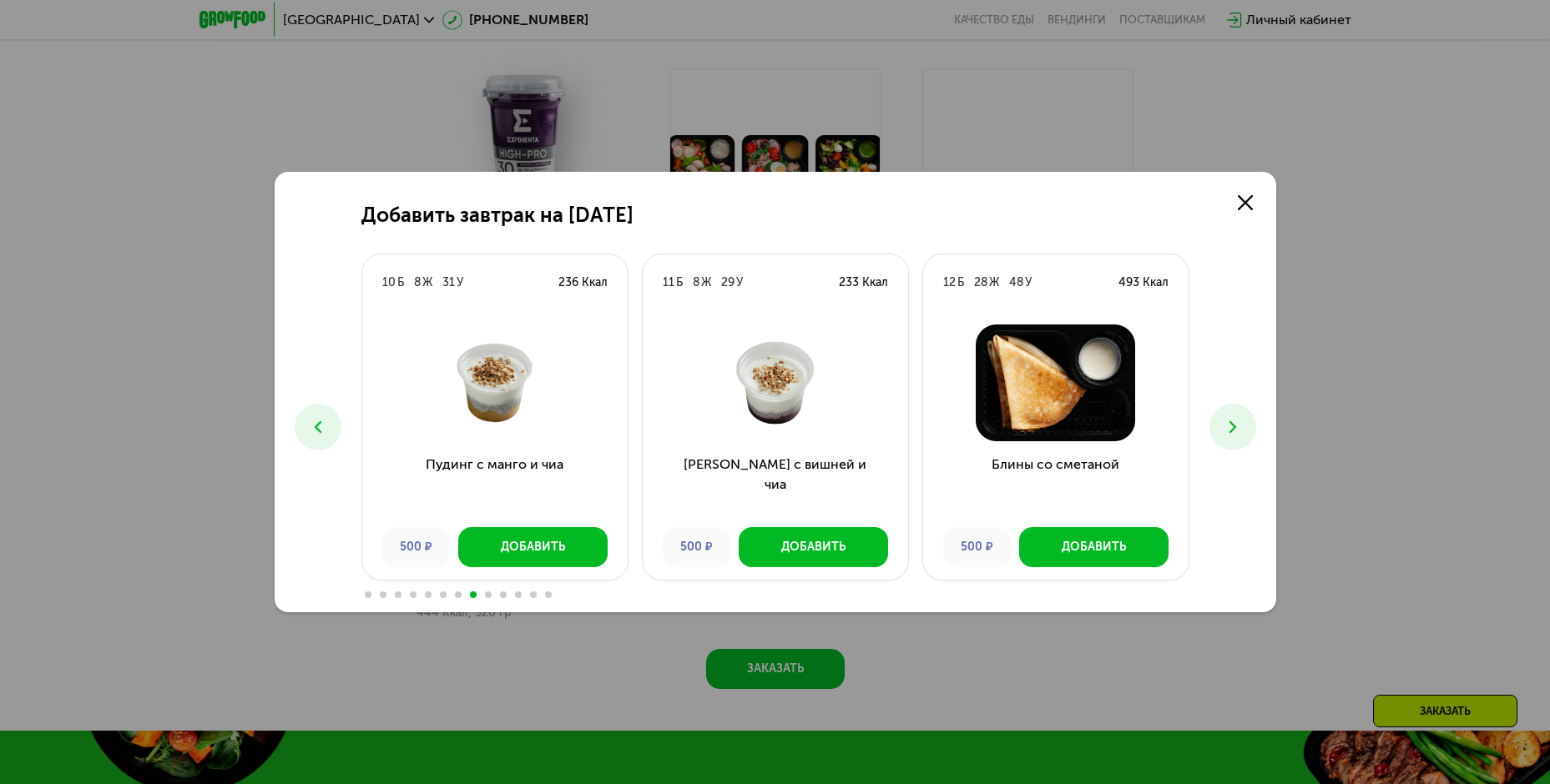
click at [1236, 420] on icon at bounding box center [1233, 427] width 20 height 20
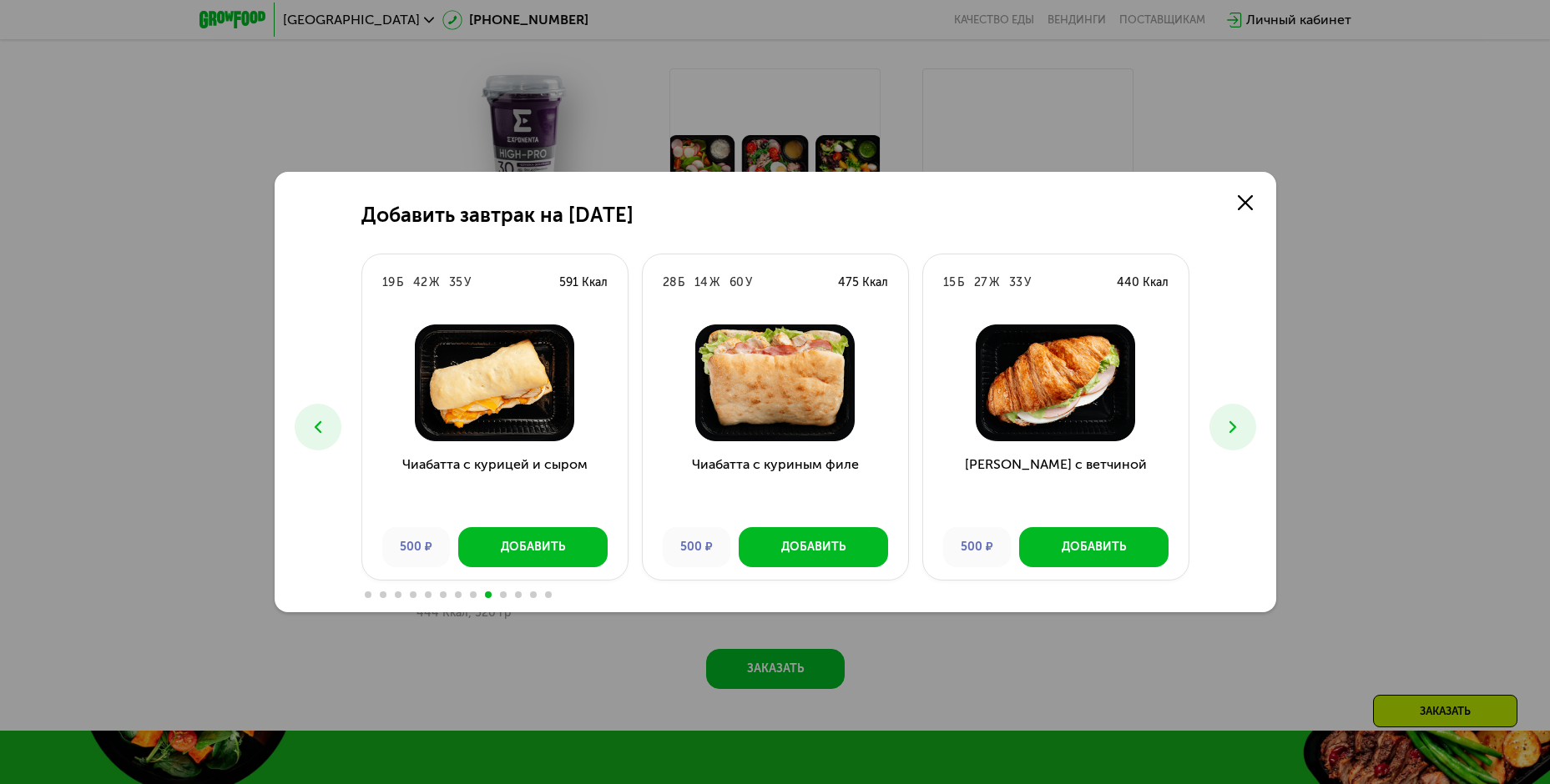
click at [1236, 419] on icon at bounding box center [1233, 427] width 20 height 20
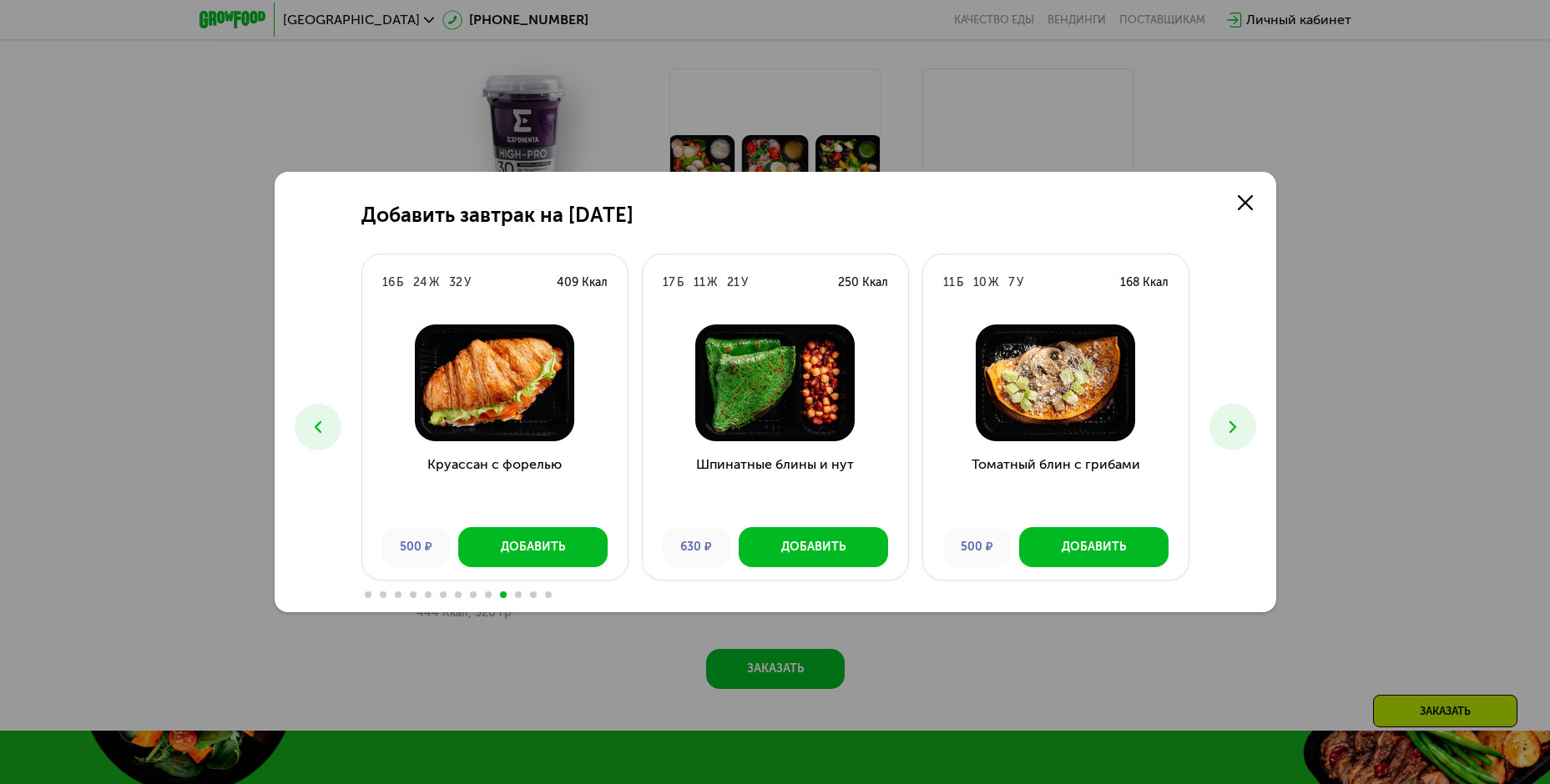
click at [1236, 419] on icon at bounding box center [1233, 427] width 20 height 20
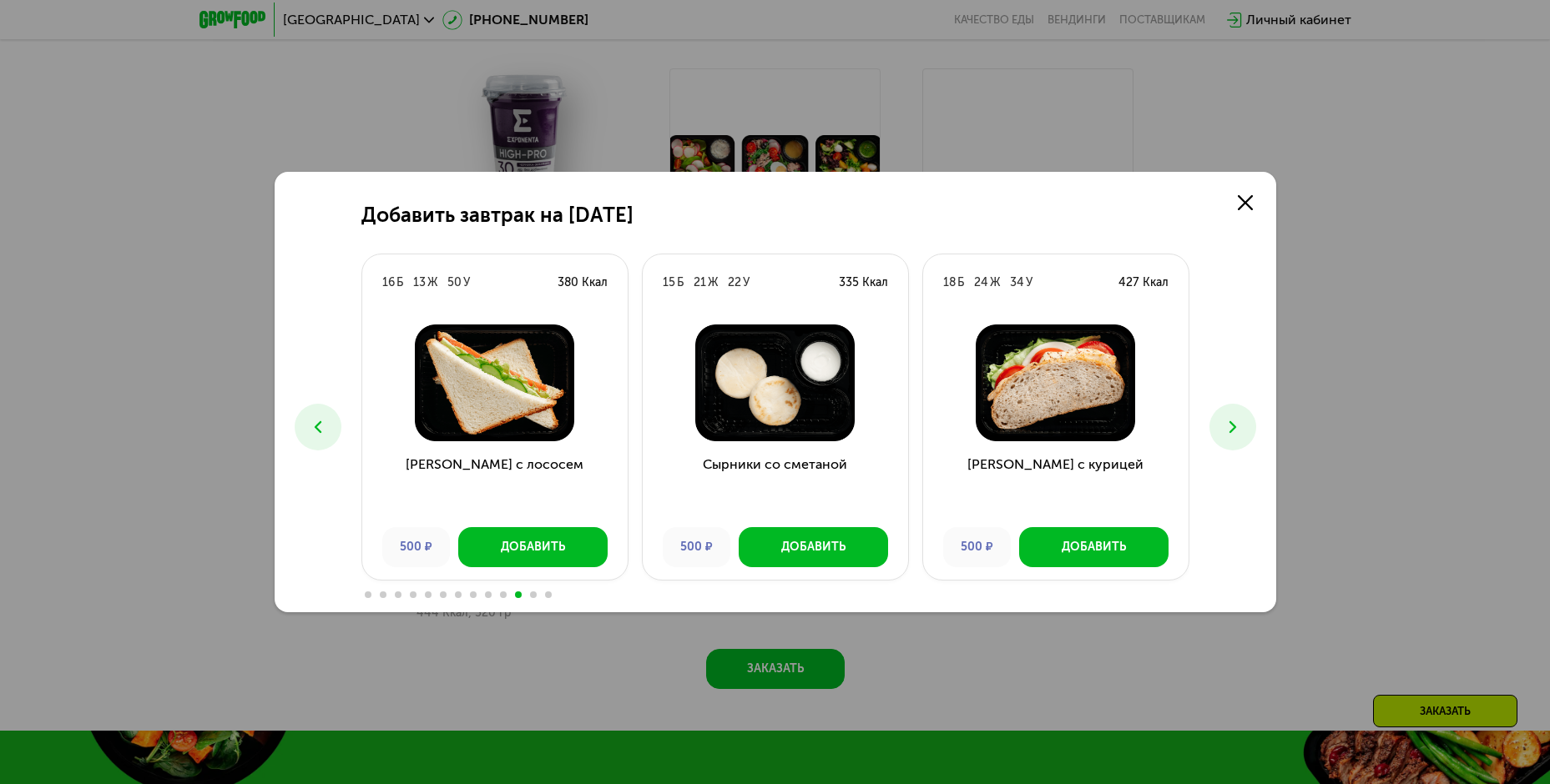
click at [1236, 419] on icon at bounding box center [1233, 427] width 20 height 20
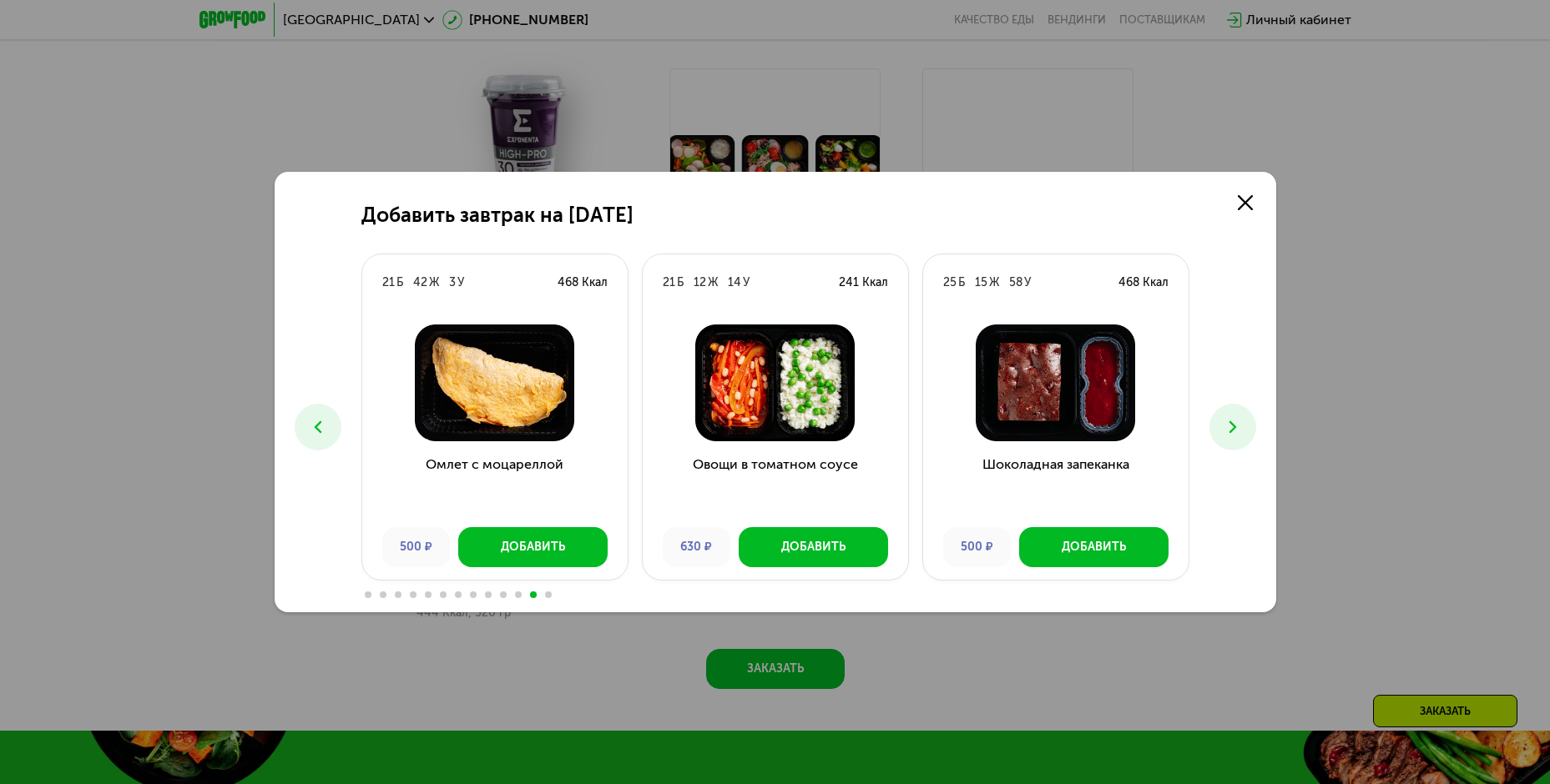
click at [1236, 419] on icon at bounding box center [1233, 427] width 20 height 20
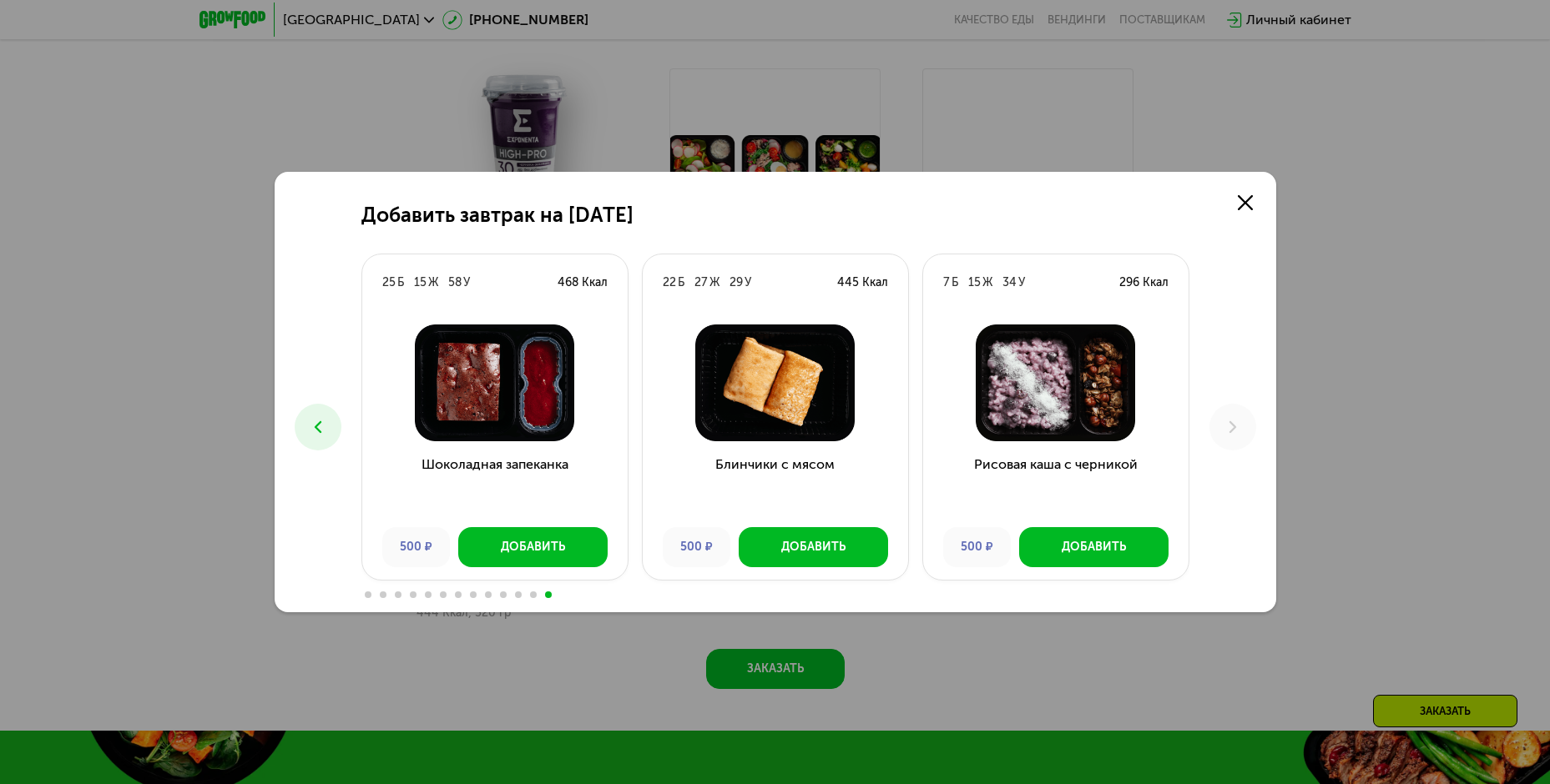
click at [316, 426] on use at bounding box center [317, 427] width 7 height 12
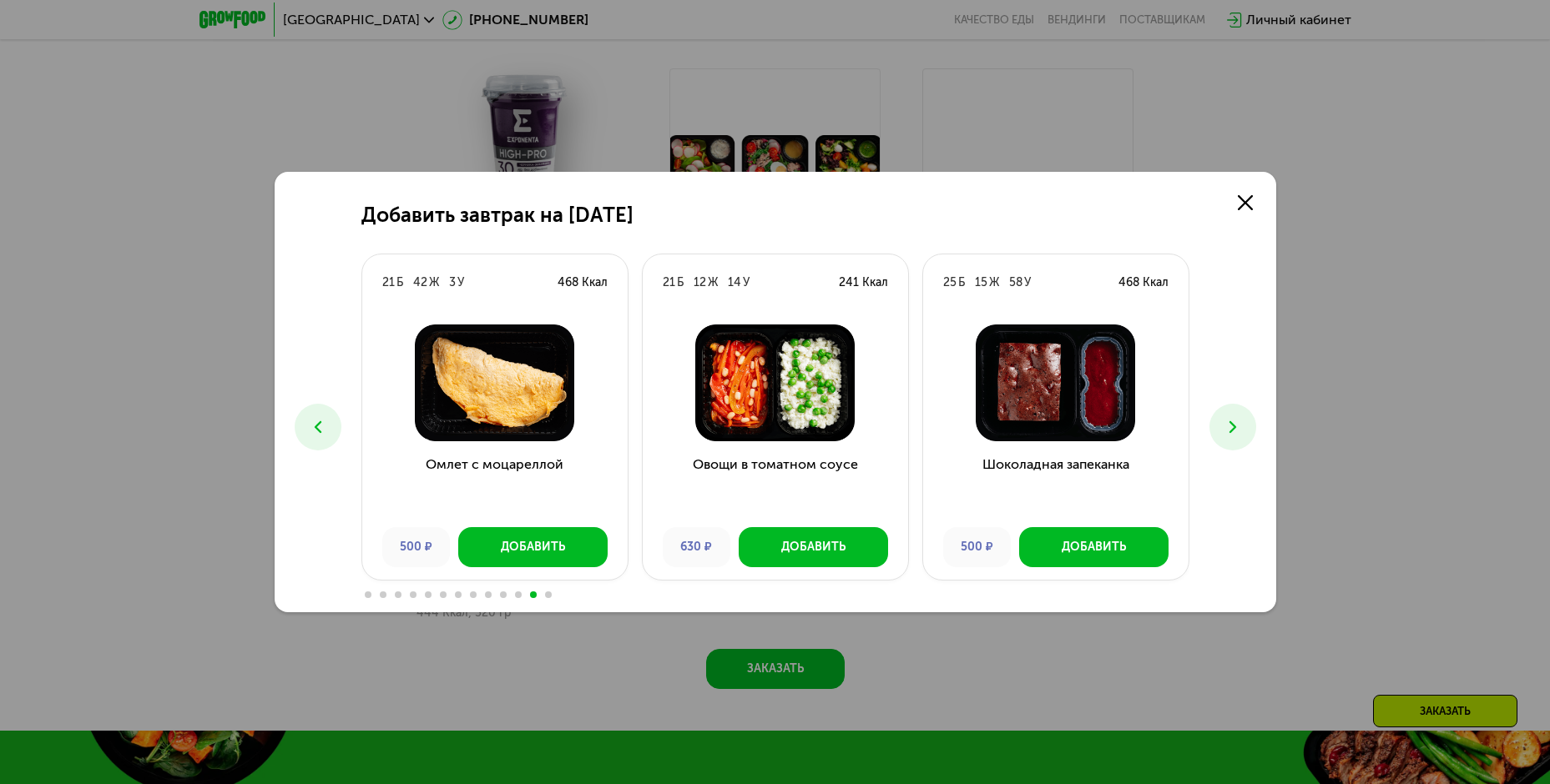
click at [315, 424] on icon at bounding box center [318, 427] width 20 height 20
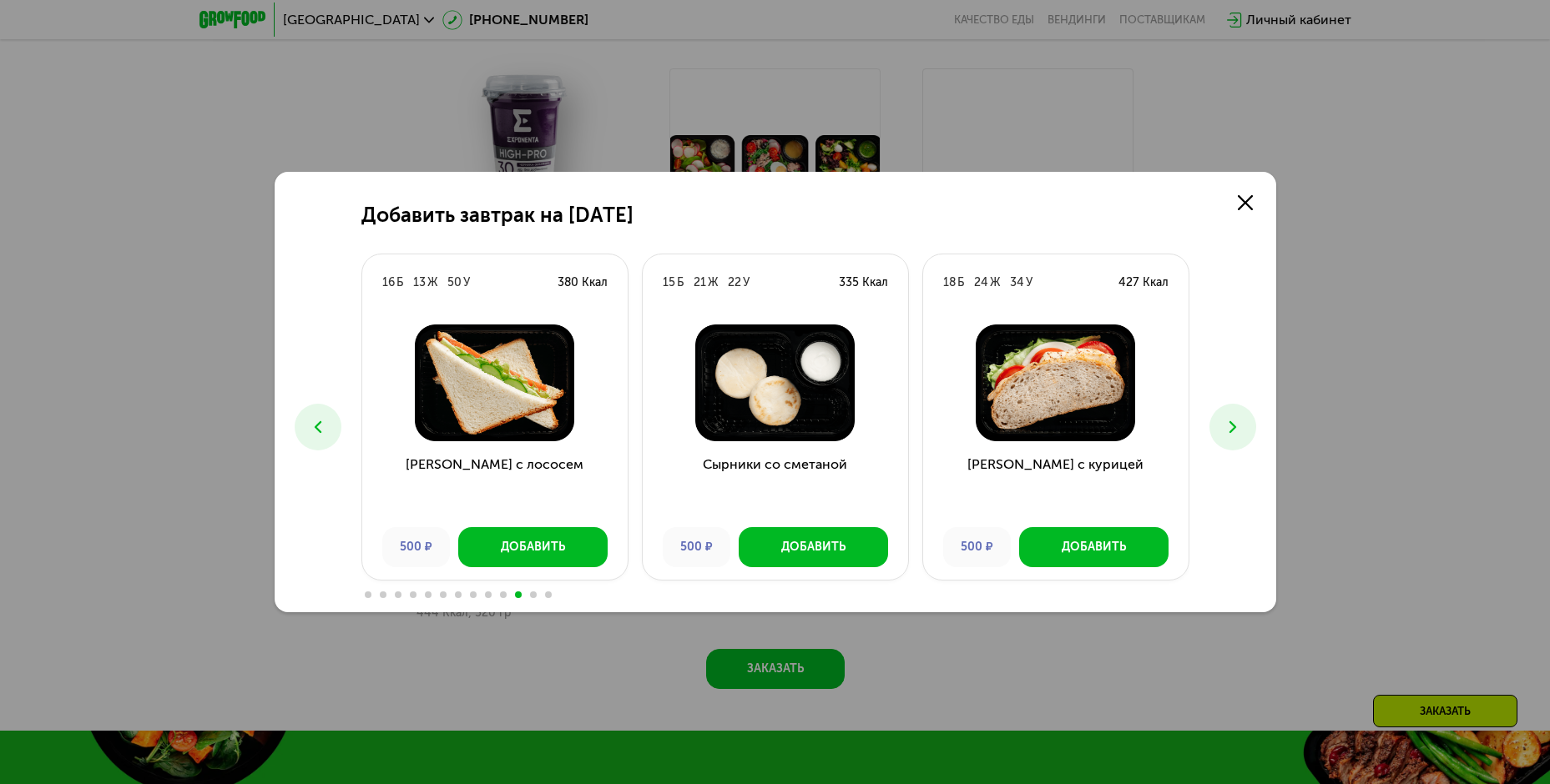
click at [315, 424] on icon at bounding box center [318, 427] width 20 height 20
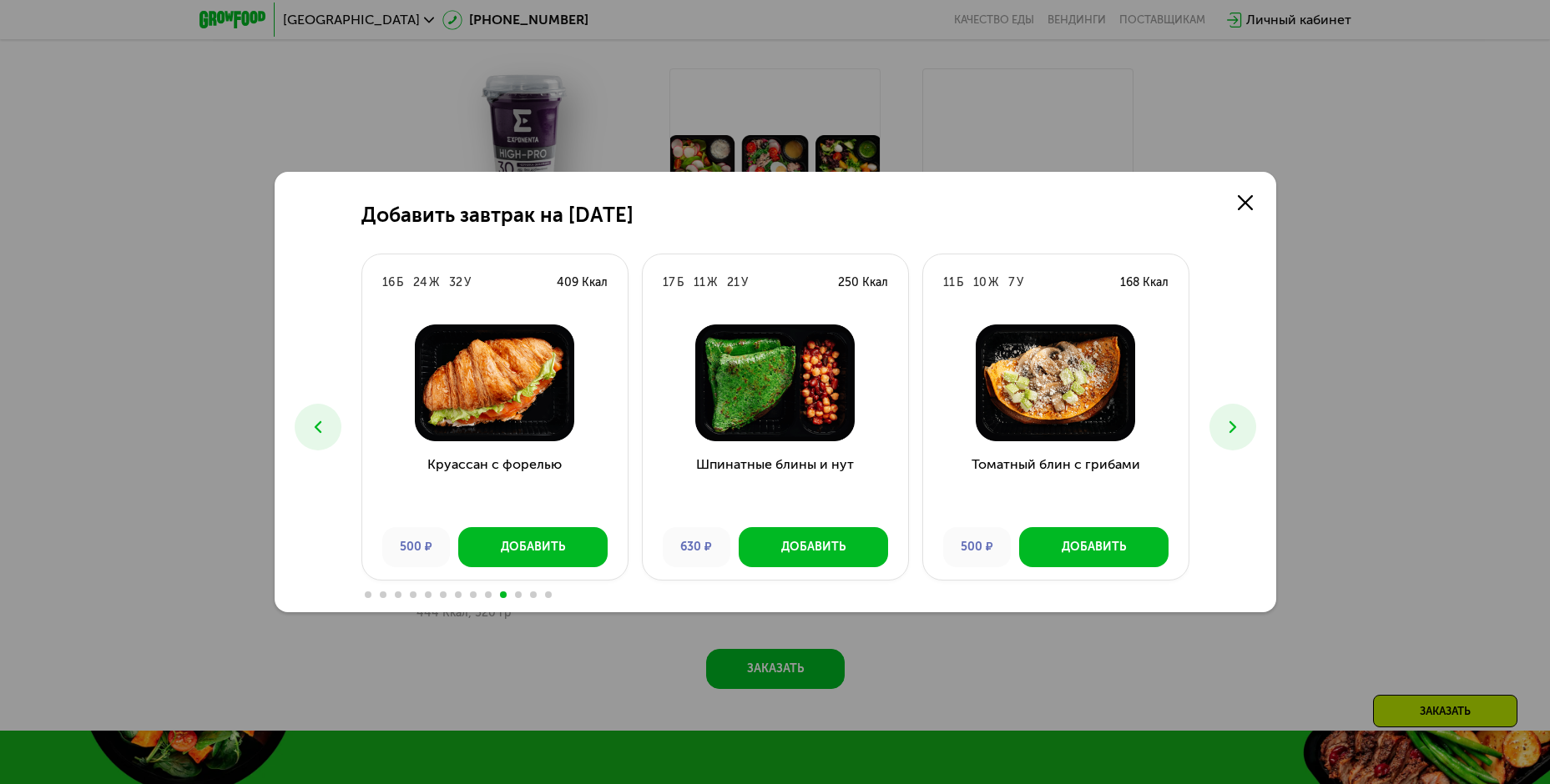
click at [315, 423] on icon at bounding box center [318, 427] width 20 height 20
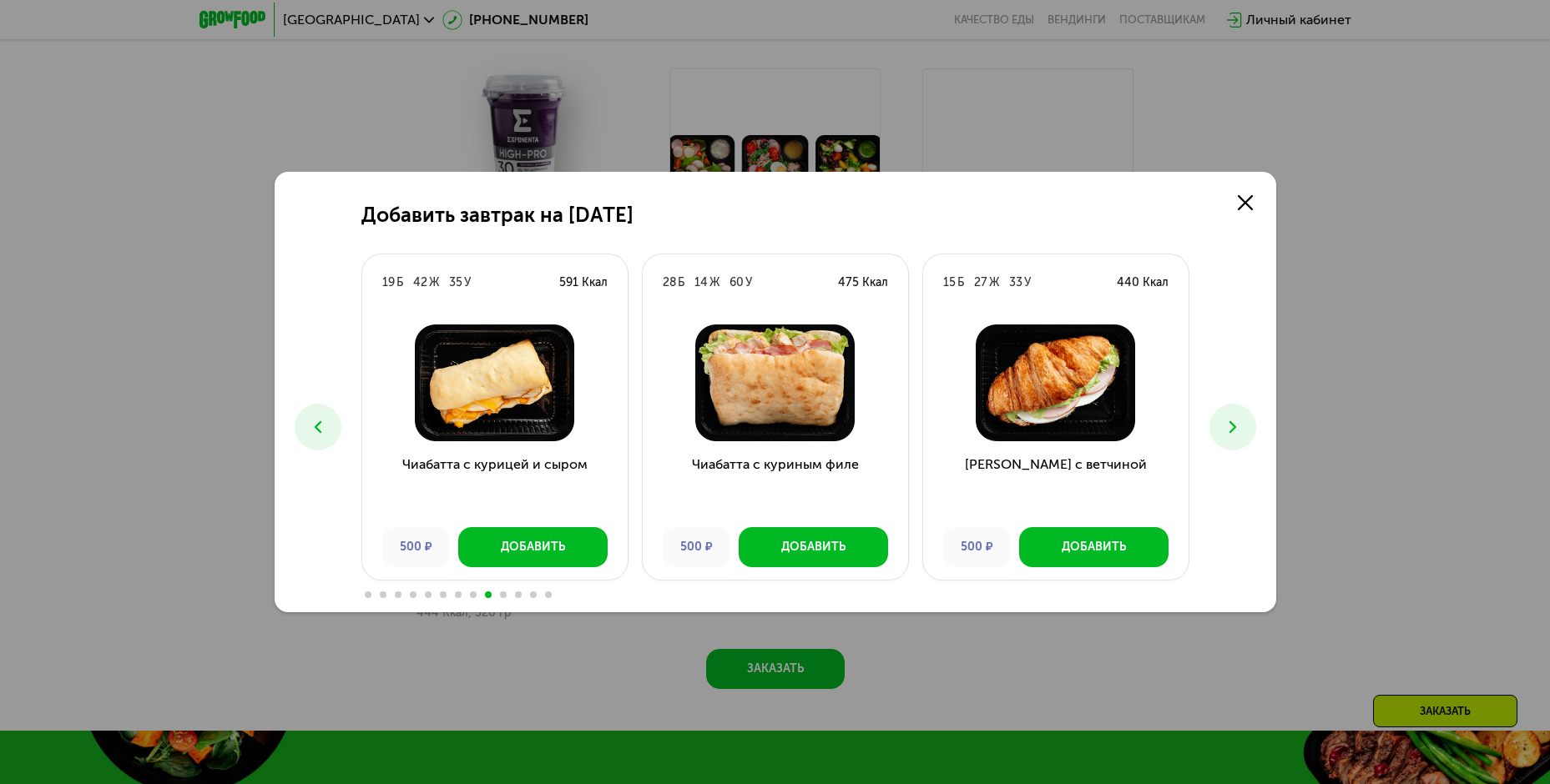
click at [315, 423] on icon at bounding box center [318, 427] width 20 height 20
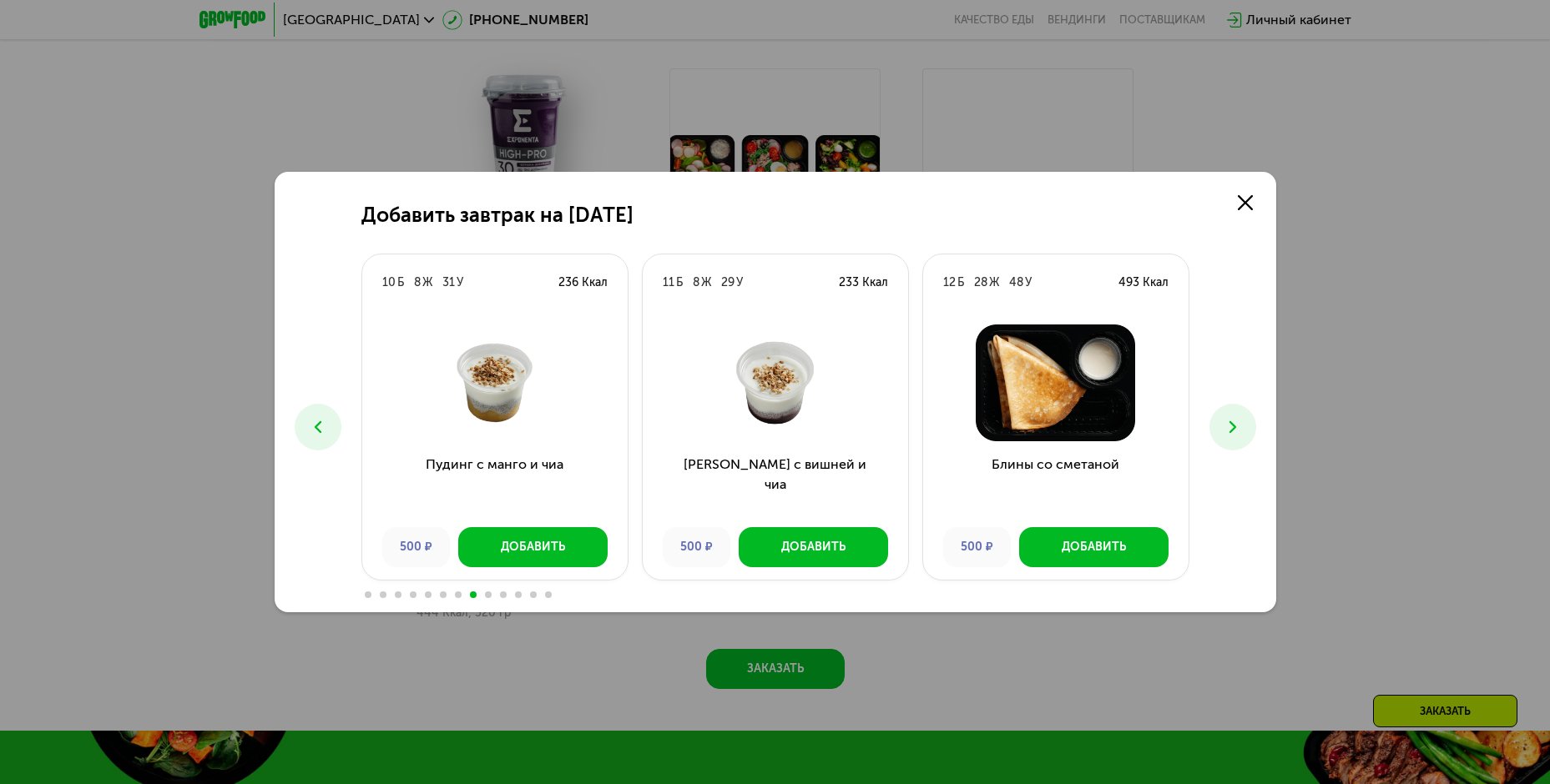
click at [315, 423] on icon at bounding box center [318, 427] width 20 height 20
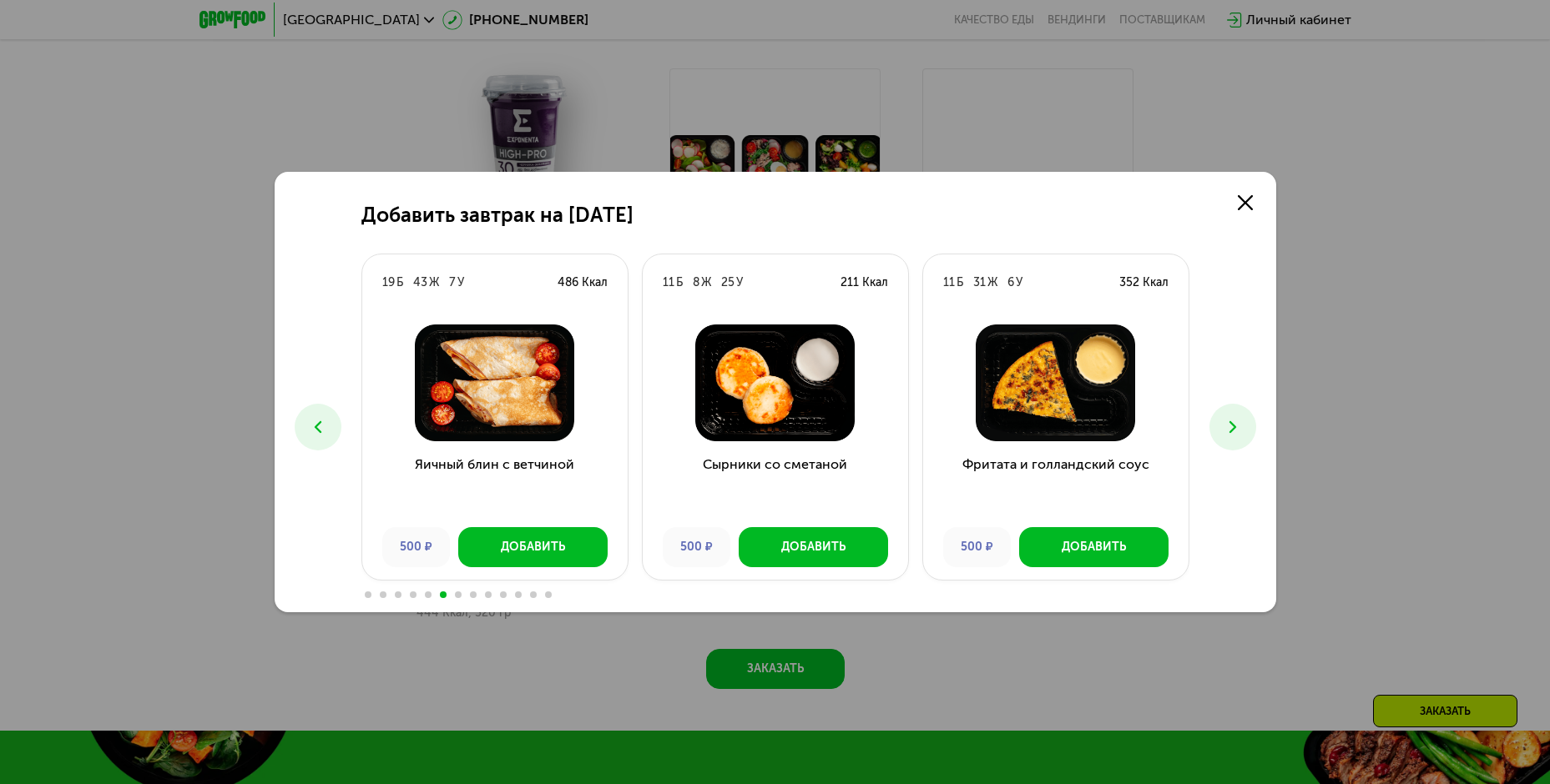
click at [315, 423] on icon at bounding box center [318, 427] width 20 height 20
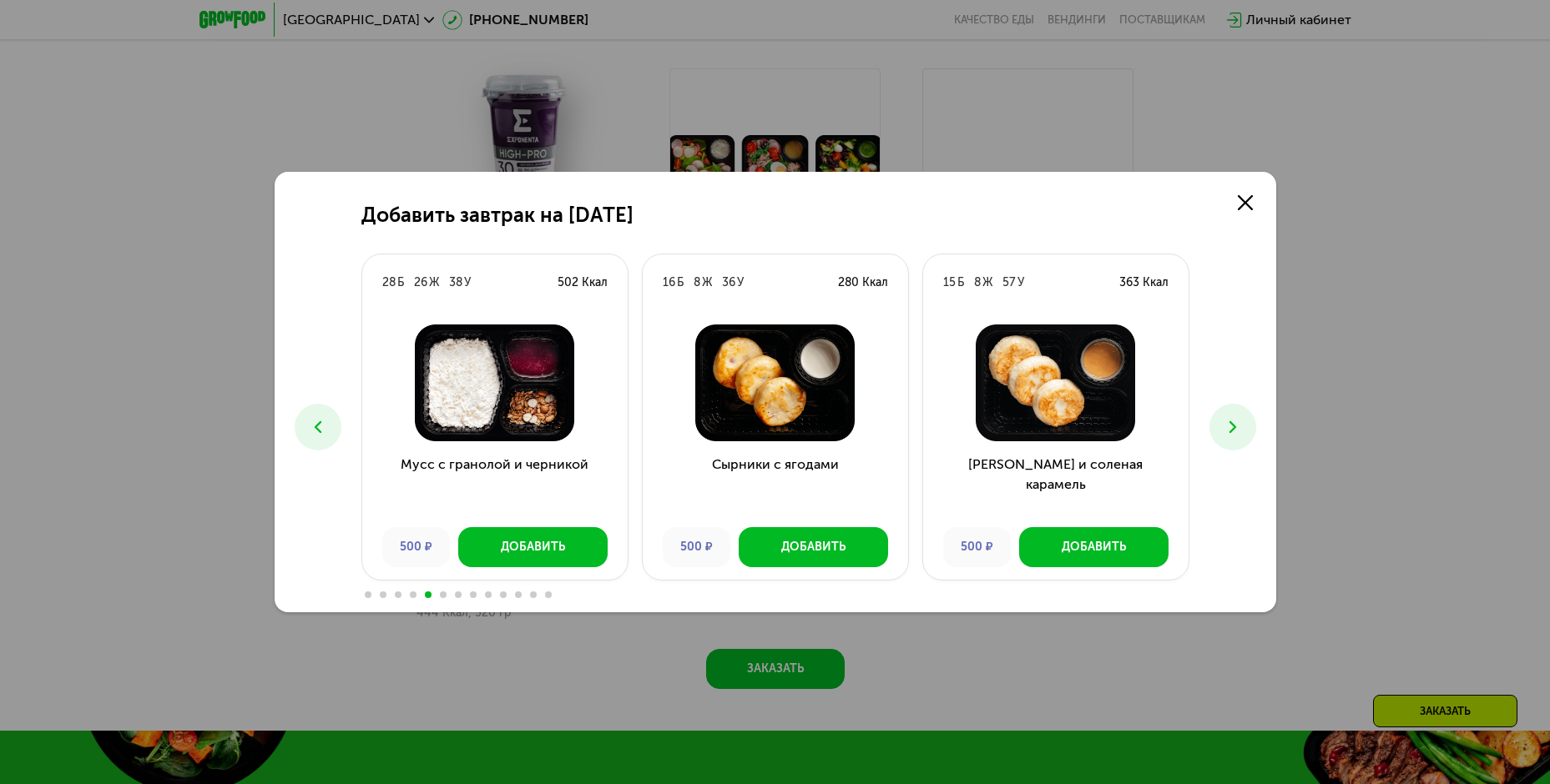
click at [315, 423] on icon at bounding box center [318, 427] width 20 height 20
click at [315, 422] on icon at bounding box center [318, 427] width 20 height 20
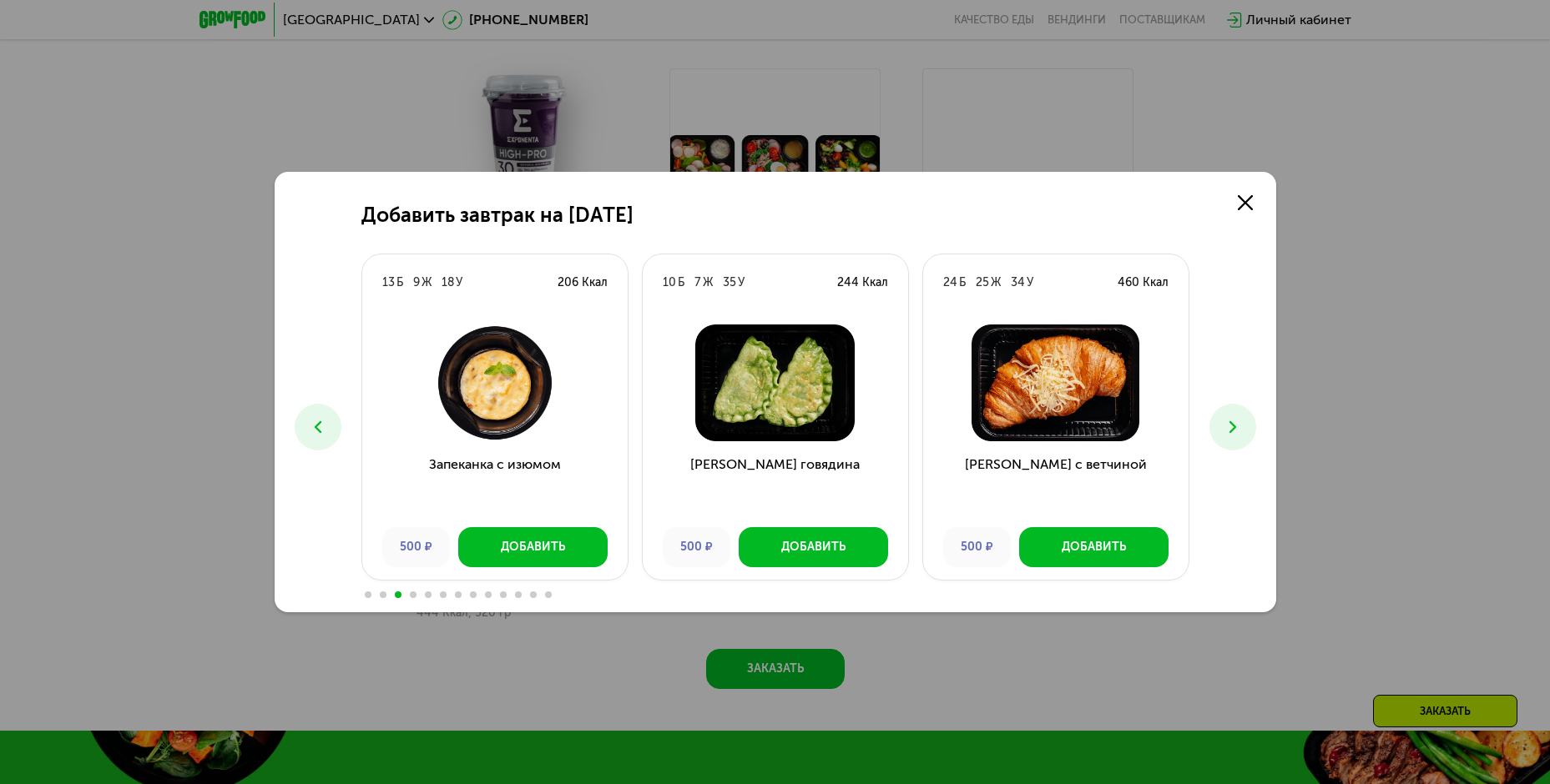
click at [315, 422] on icon at bounding box center [318, 427] width 20 height 20
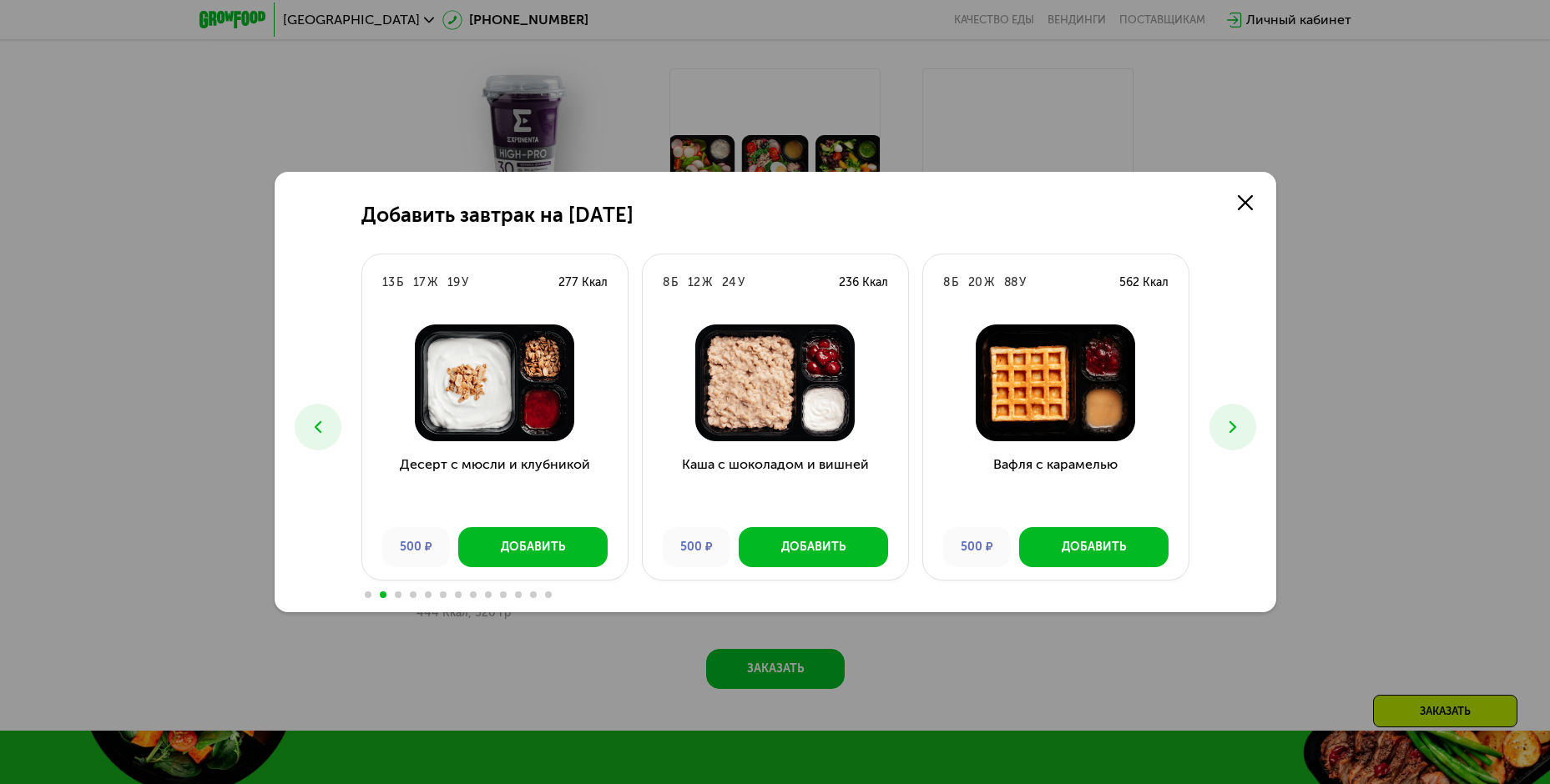
click at [315, 422] on icon at bounding box center [318, 427] width 20 height 20
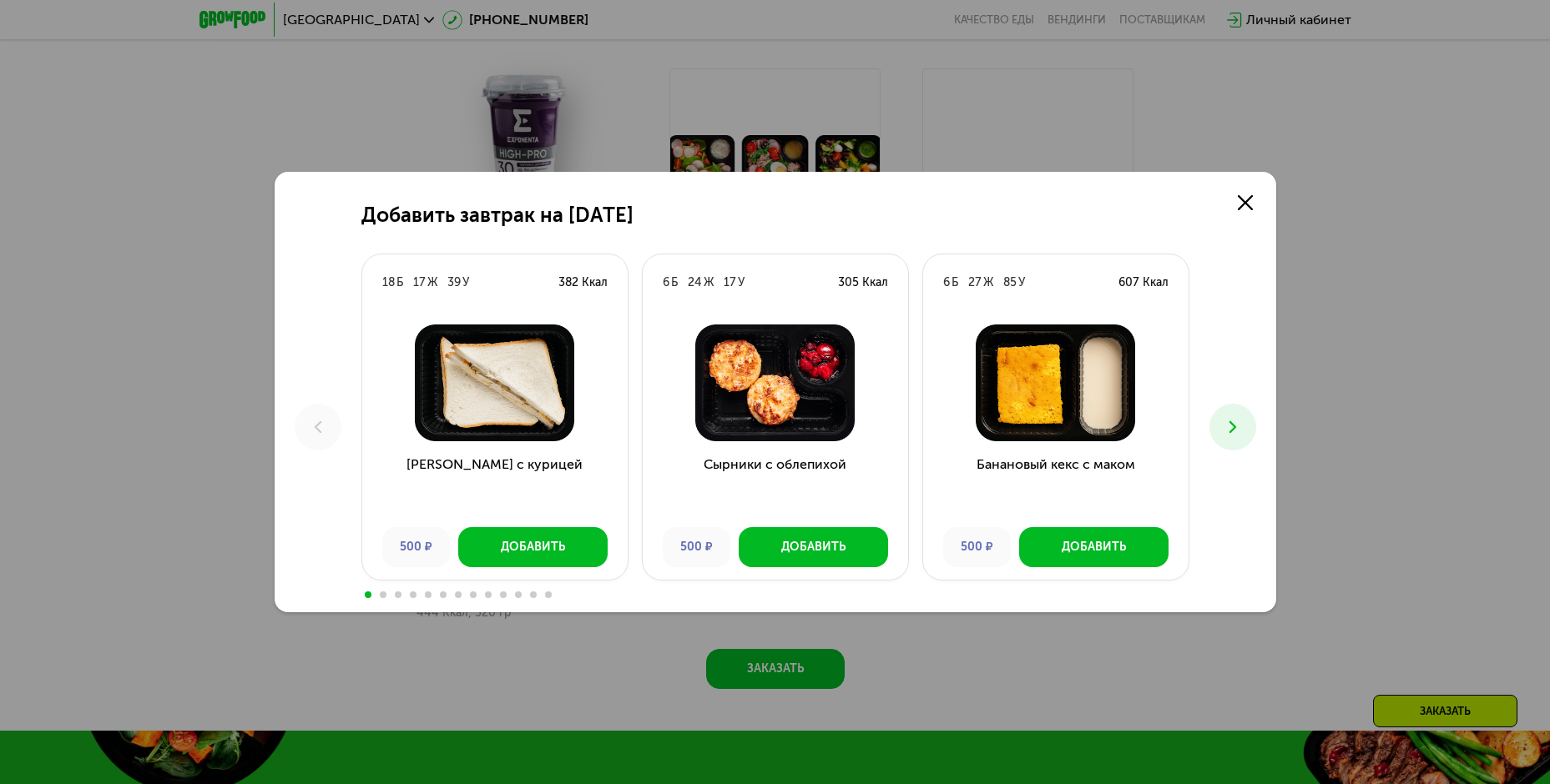
click at [1230, 411] on button at bounding box center [1233, 426] width 47 height 47
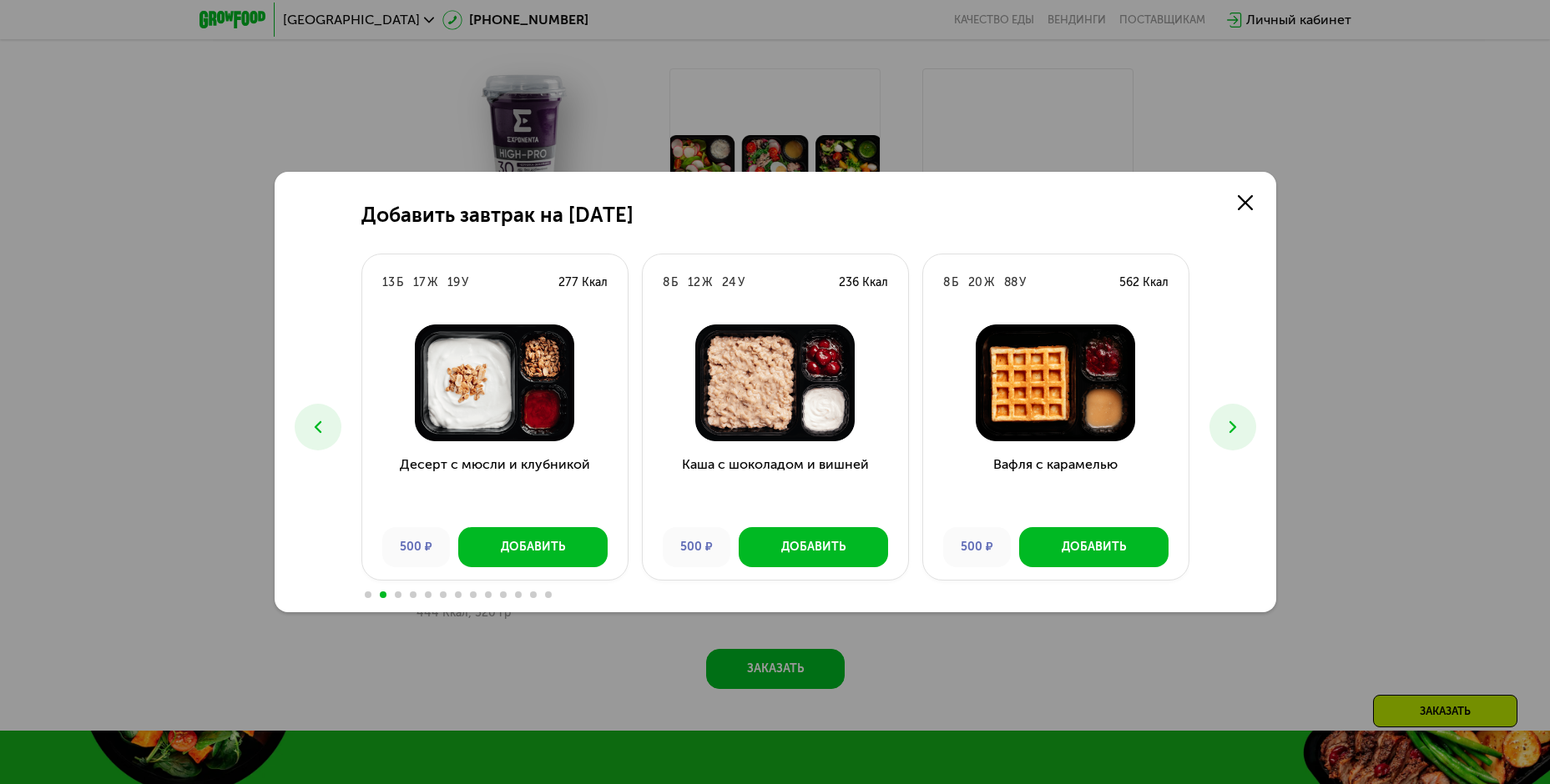
click at [1230, 415] on button at bounding box center [1233, 426] width 47 height 47
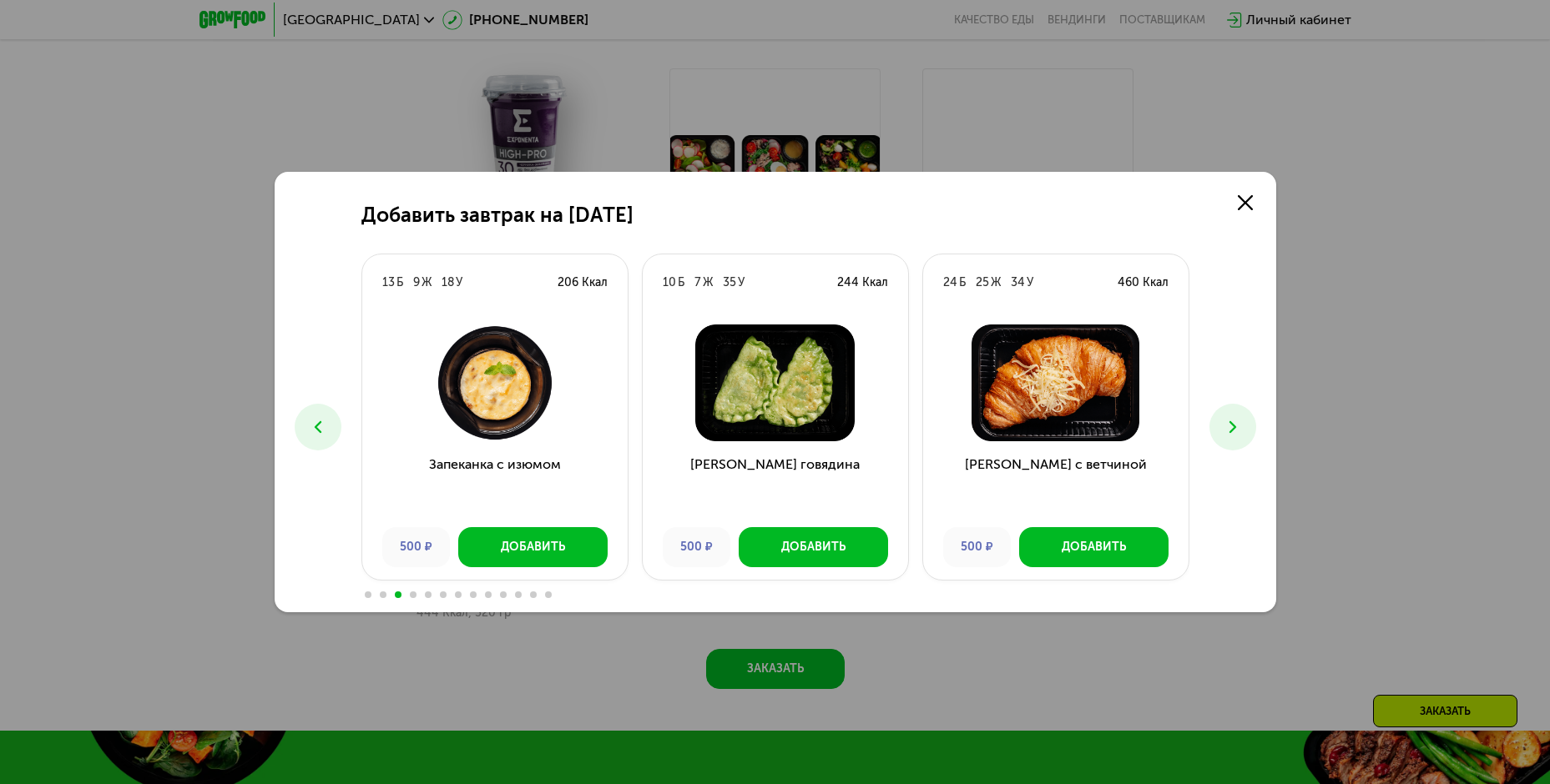
click at [1230, 415] on button at bounding box center [1233, 426] width 47 height 47
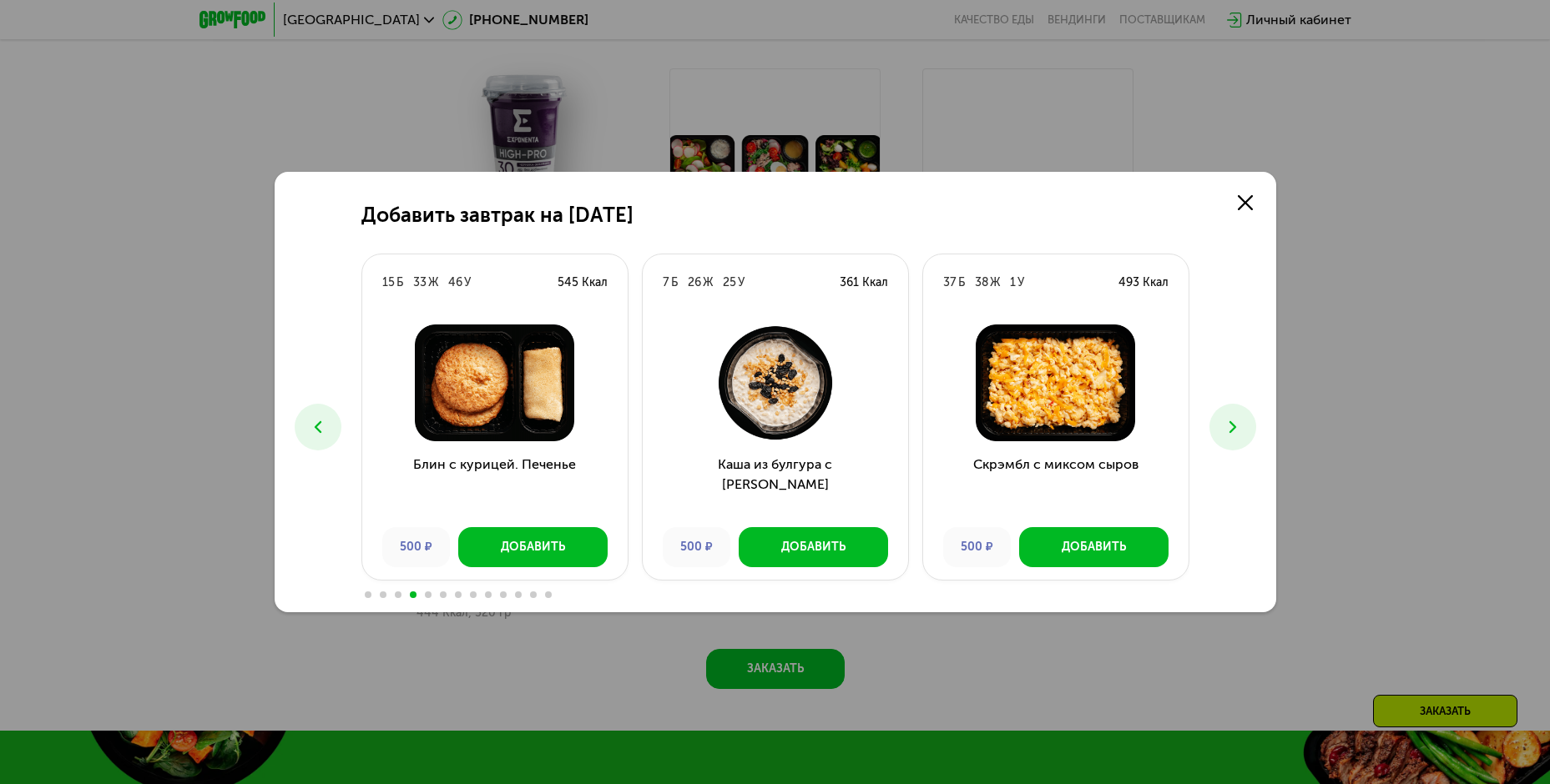
click at [1229, 415] on button at bounding box center [1233, 426] width 47 height 47
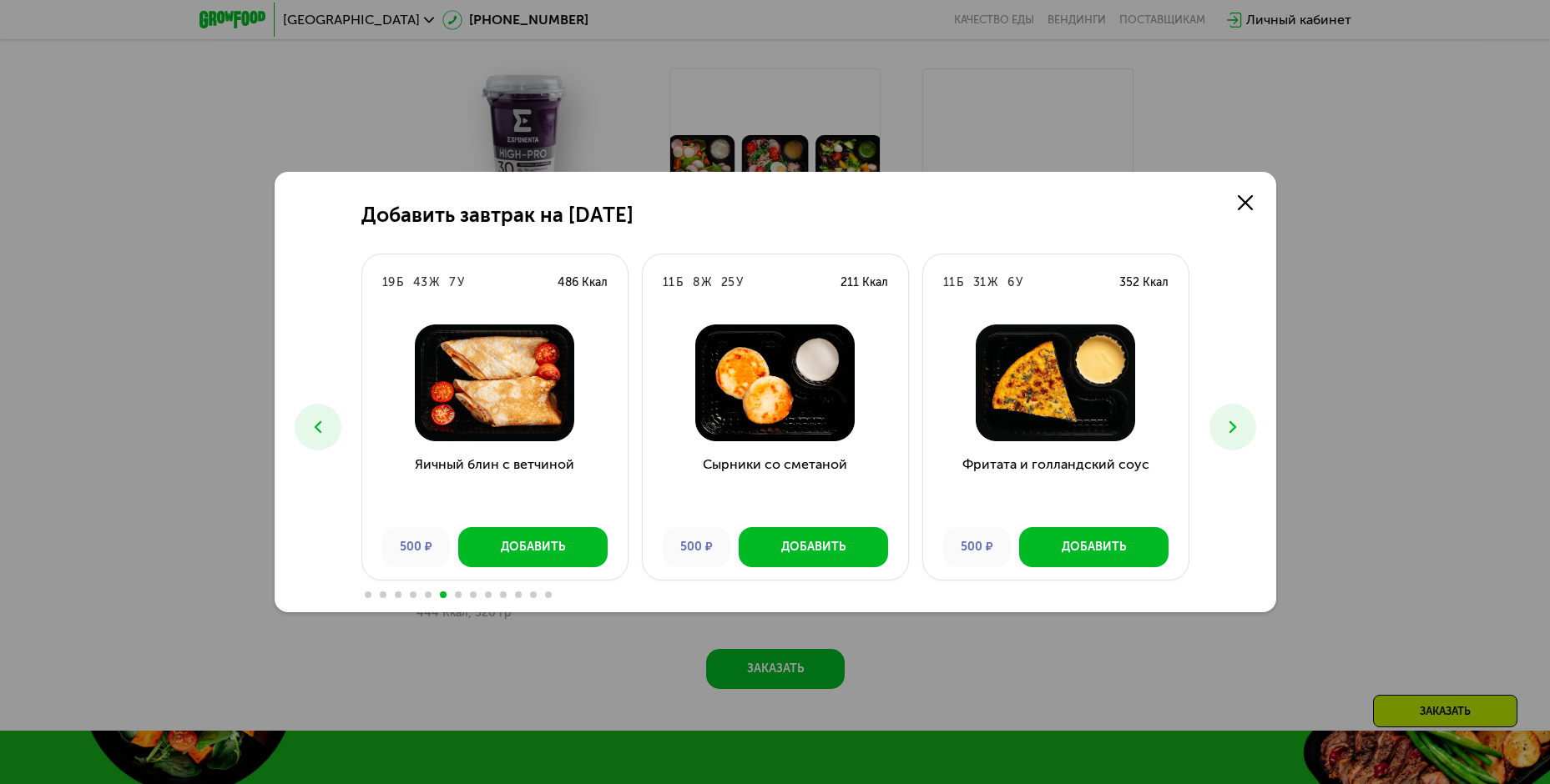
click at [1229, 415] on button at bounding box center [1233, 426] width 47 height 47
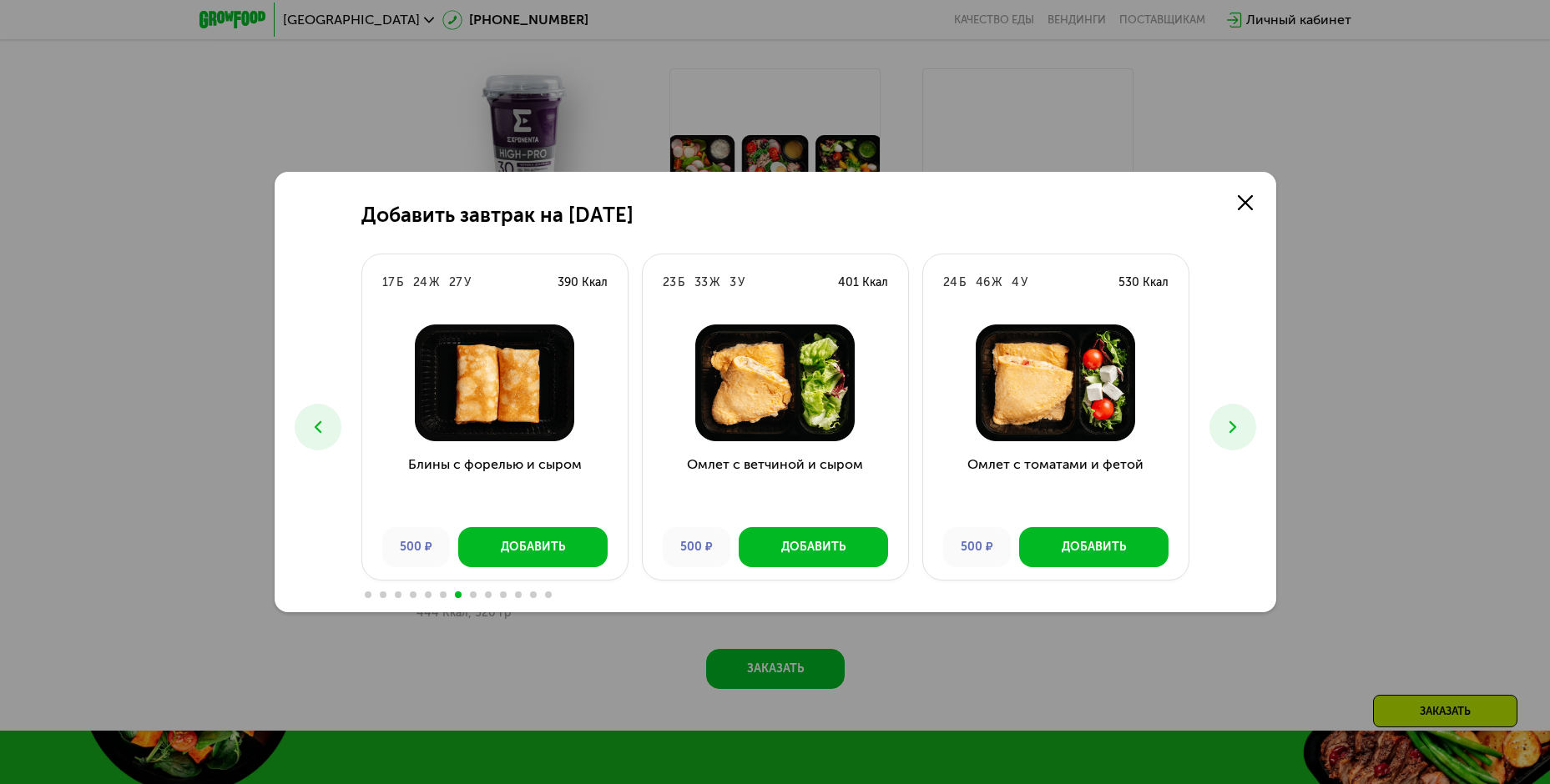
click at [1229, 415] on button at bounding box center [1233, 426] width 47 height 47
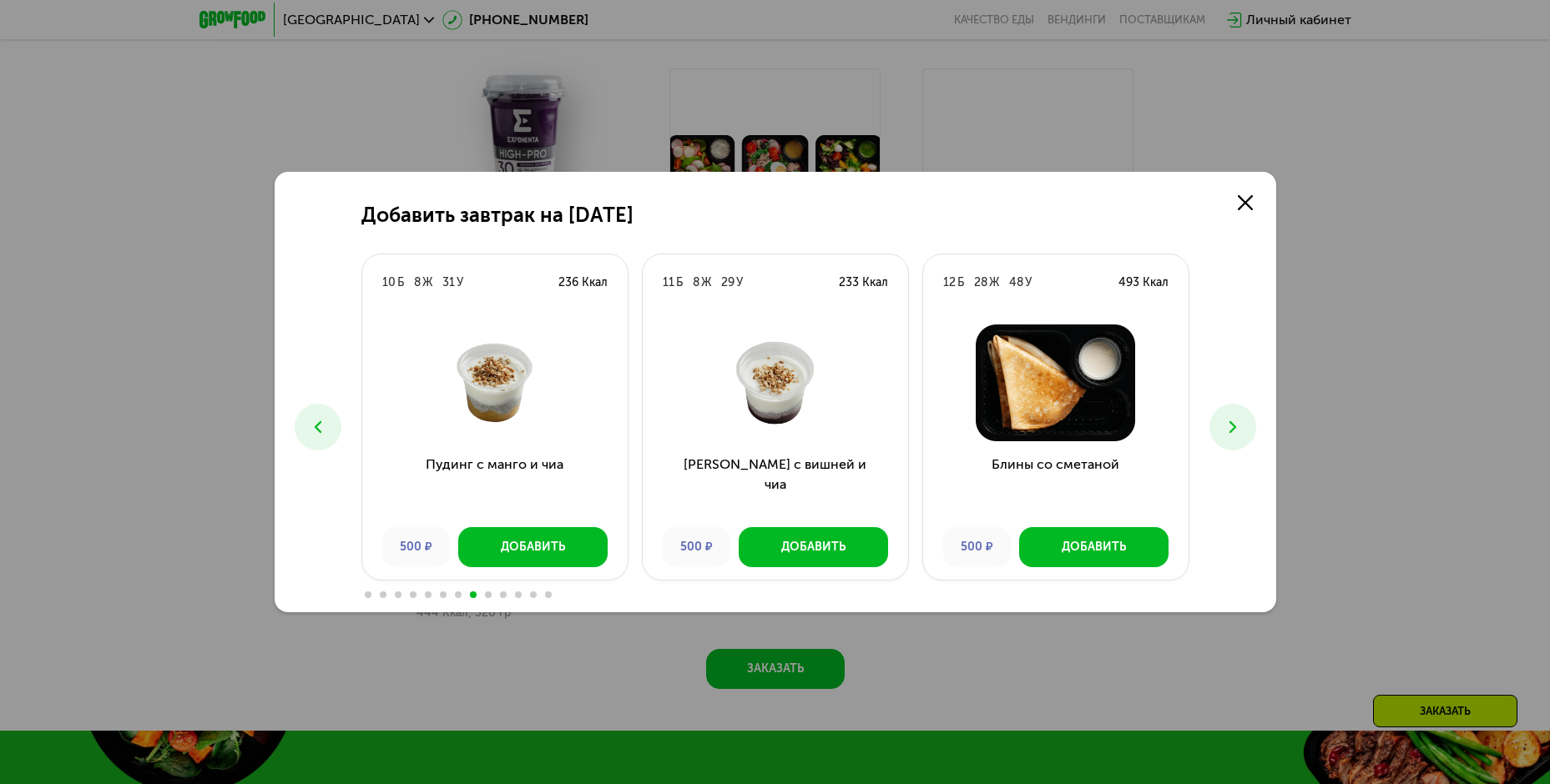
click at [1229, 415] on button at bounding box center [1233, 426] width 47 height 47
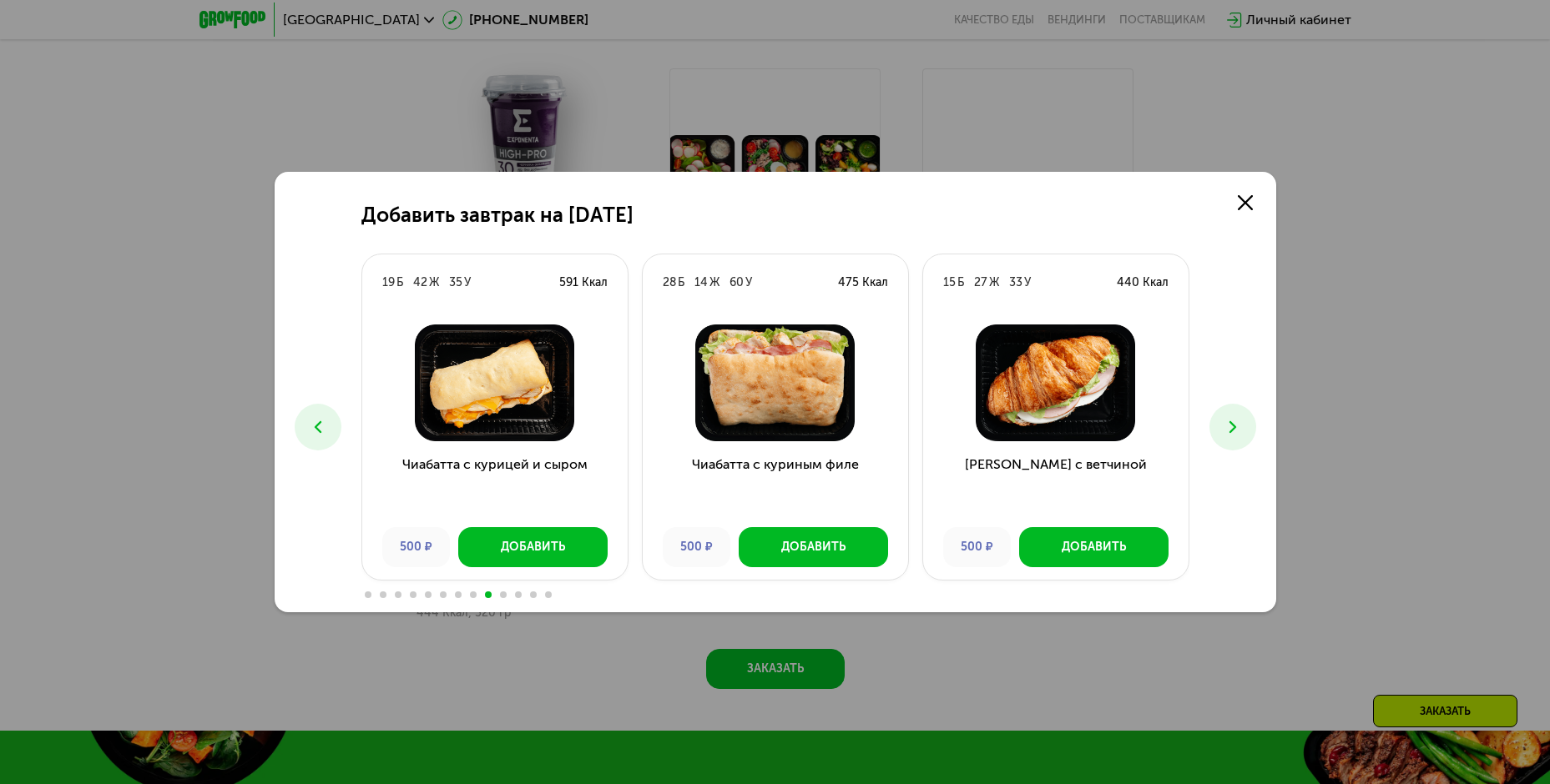
click at [1229, 415] on button at bounding box center [1233, 426] width 47 height 47
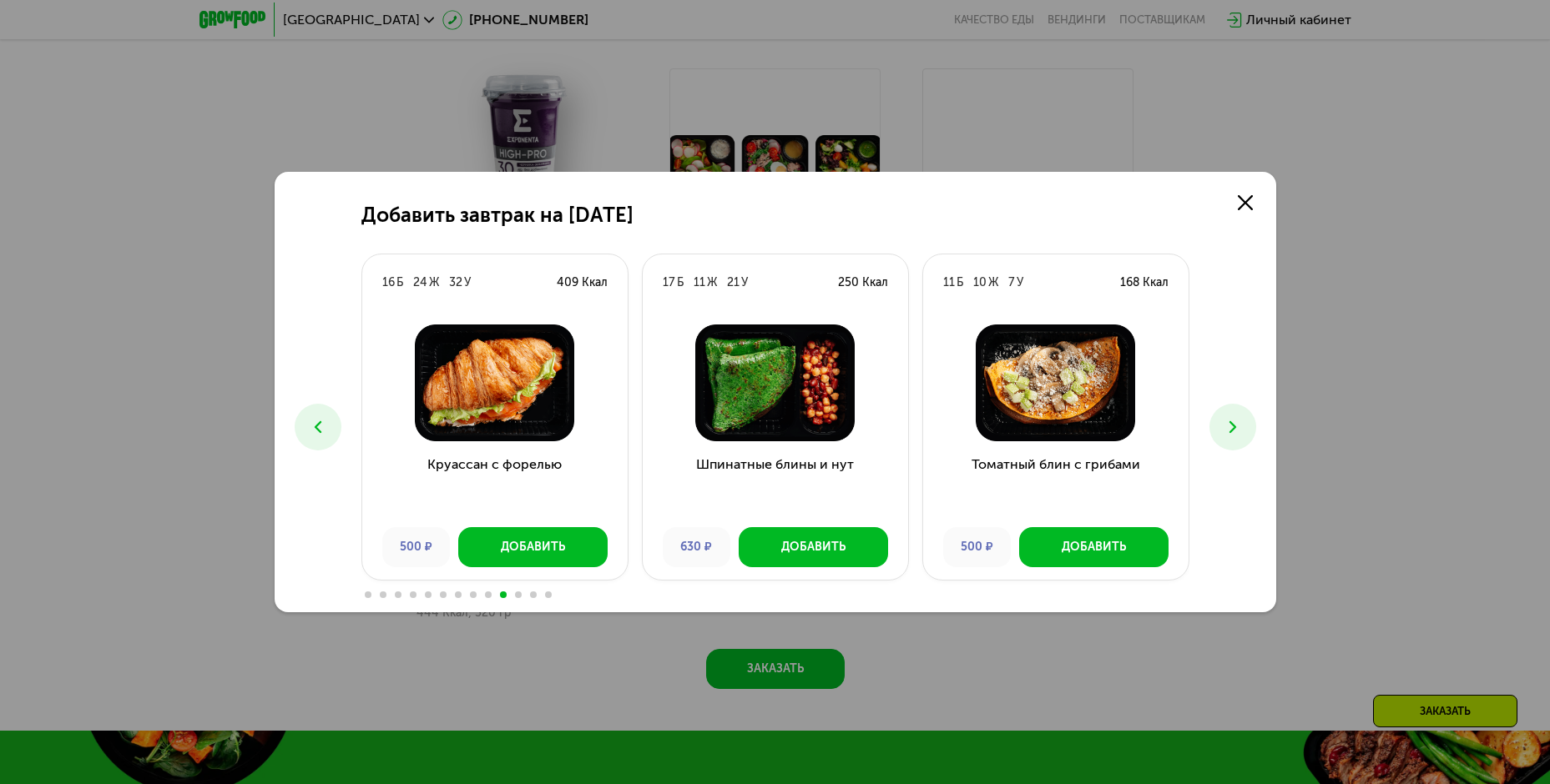
click at [1229, 414] on button at bounding box center [1233, 426] width 47 height 47
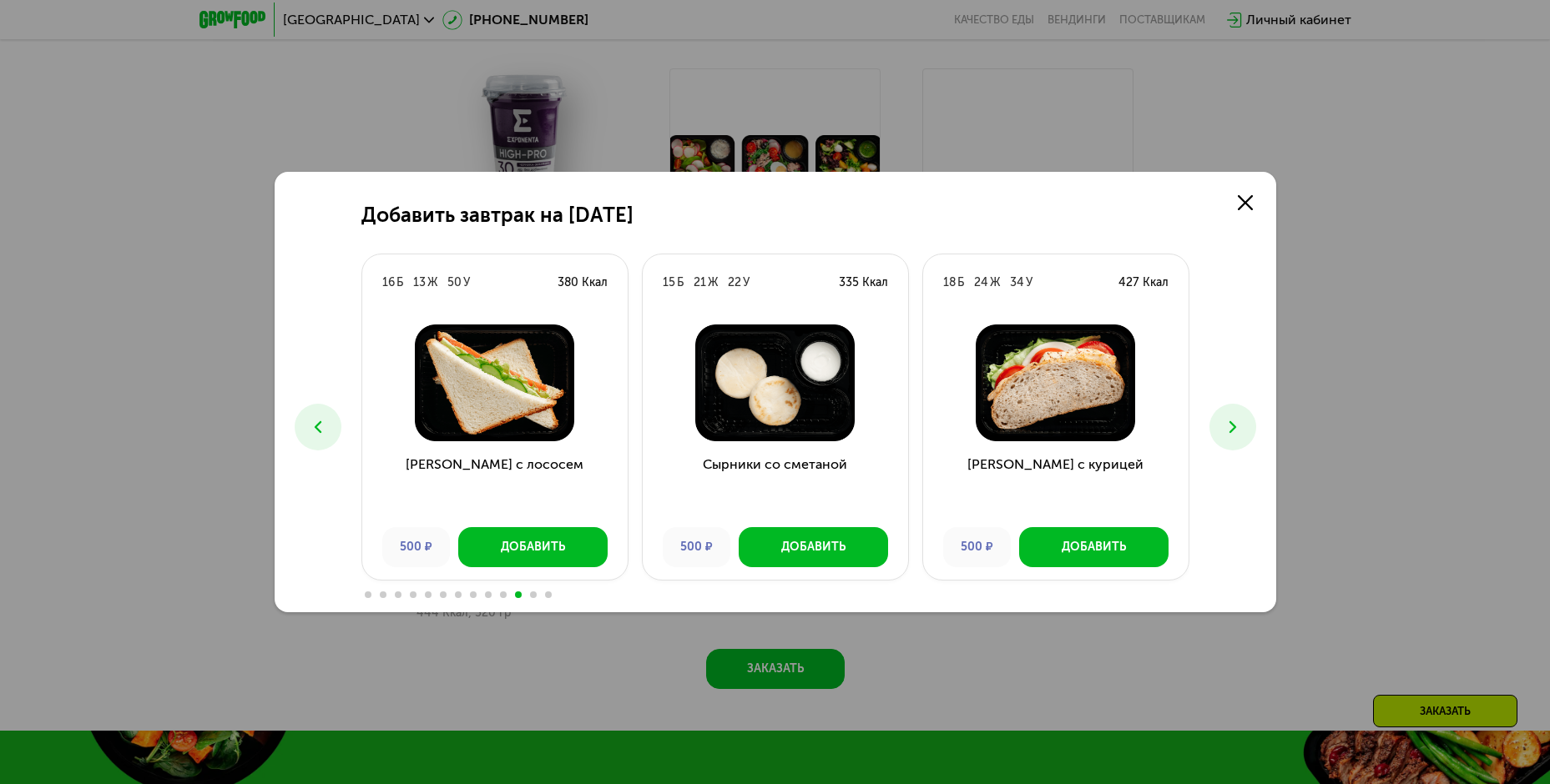
click at [1228, 414] on button at bounding box center [1233, 426] width 47 height 47
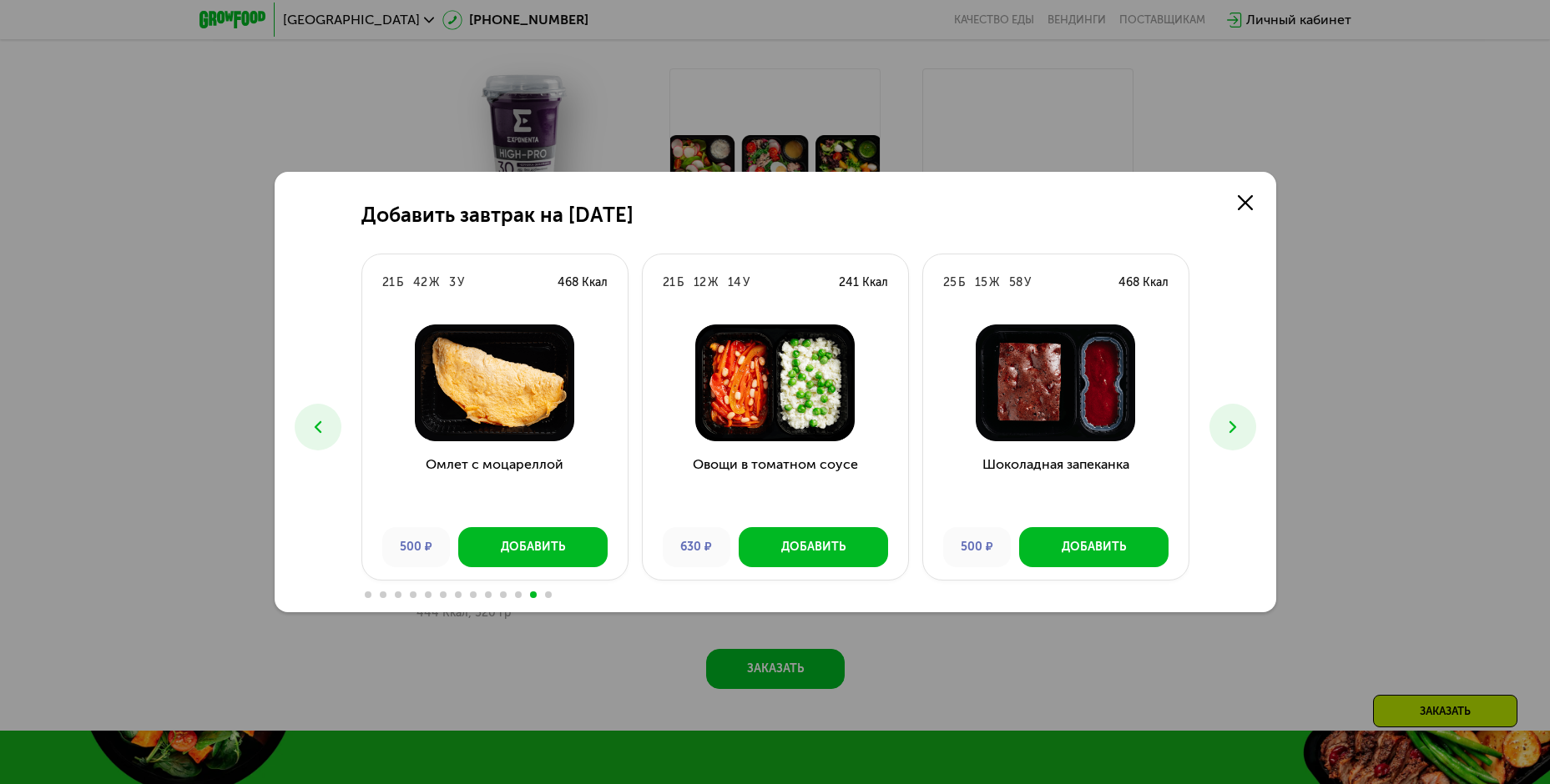
click at [1228, 414] on button at bounding box center [1233, 426] width 47 height 47
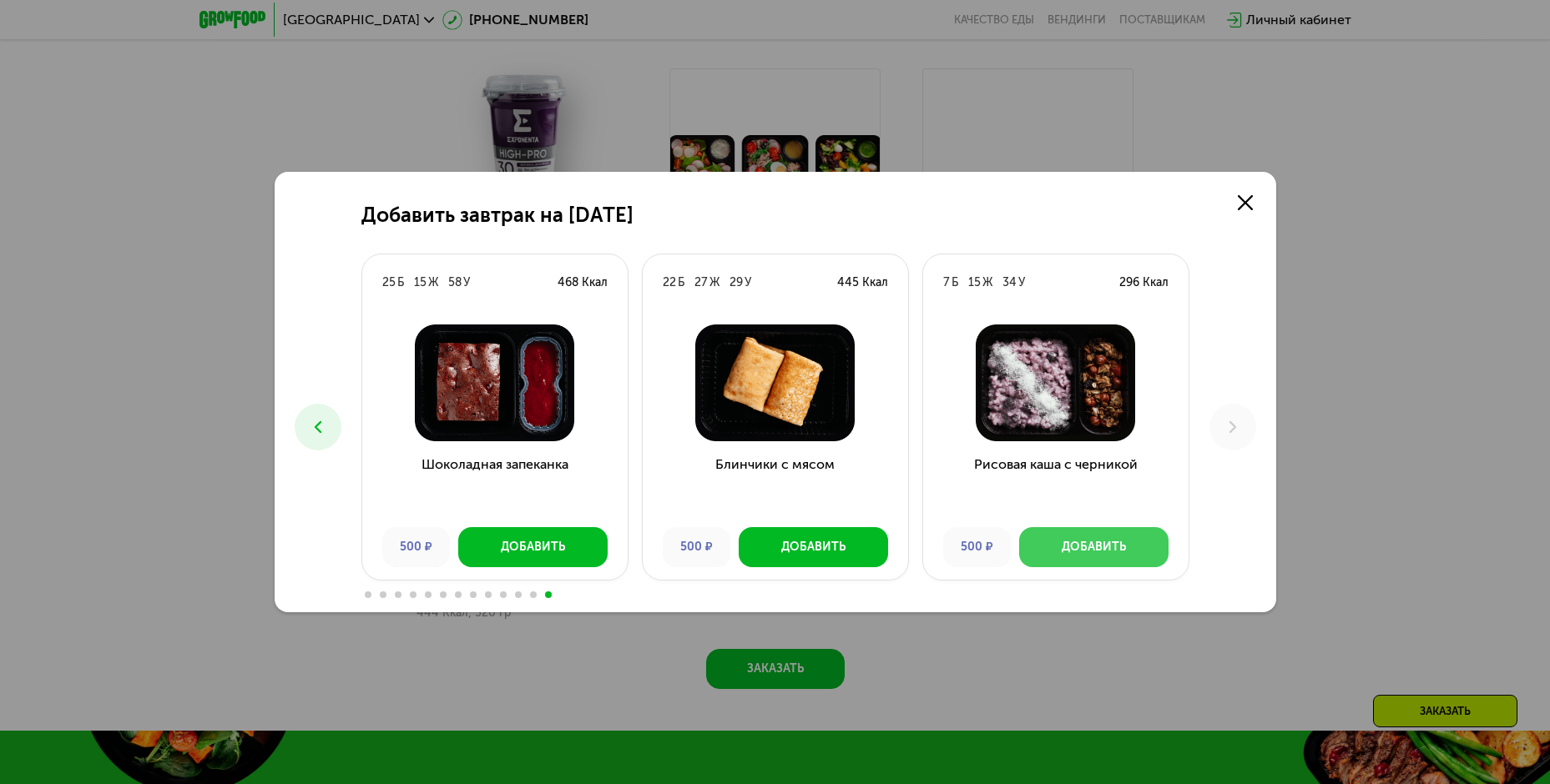
click at [1091, 552] on div "Добавить" at bounding box center [1094, 547] width 65 height 17
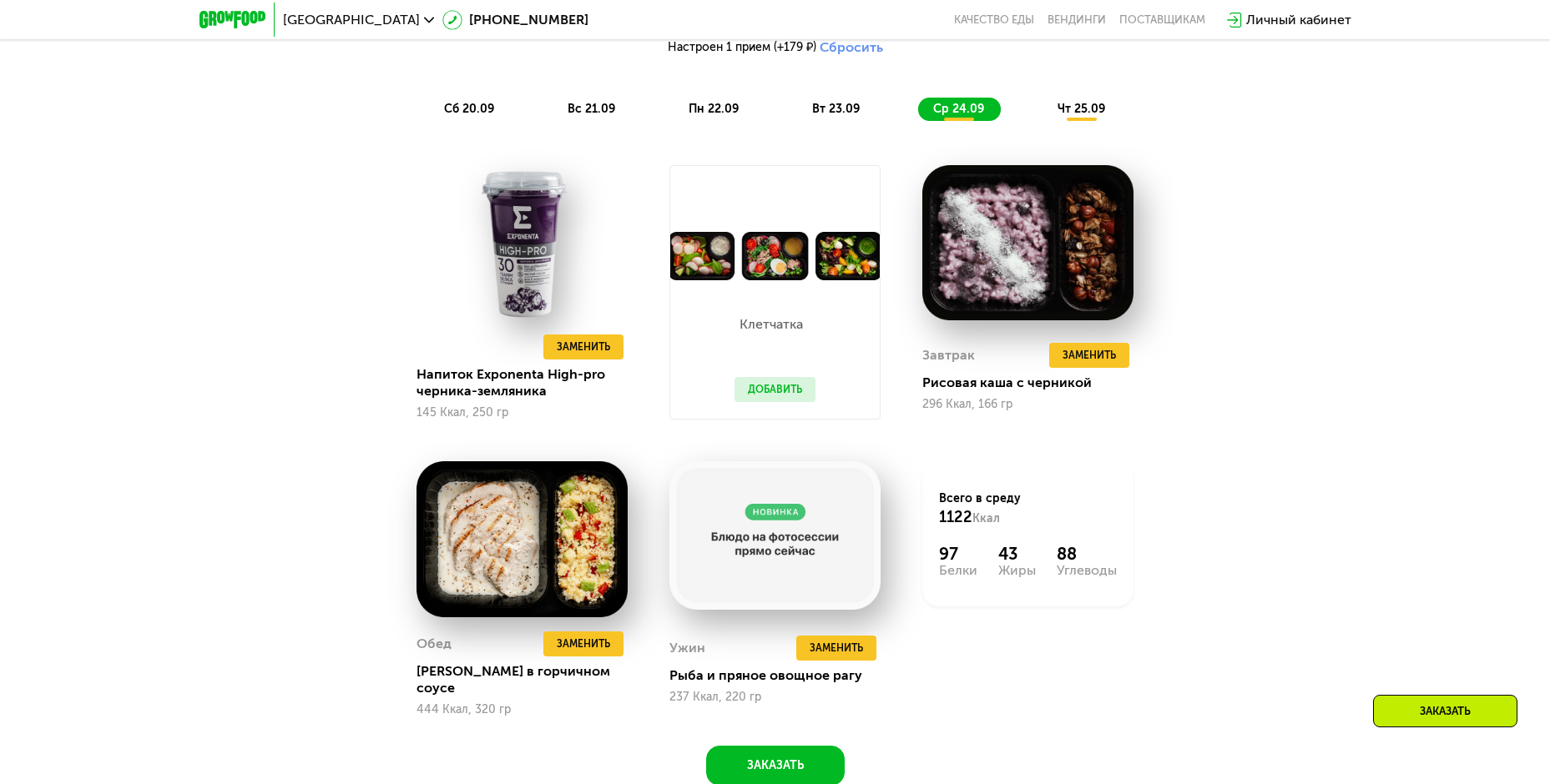
scroll to position [1476, 0]
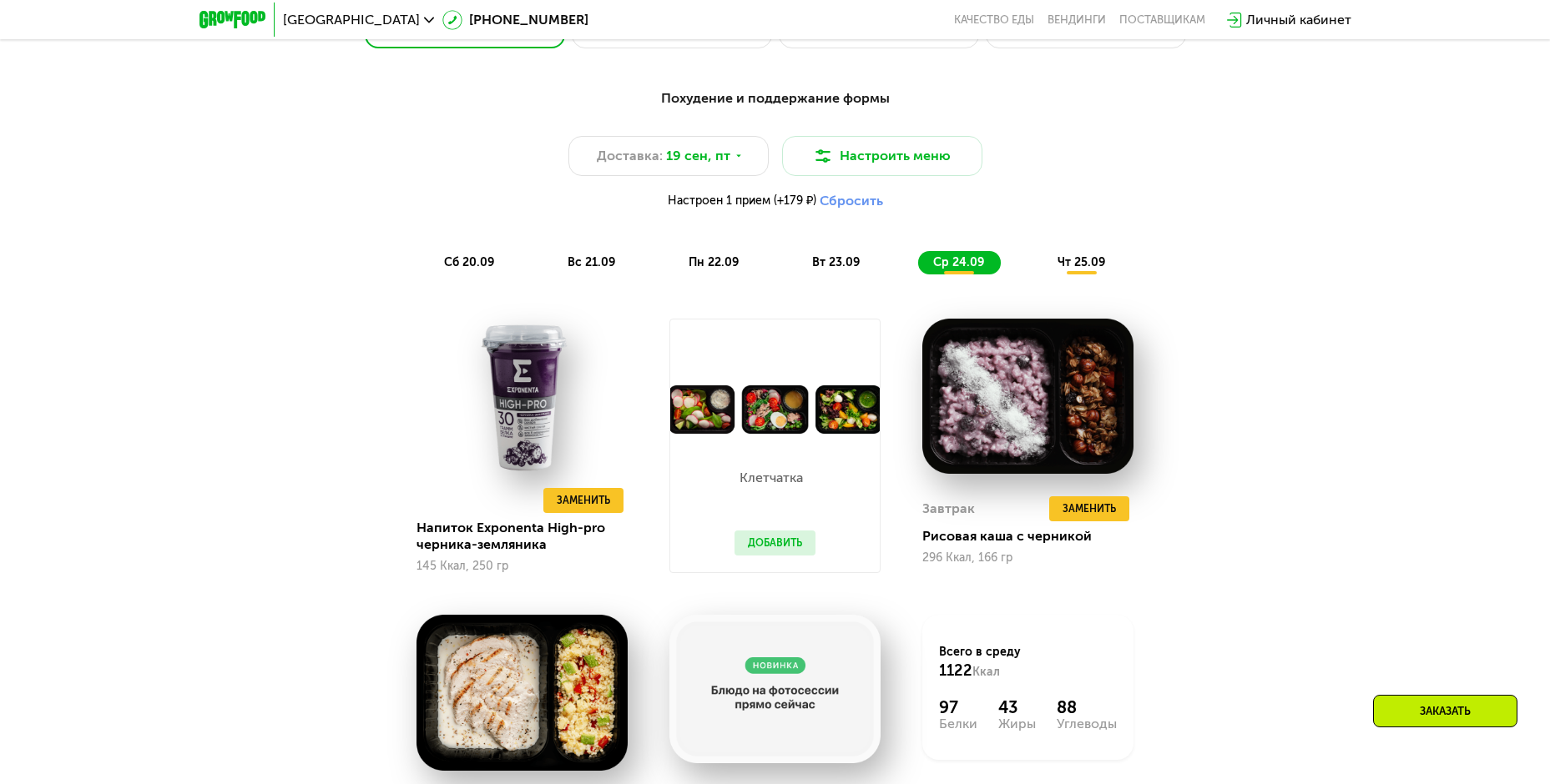
click at [1087, 269] on span "чт 25.09" at bounding box center [1082, 262] width 48 height 14
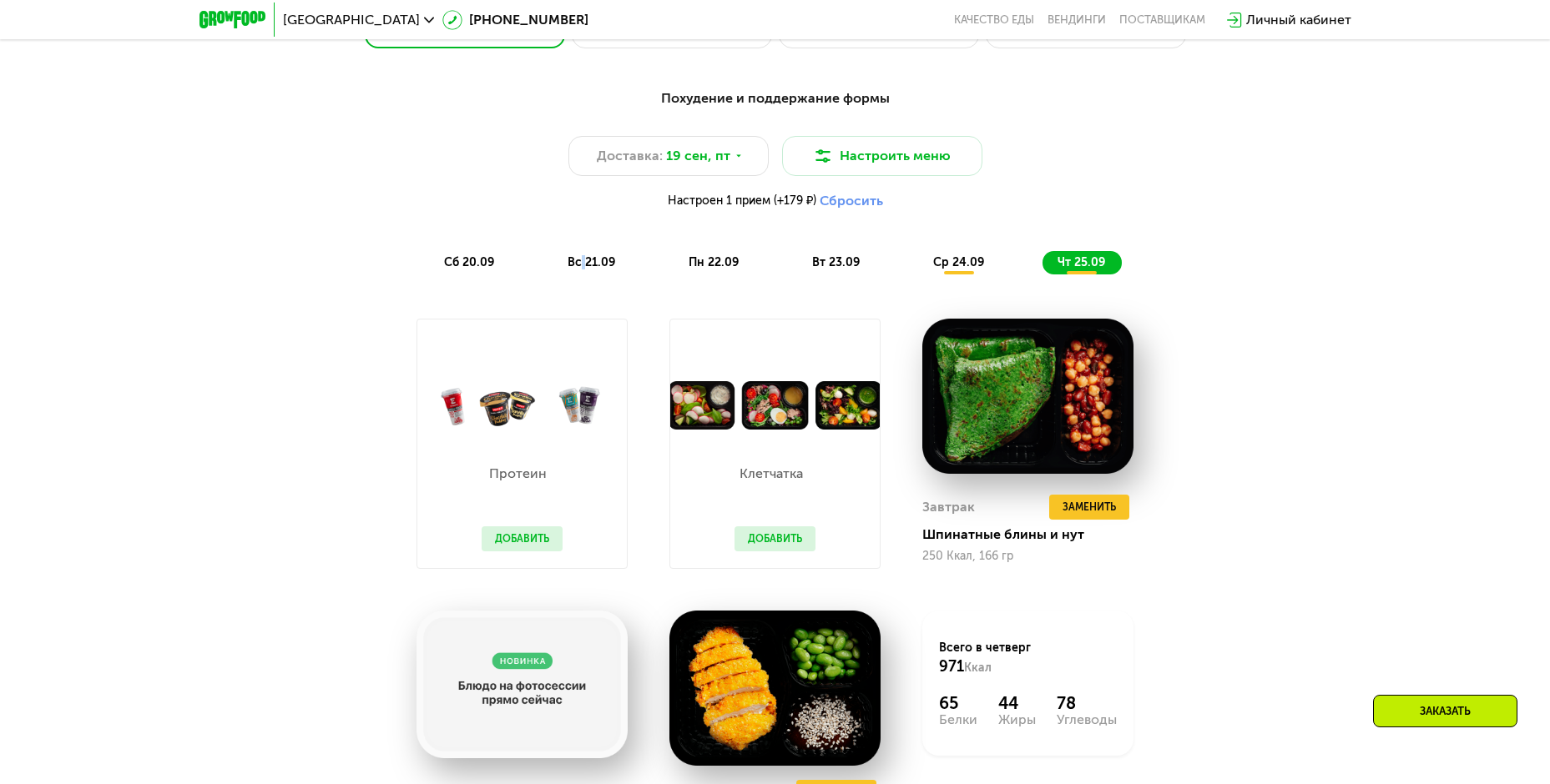
click at [584, 269] on span "вс 21.09" at bounding box center [592, 262] width 48 height 14
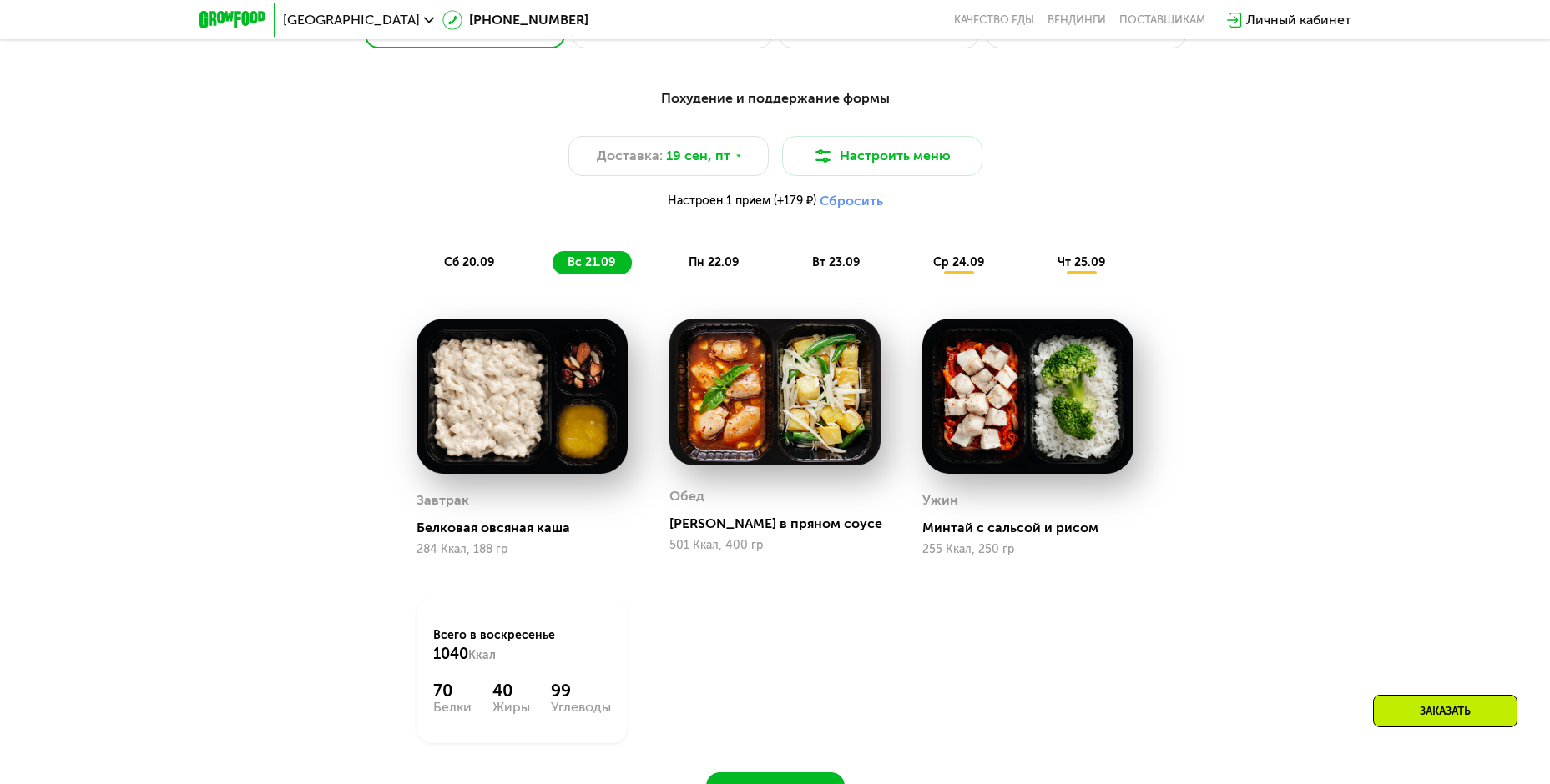
click at [822, 257] on div "вт 23.09" at bounding box center [837, 263] width 80 height 24
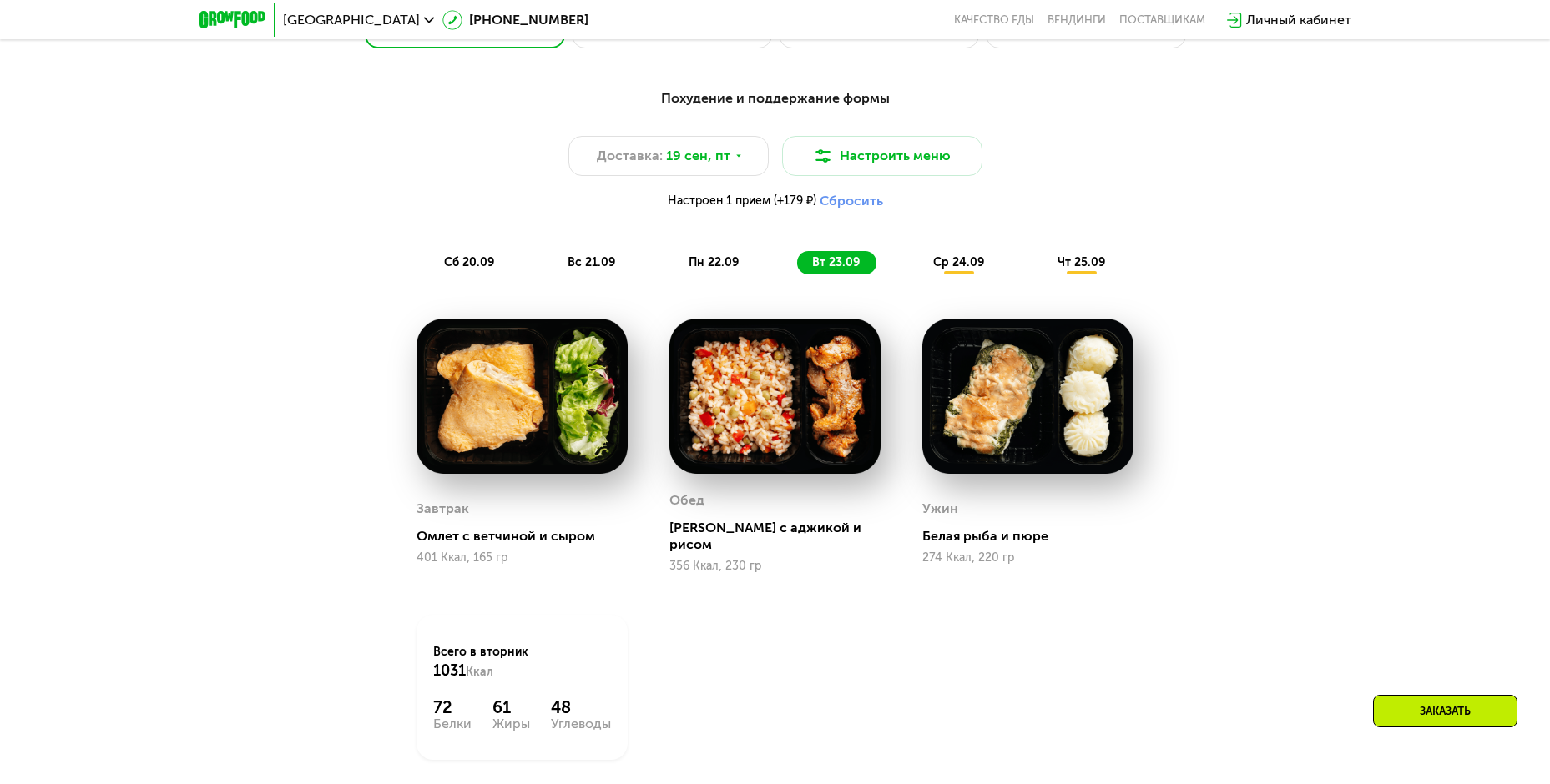
click at [932, 261] on div "ср 24.09" at bounding box center [959, 263] width 83 height 24
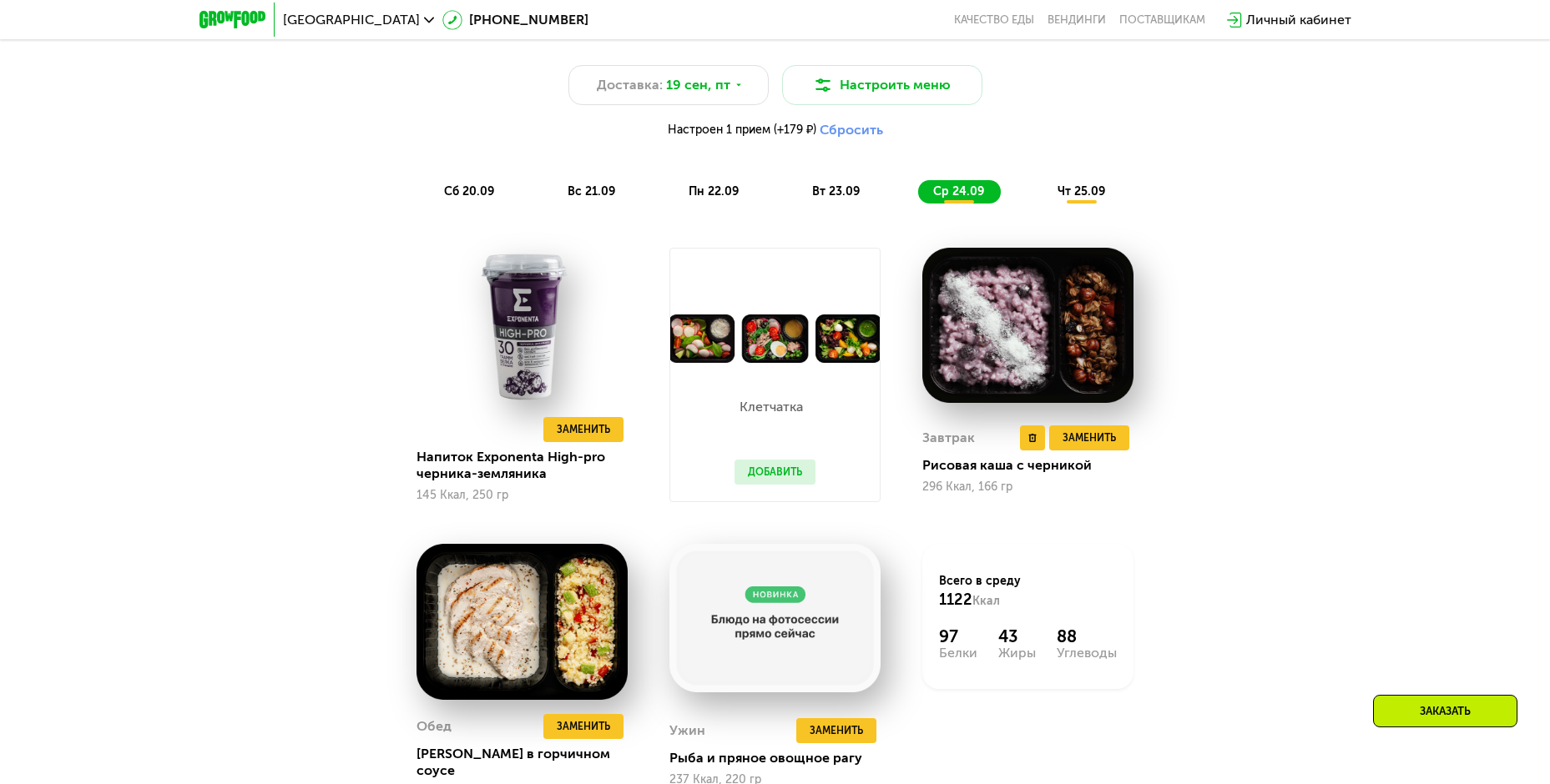
scroll to position [1643, 0]
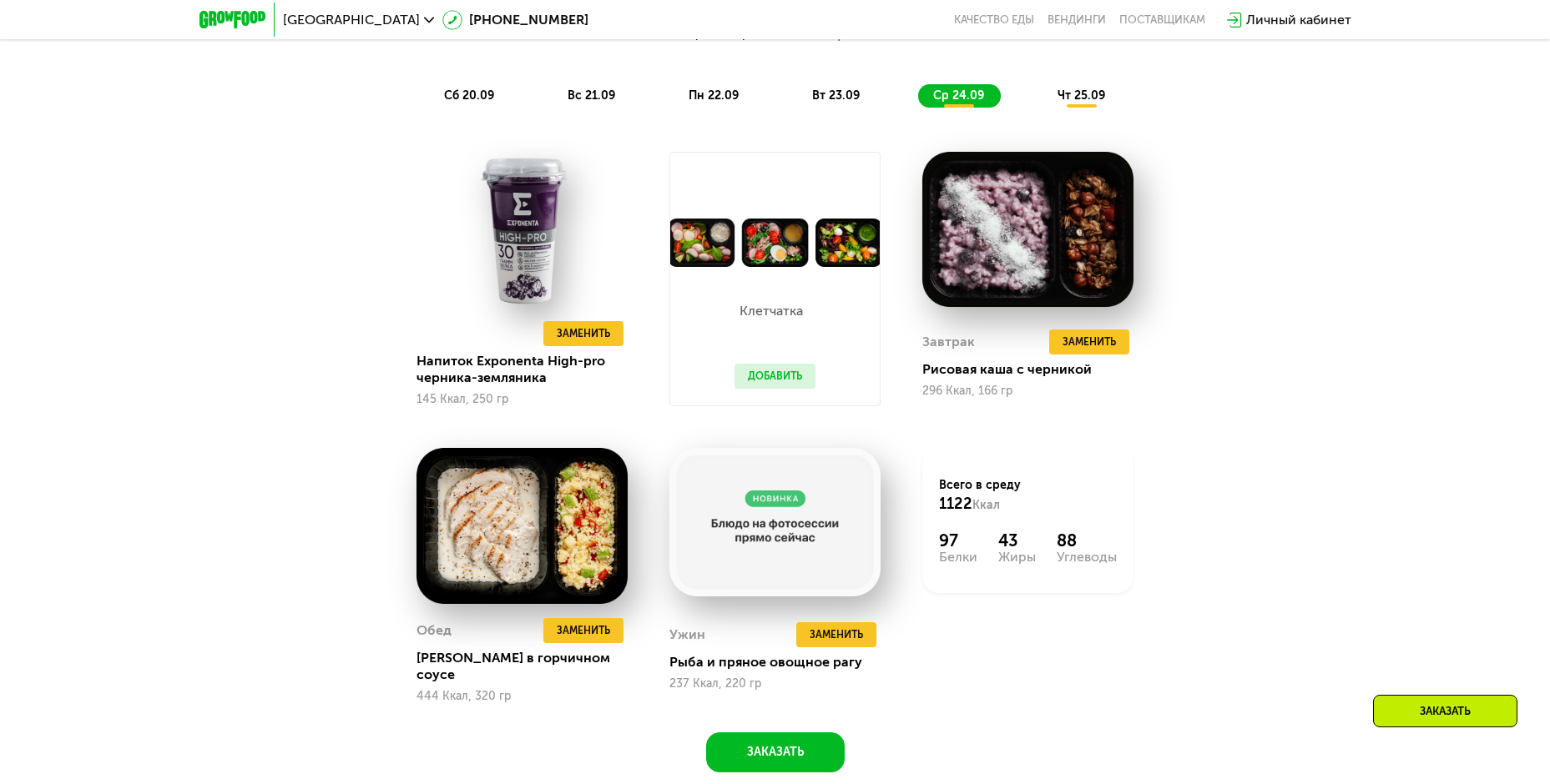
click at [1062, 102] on span "чт 25.09" at bounding box center [1082, 95] width 48 height 14
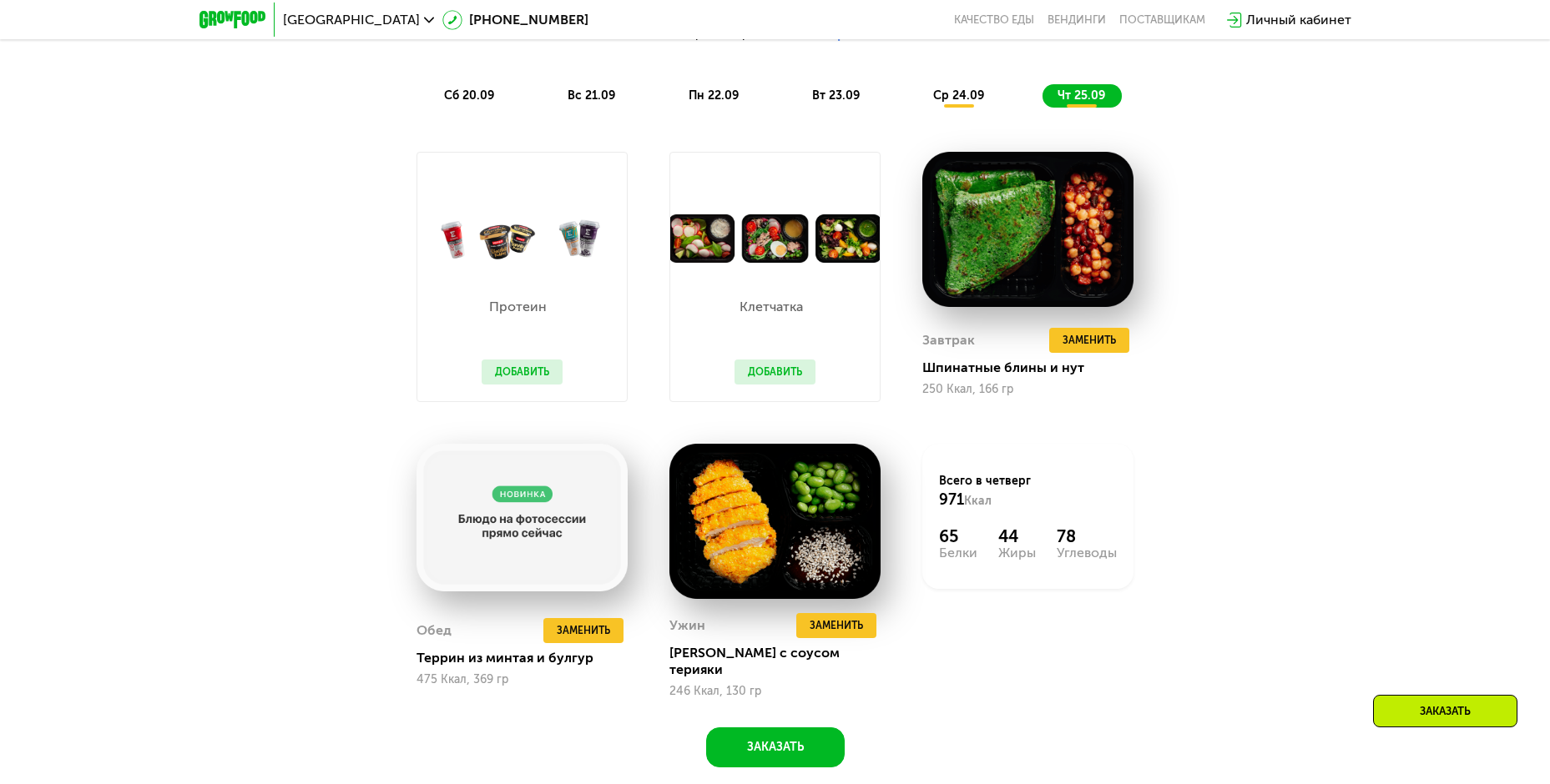
click at [783, 374] on button "Добавить" at bounding box center [775, 372] width 81 height 25
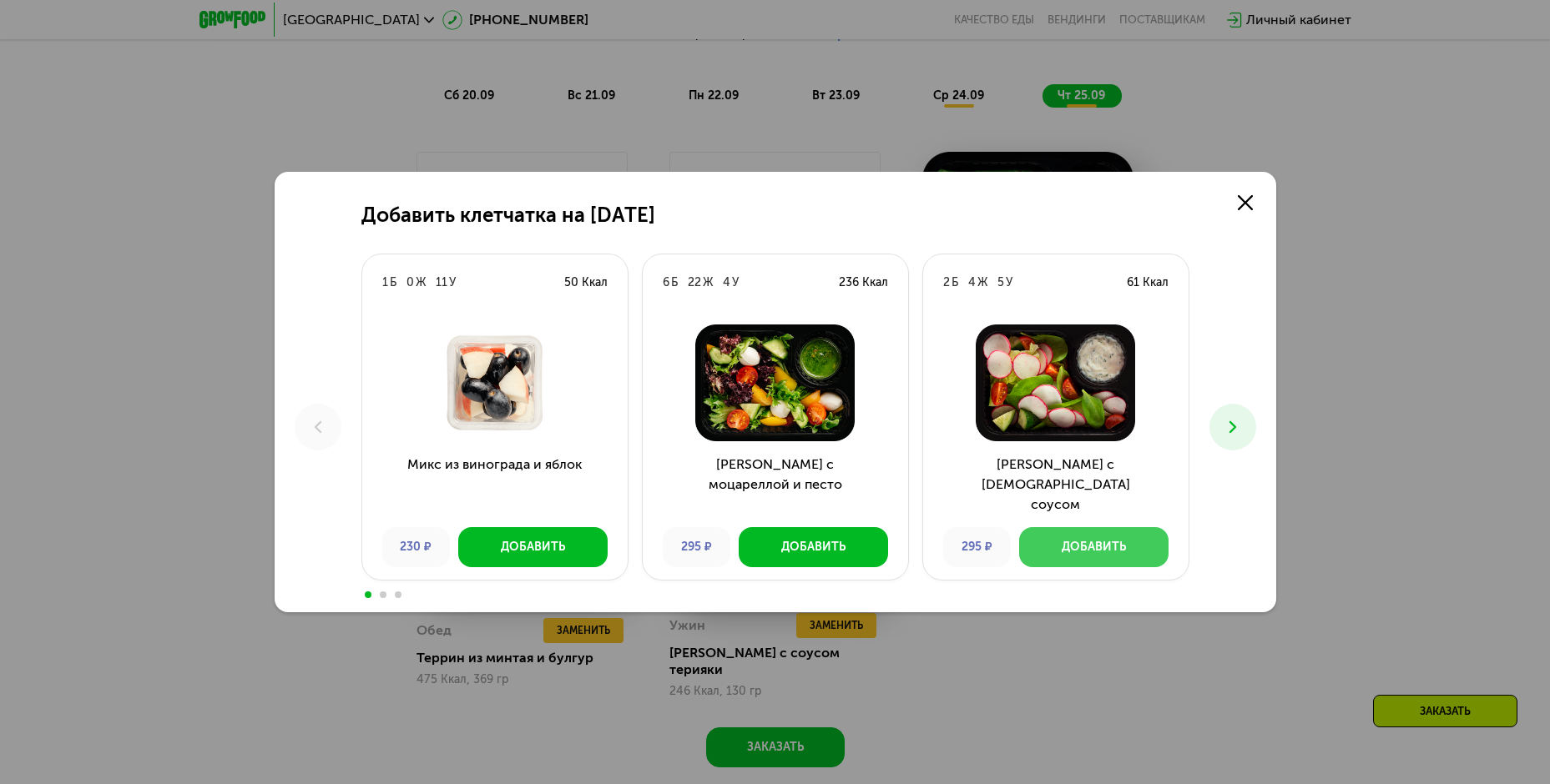
click at [1087, 547] on div "Добавить" at bounding box center [1094, 547] width 65 height 17
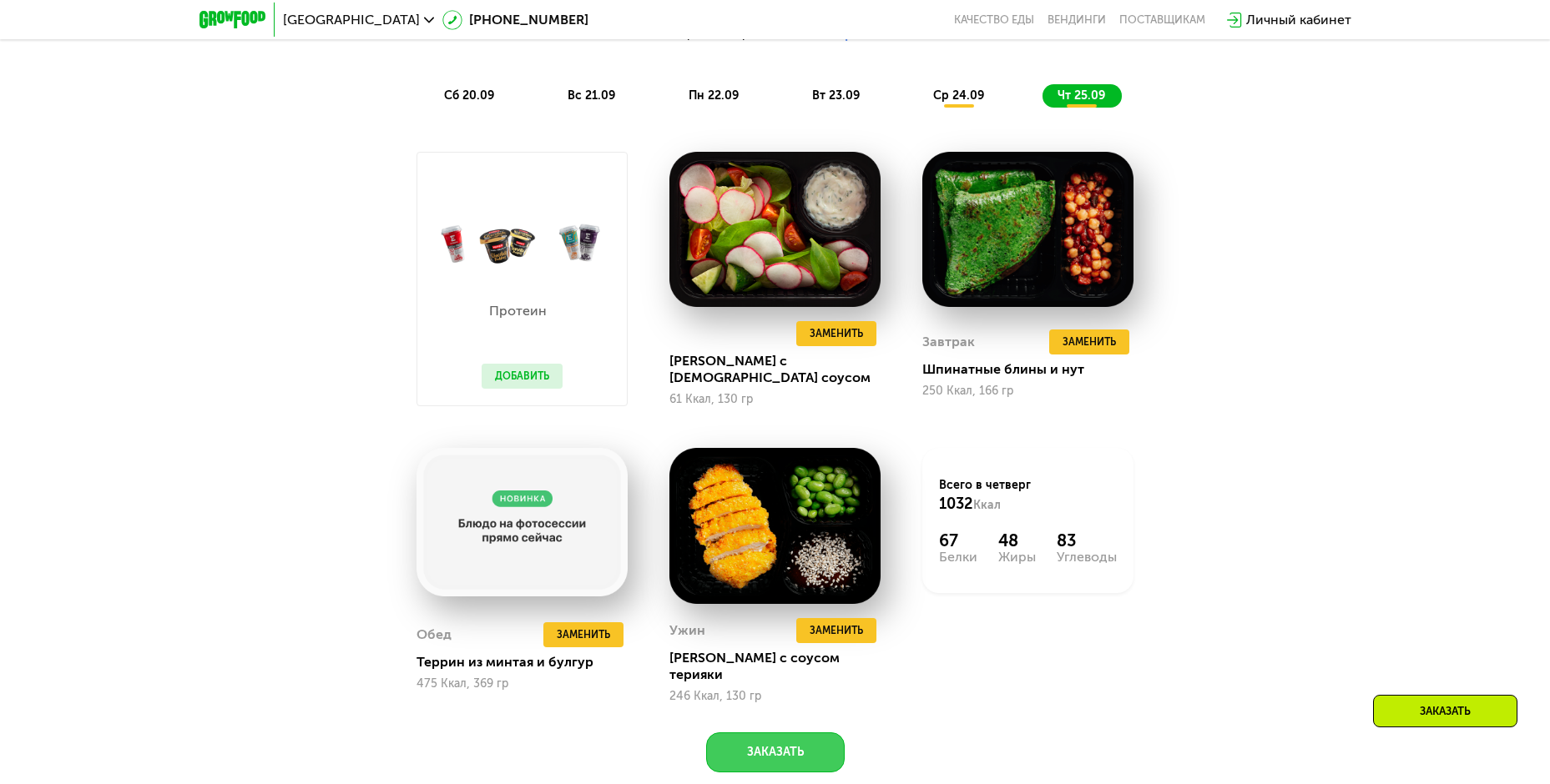
click at [789, 740] on button "Заказать" at bounding box center [775, 752] width 138 height 40
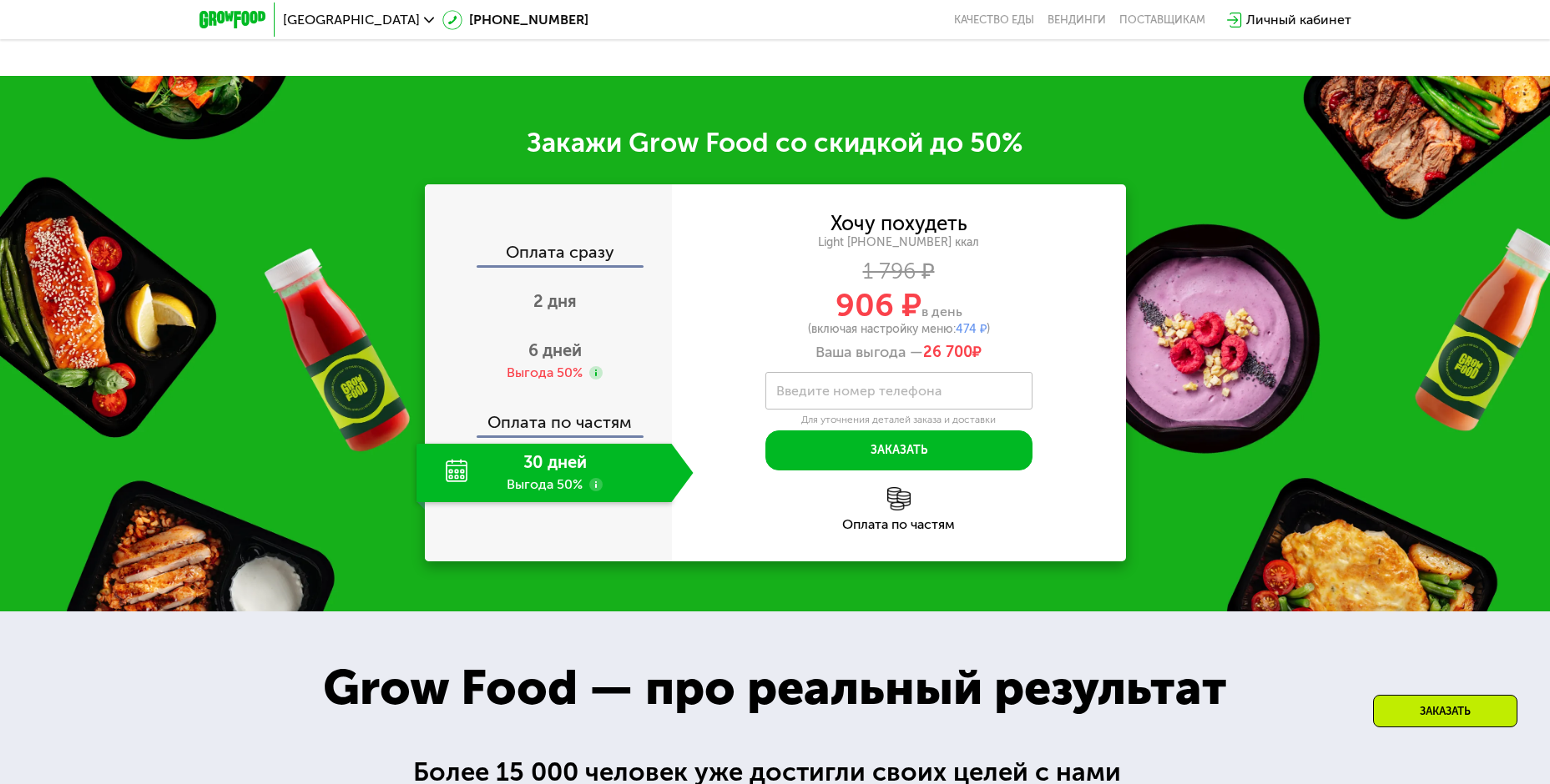
scroll to position [2440, 0]
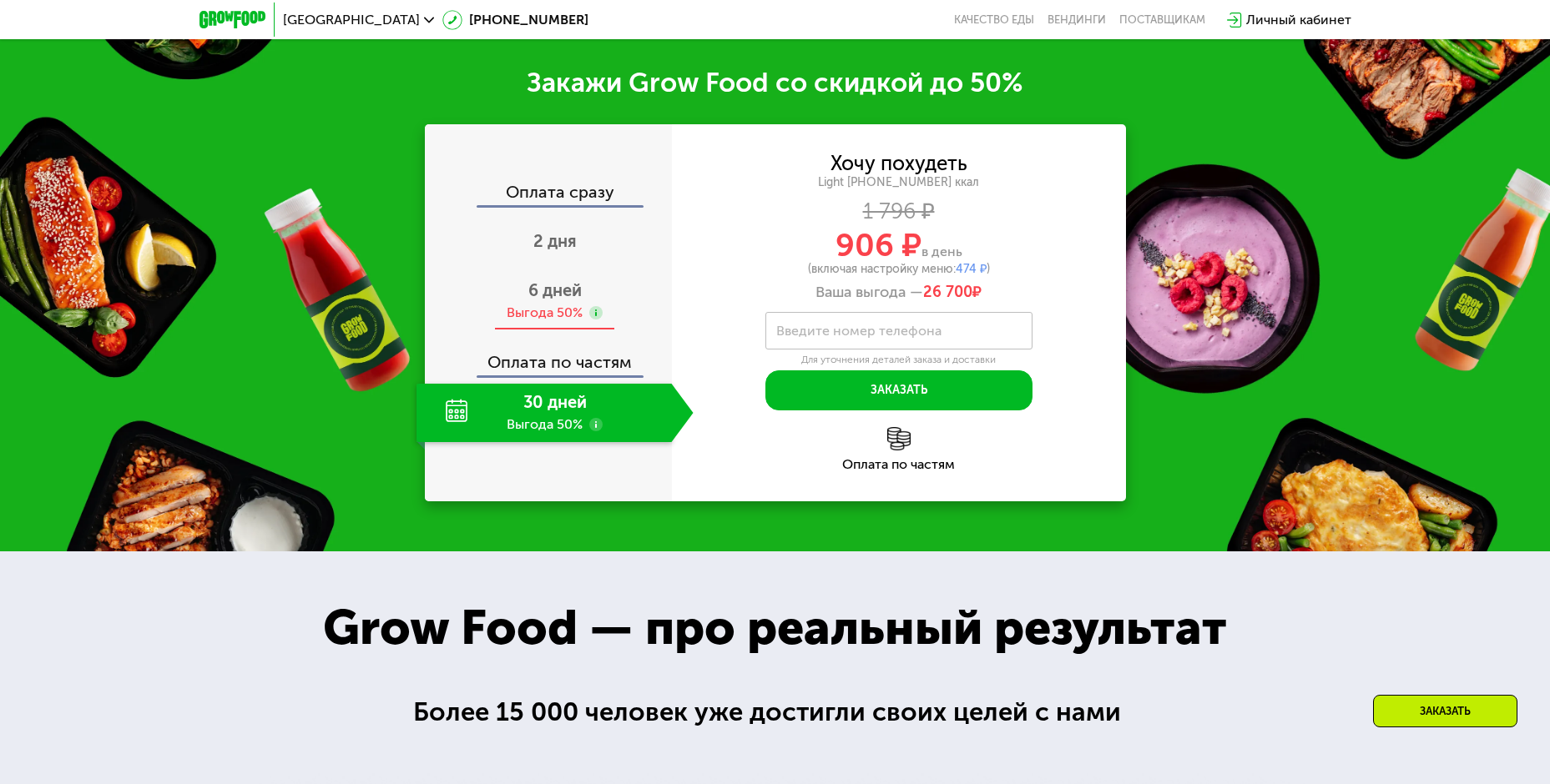
click at [561, 280] on span "6 дней" at bounding box center [556, 290] width 54 height 20
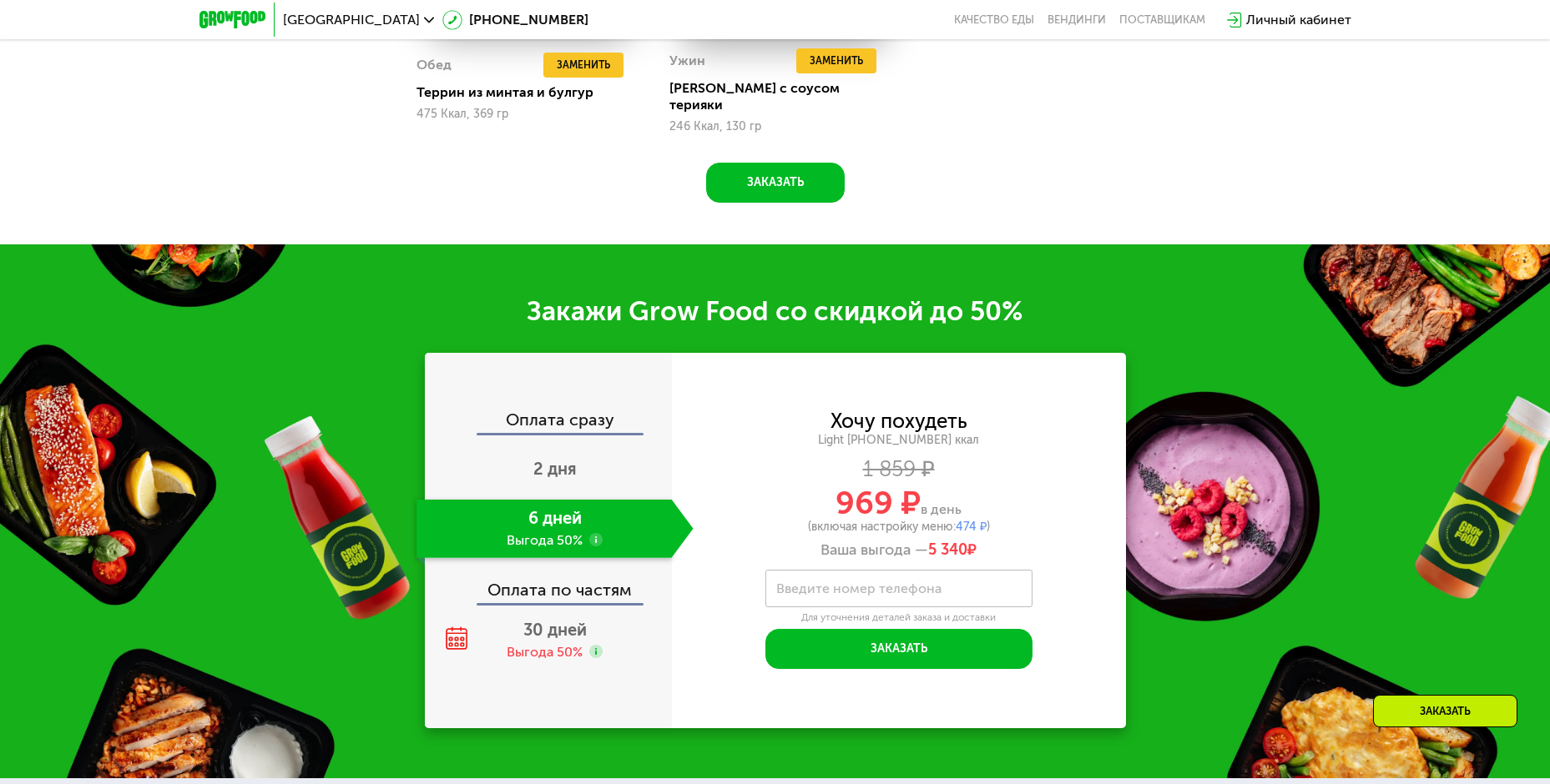
scroll to position [1940, 0]
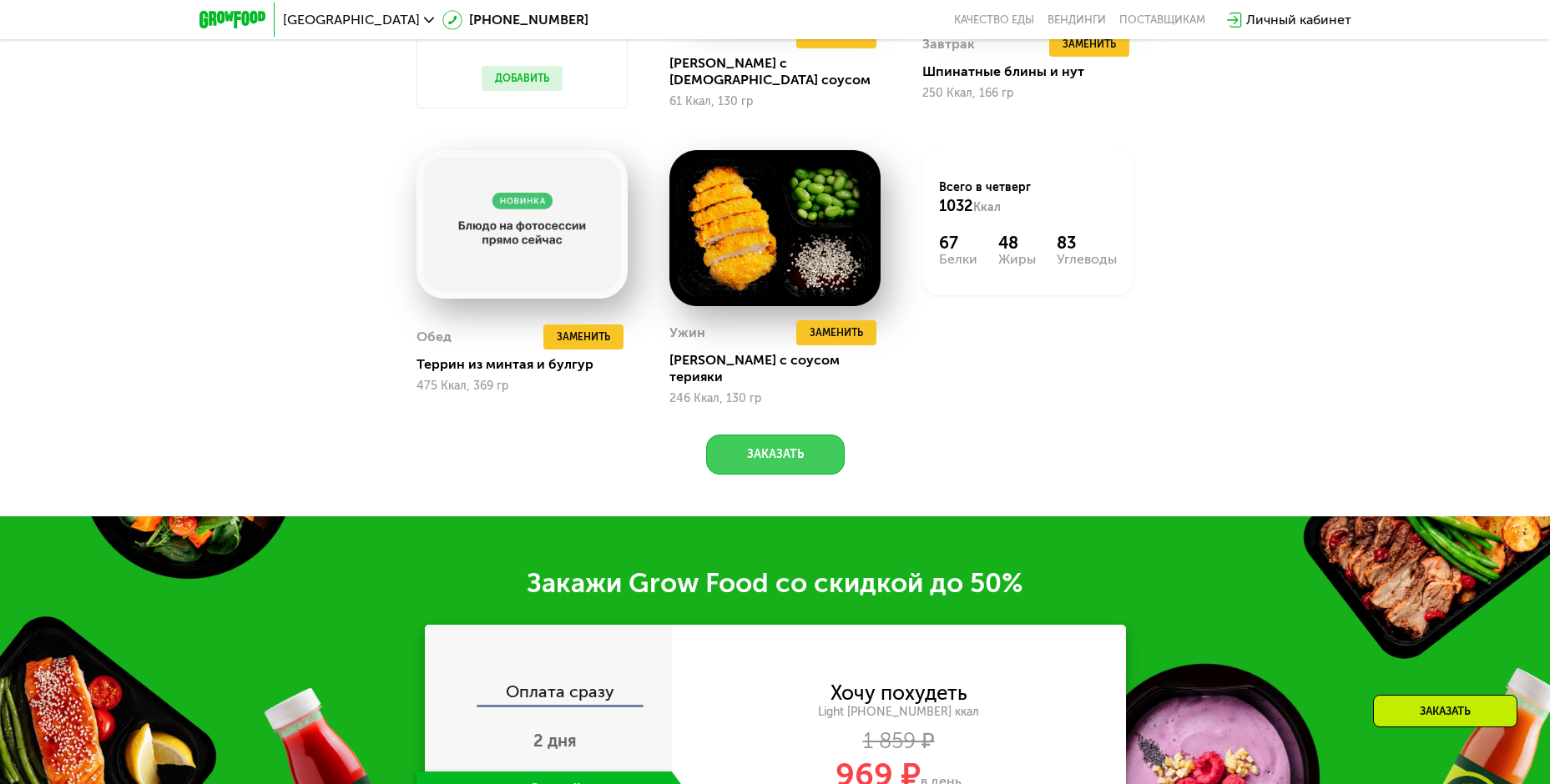
click at [794, 440] on button "Заказать" at bounding box center [775, 455] width 138 height 40
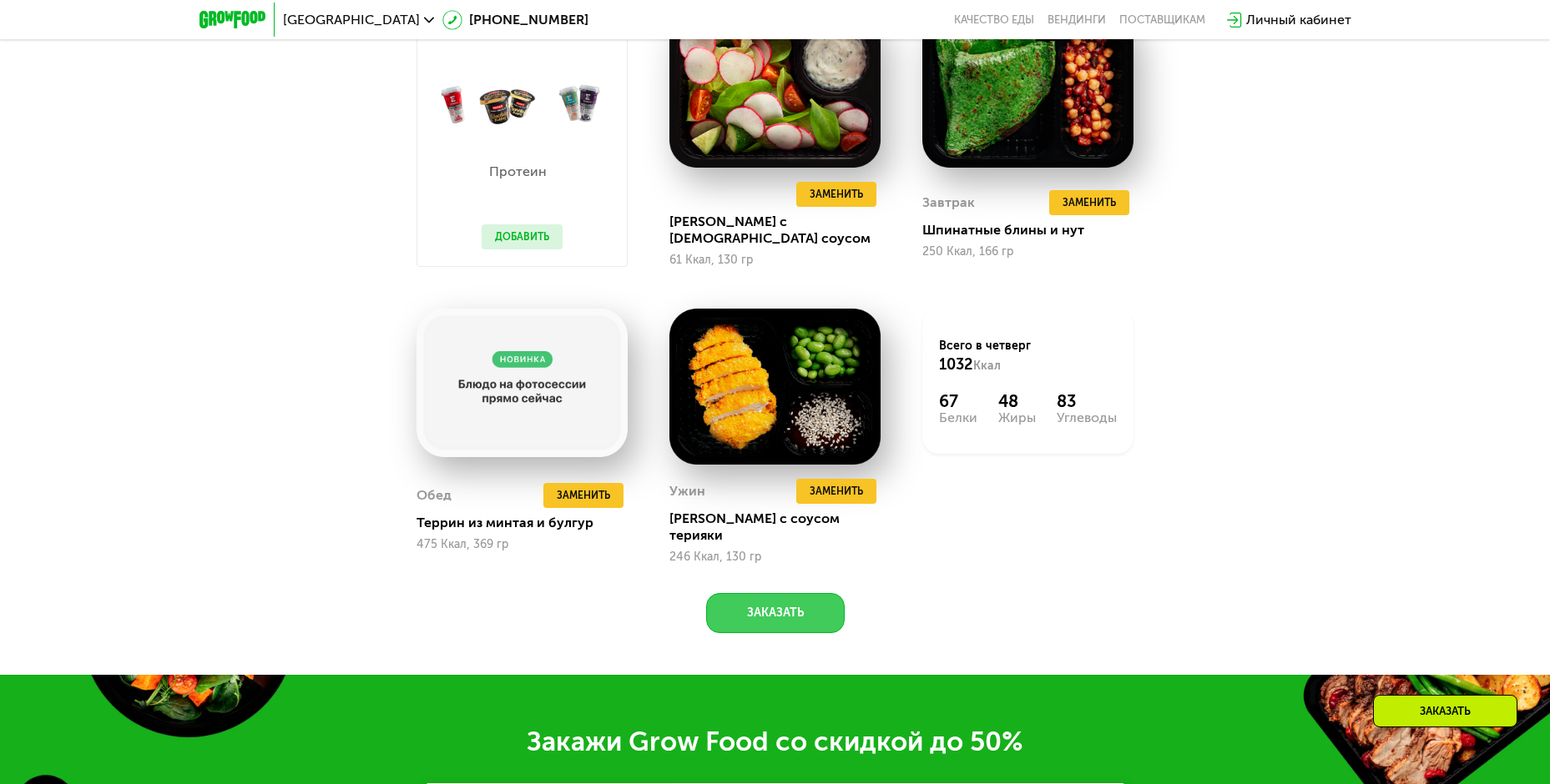
scroll to position [1832, 0]
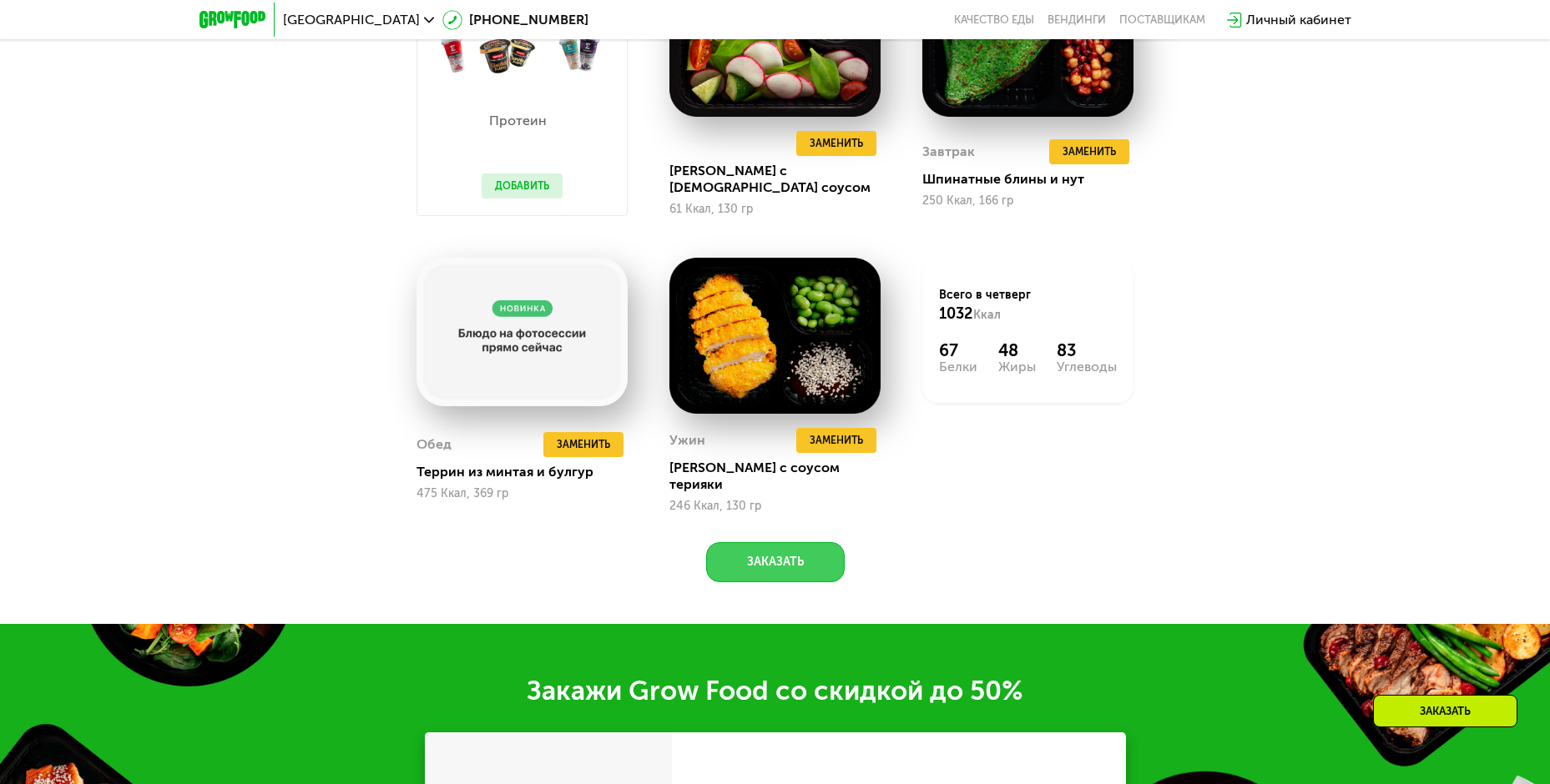
click at [790, 545] on button "Заказать" at bounding box center [775, 562] width 138 height 40
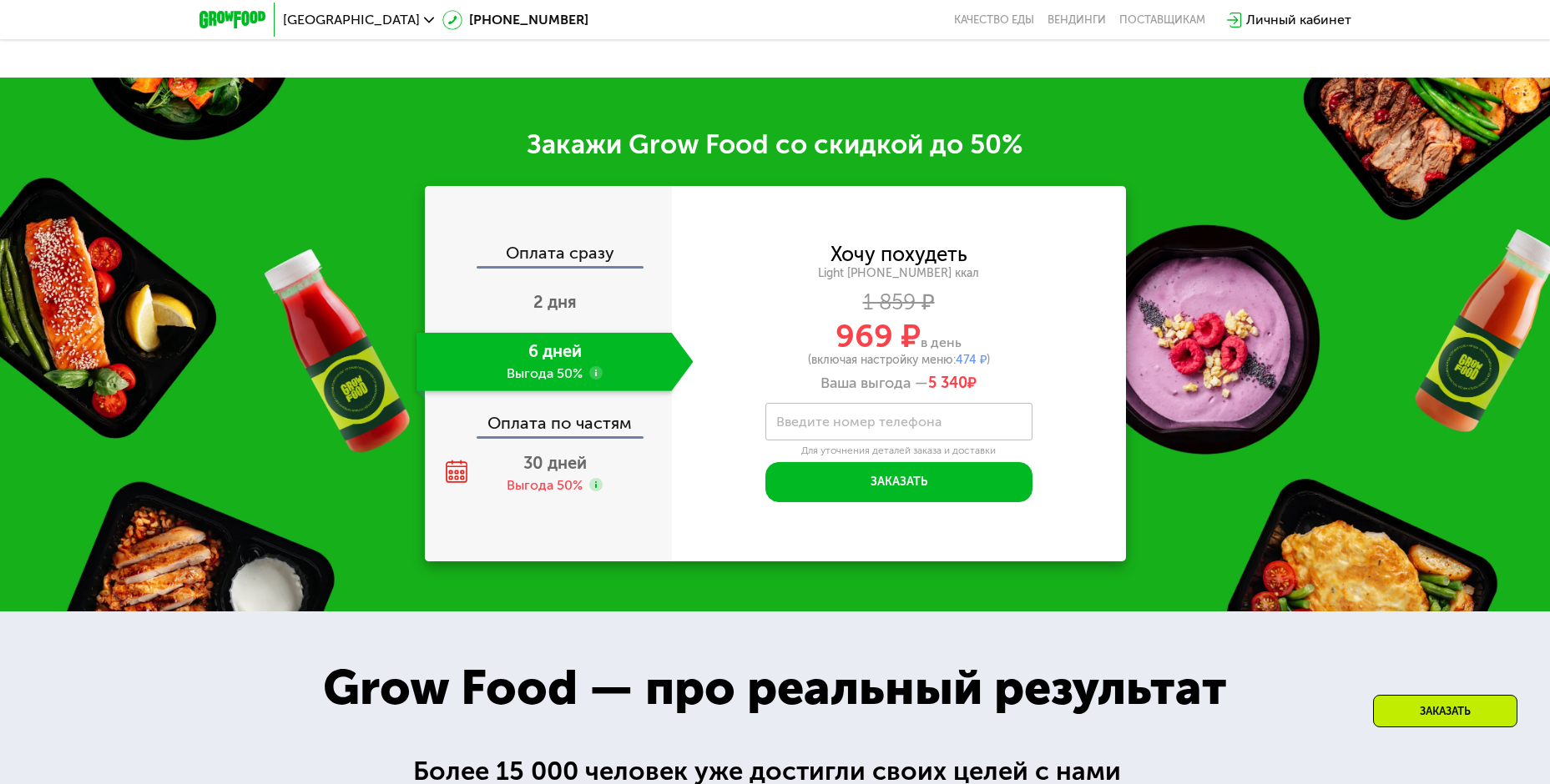
scroll to position [2440, 0]
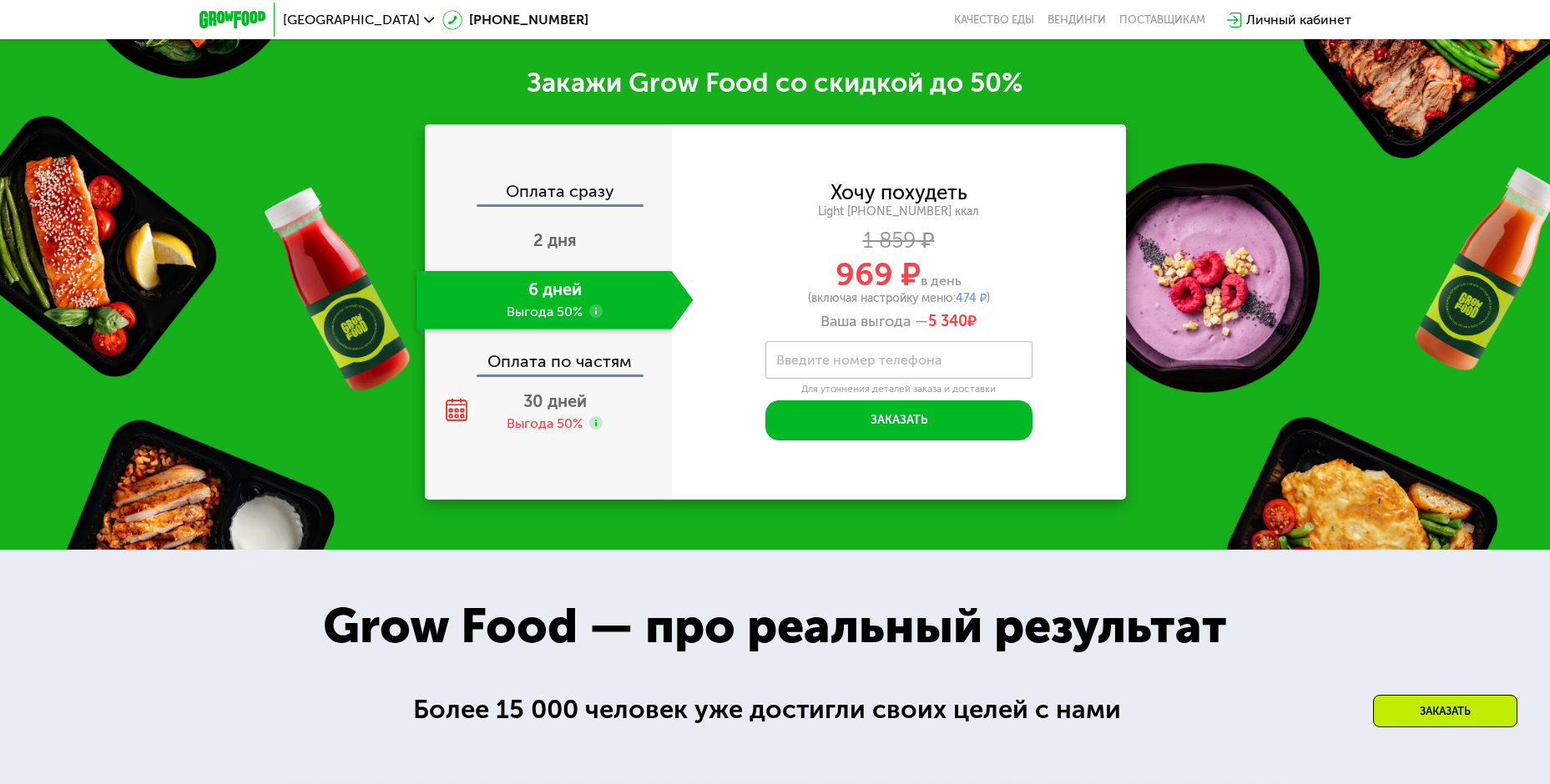
click at [600, 305] on use at bounding box center [596, 311] width 13 height 13
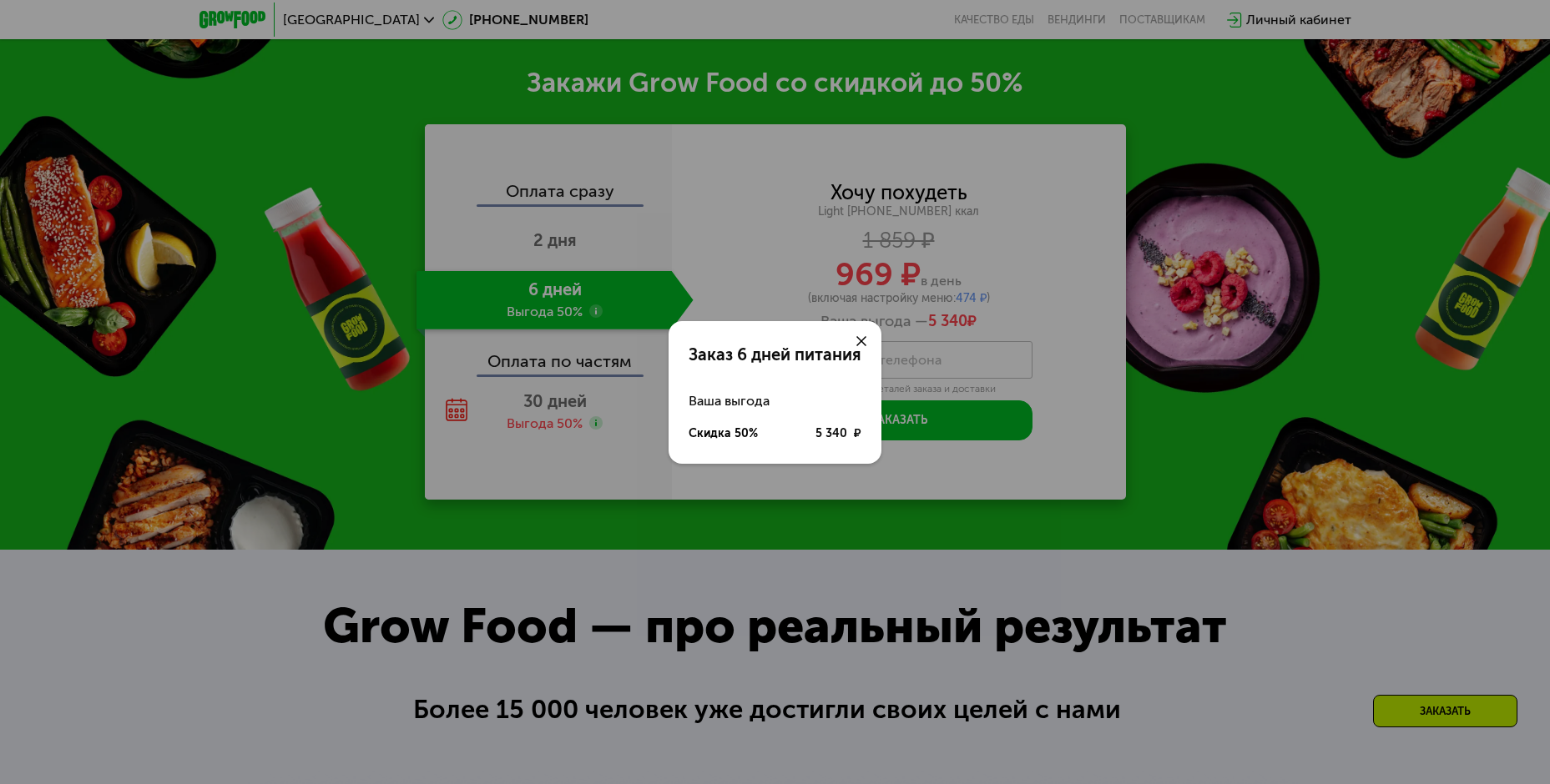
click at [862, 343] on icon at bounding box center [862, 341] width 10 height 10
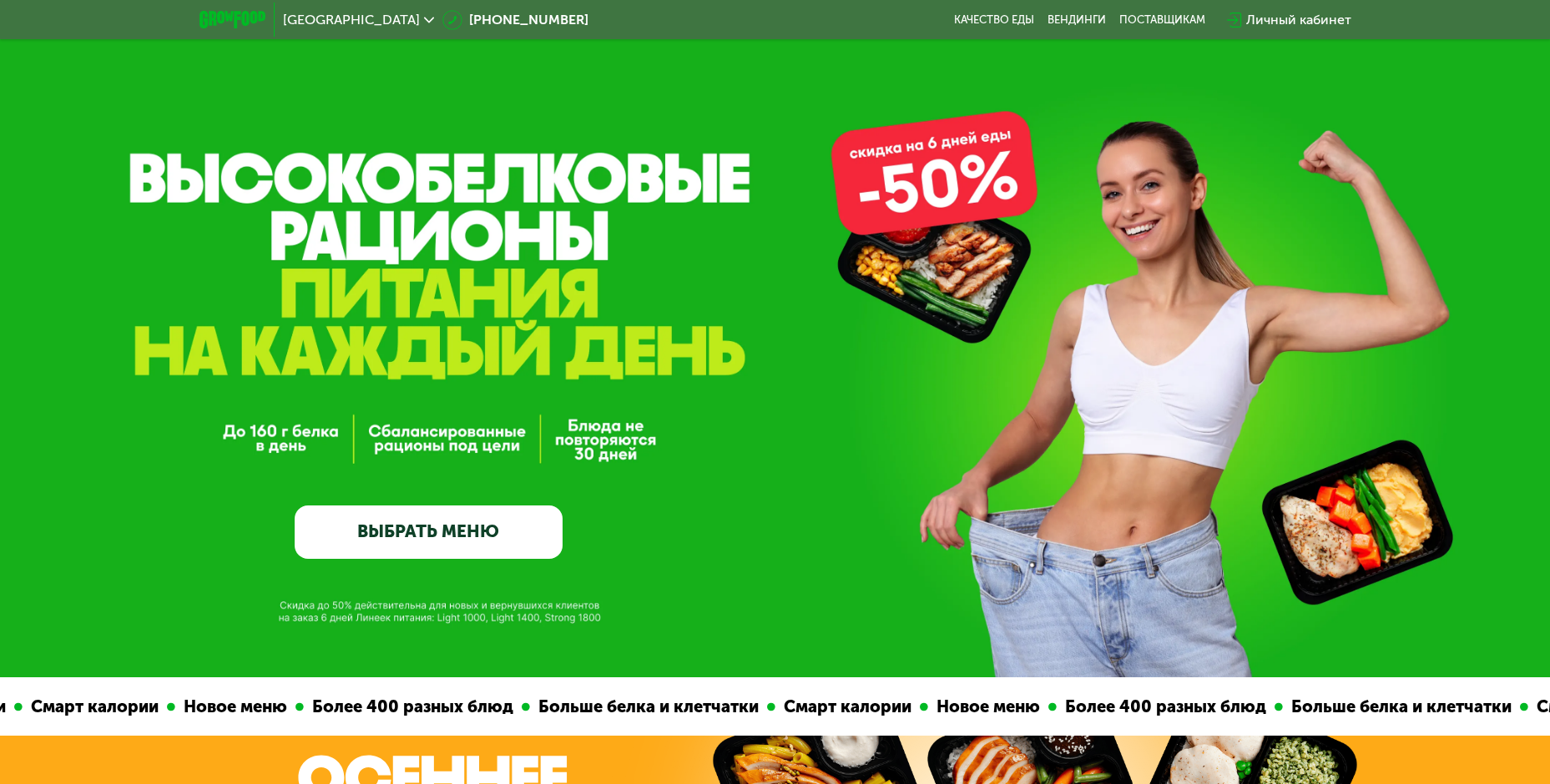
scroll to position [0, 0]
